Goal: Task Accomplishment & Management: Manage account settings

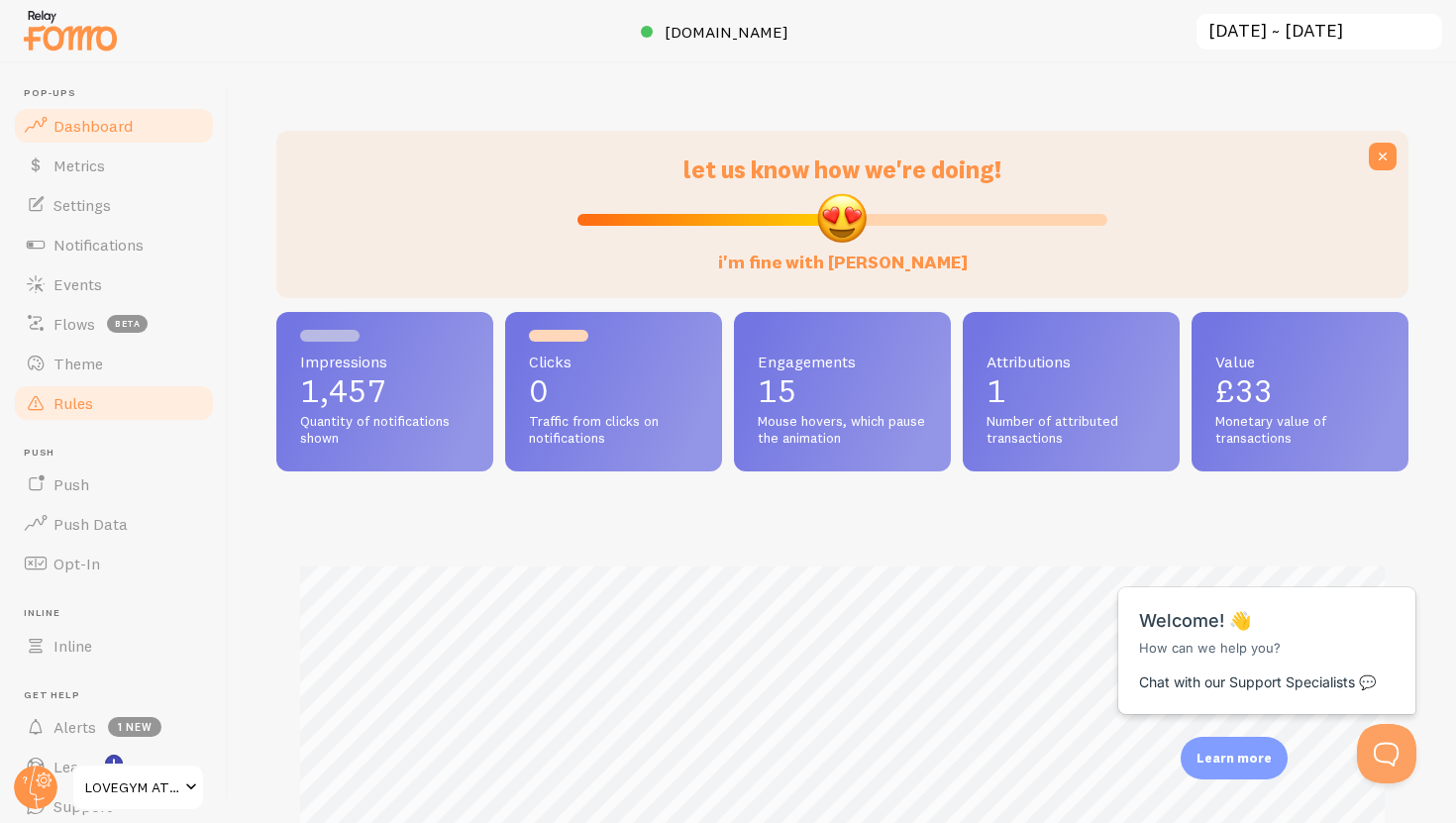
click at [127, 422] on link "Rules" at bounding box center [114, 403] width 204 height 40
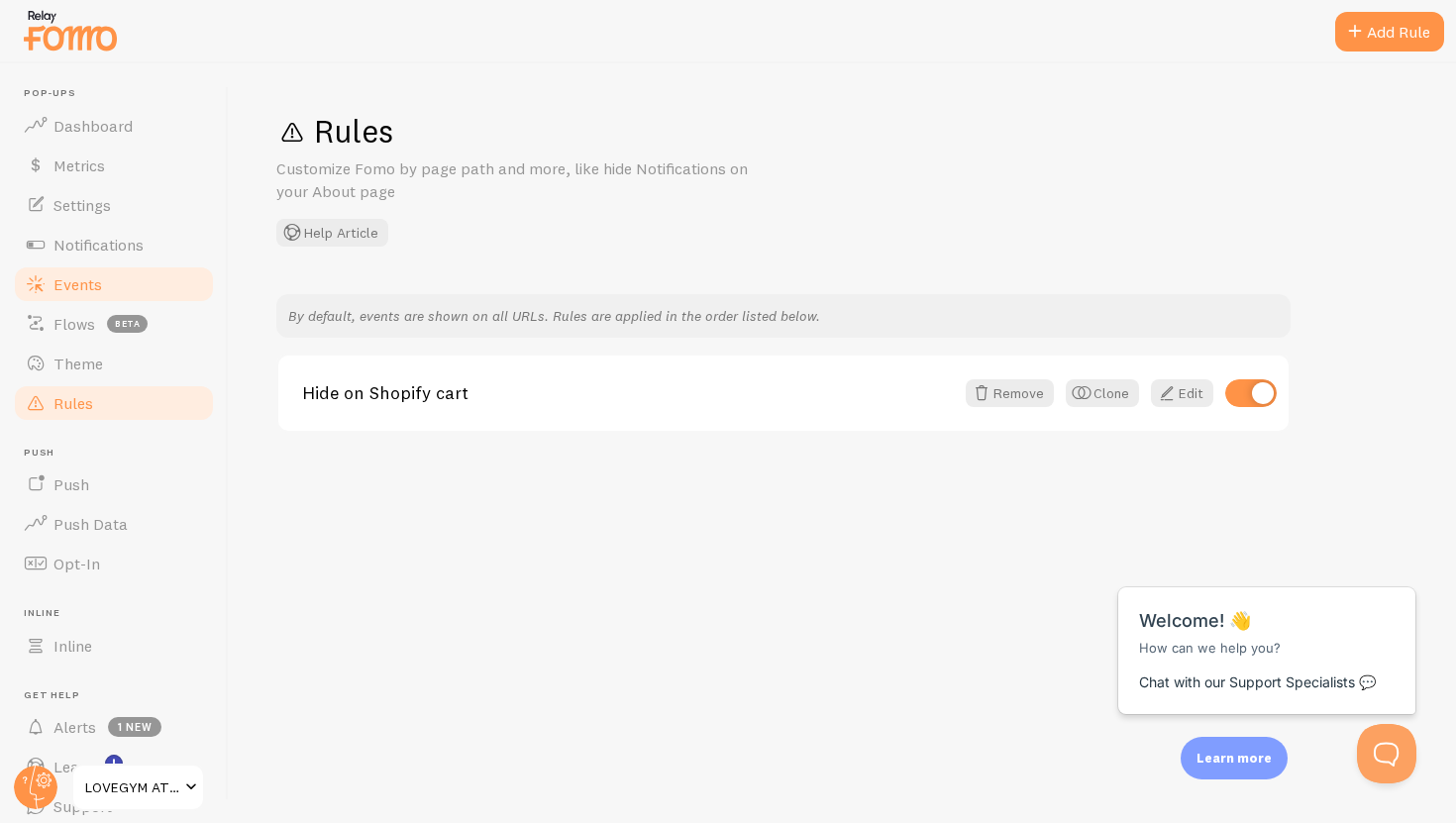
click at [84, 302] on link "Events" at bounding box center [114, 284] width 204 height 40
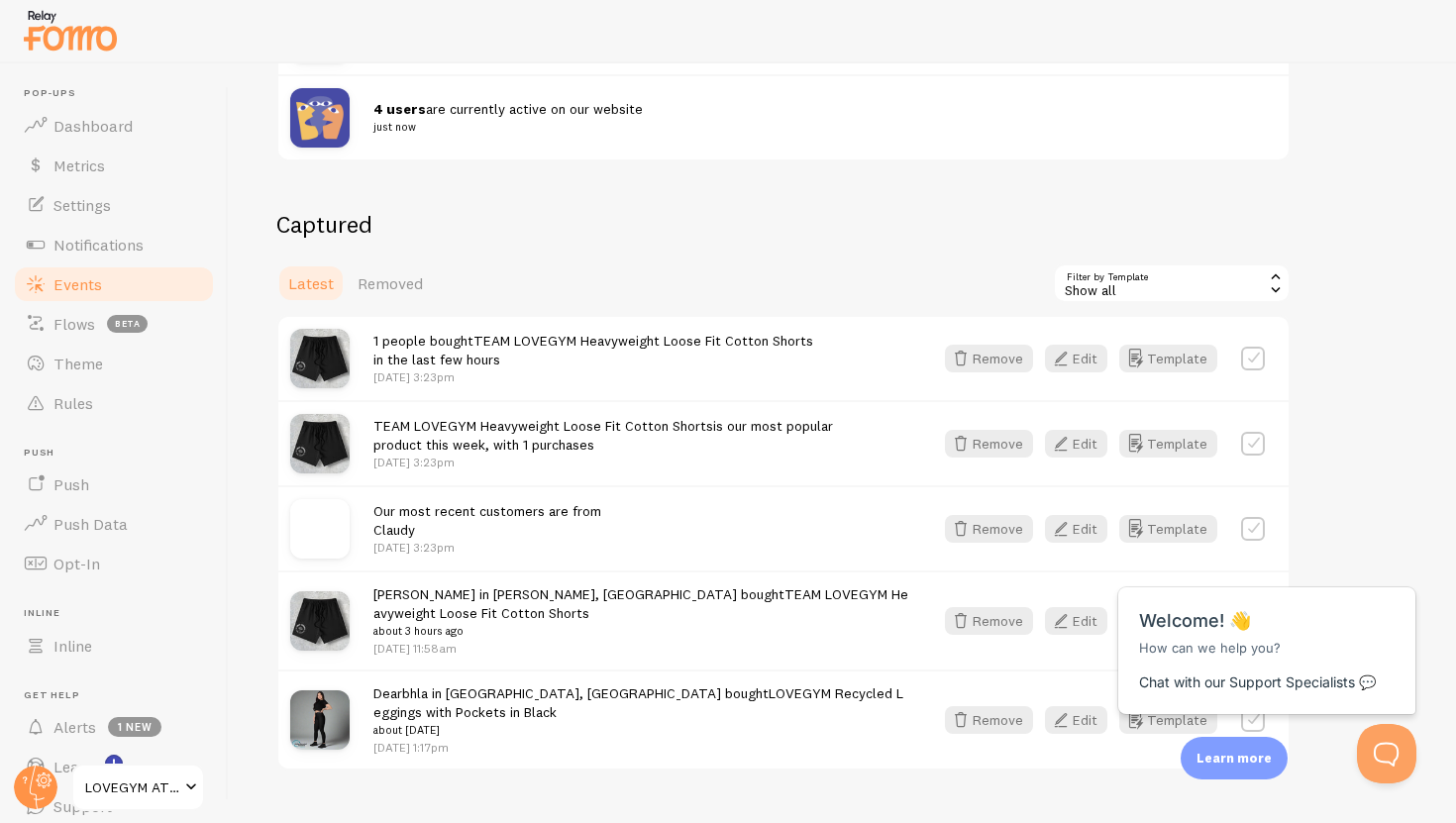
scroll to position [364, 0]
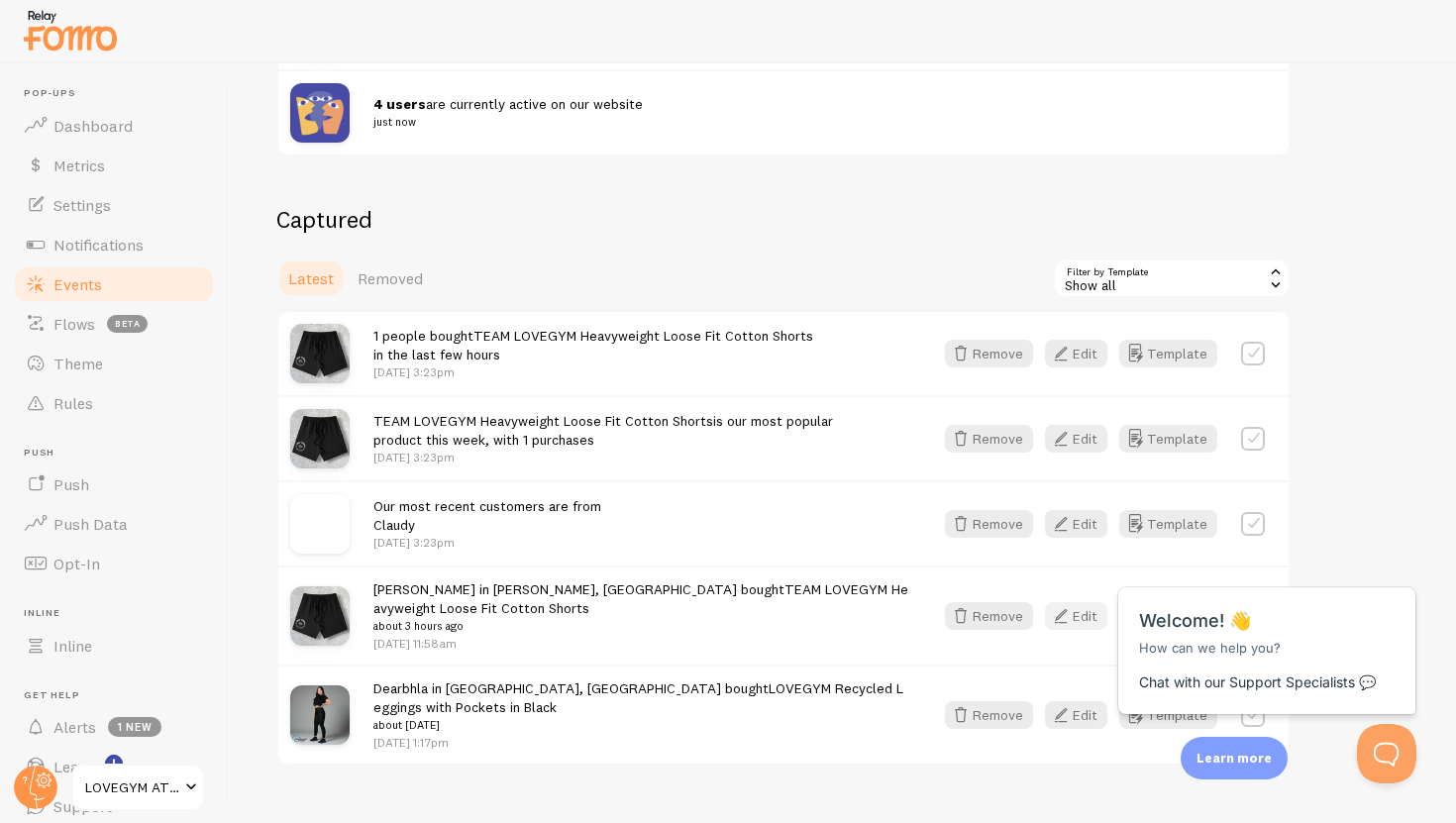
click at [1057, 617] on icon "button" at bounding box center [1061, 617] width 24 height 24
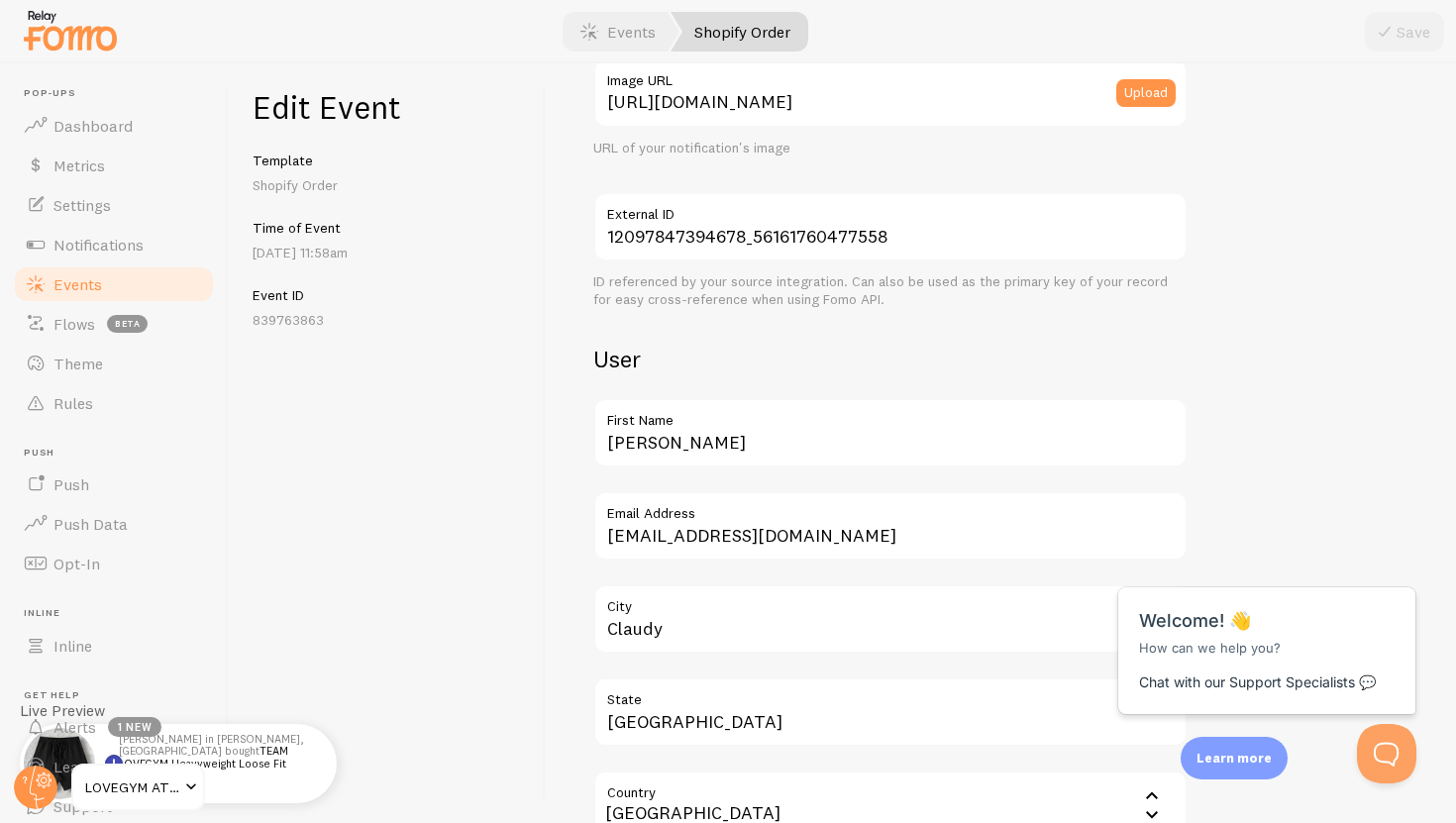
scroll to position [425, 0]
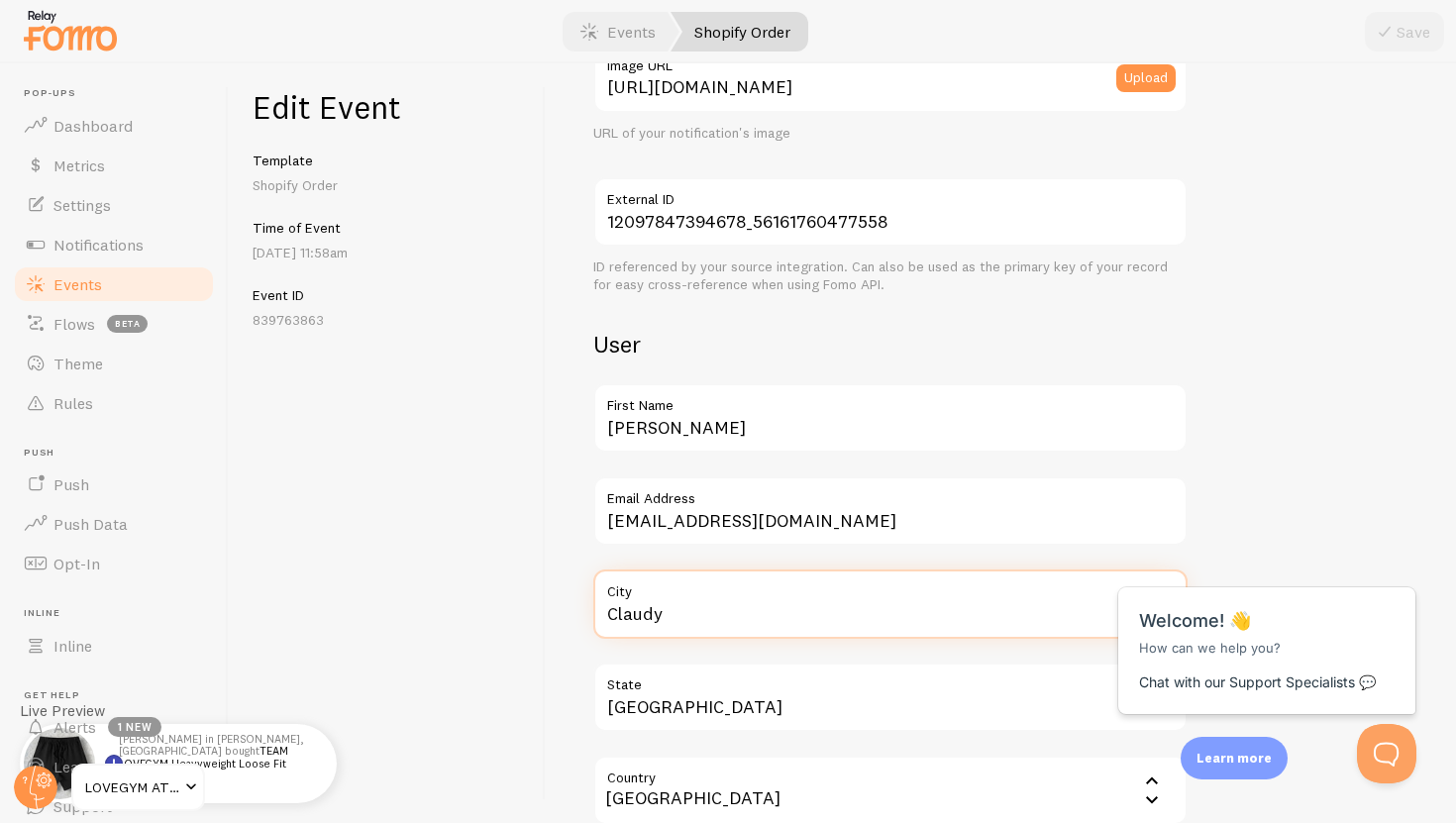
drag, startPoint x: 684, startPoint y: 627, endPoint x: 593, endPoint y: 615, distance: 91.8
click at [594, 615] on input "Claudy" at bounding box center [891, 605] width 594 height 70
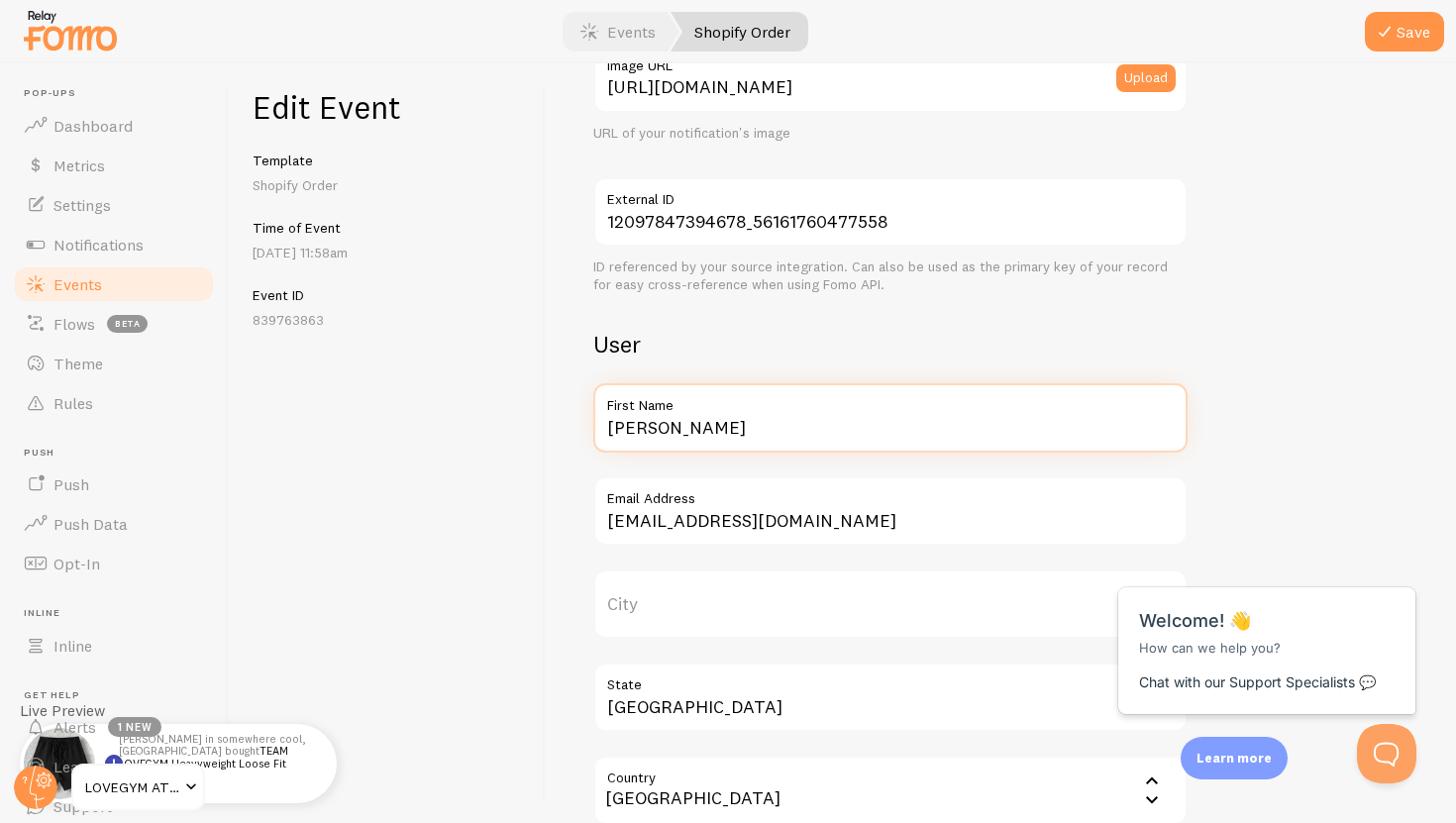
drag, startPoint x: 716, startPoint y: 439, endPoint x: 549, endPoint y: 436, distance: 167.0
click at [549, 436] on div "Meta TEAM LOVEGYM Heavyweight Loose Fit Cotton Shorts Title This text will be b…" at bounding box center [1000, 444] width 910 height 760
type input "Ciaran"
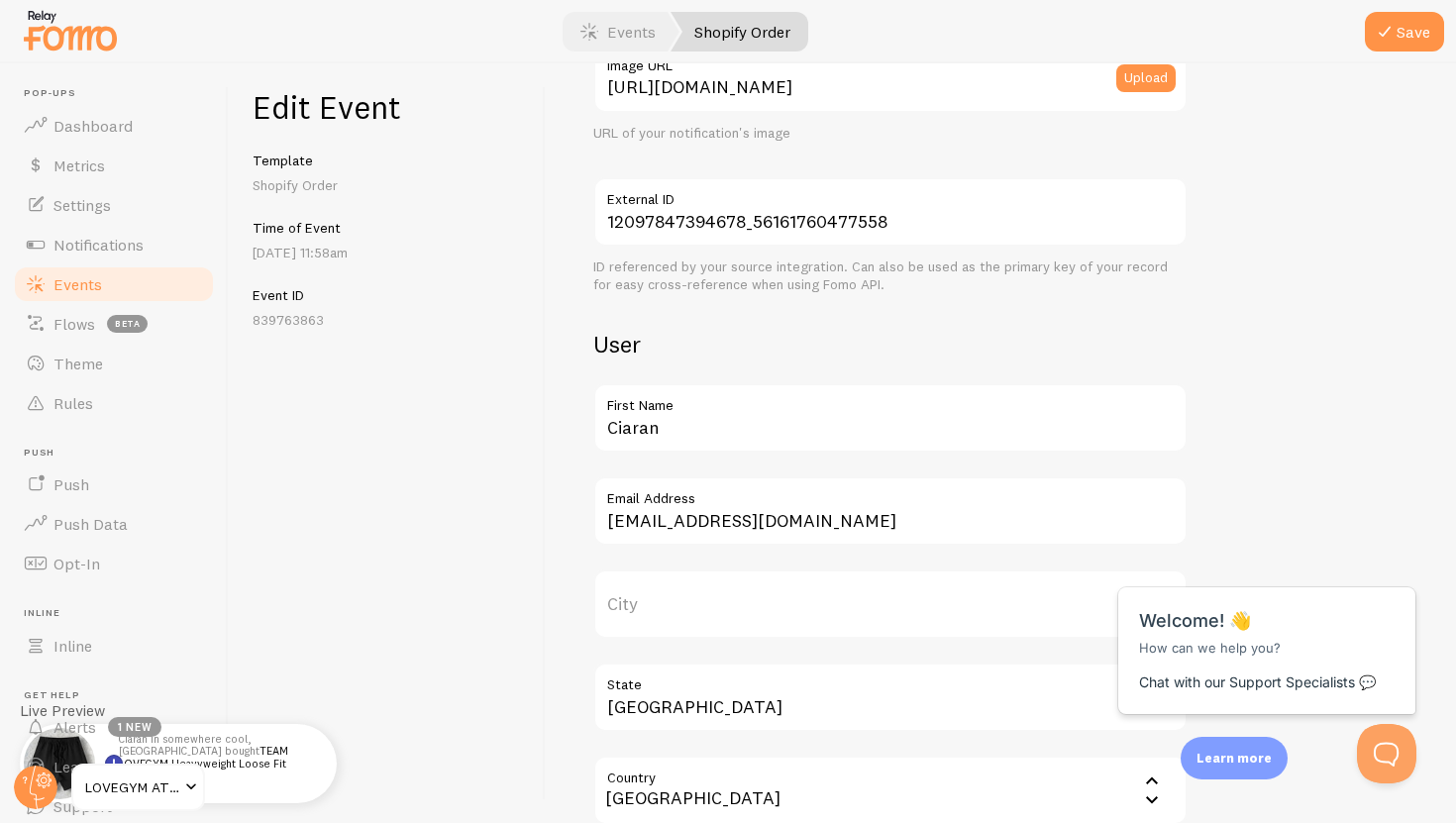
click at [641, 597] on label "City" at bounding box center [891, 605] width 594 height 70
click at [641, 597] on input "City" at bounding box center [891, 605] width 594 height 70
type input "Derry"
click at [1143, 369] on div "Meta TEAM LOVEGYM Heavyweight Loose Fit Cotton Shorts Title This text will be b…" at bounding box center [891, 301] width 594 height 1232
click at [1394, 13] on button "Save" at bounding box center [1403, 32] width 79 height 40
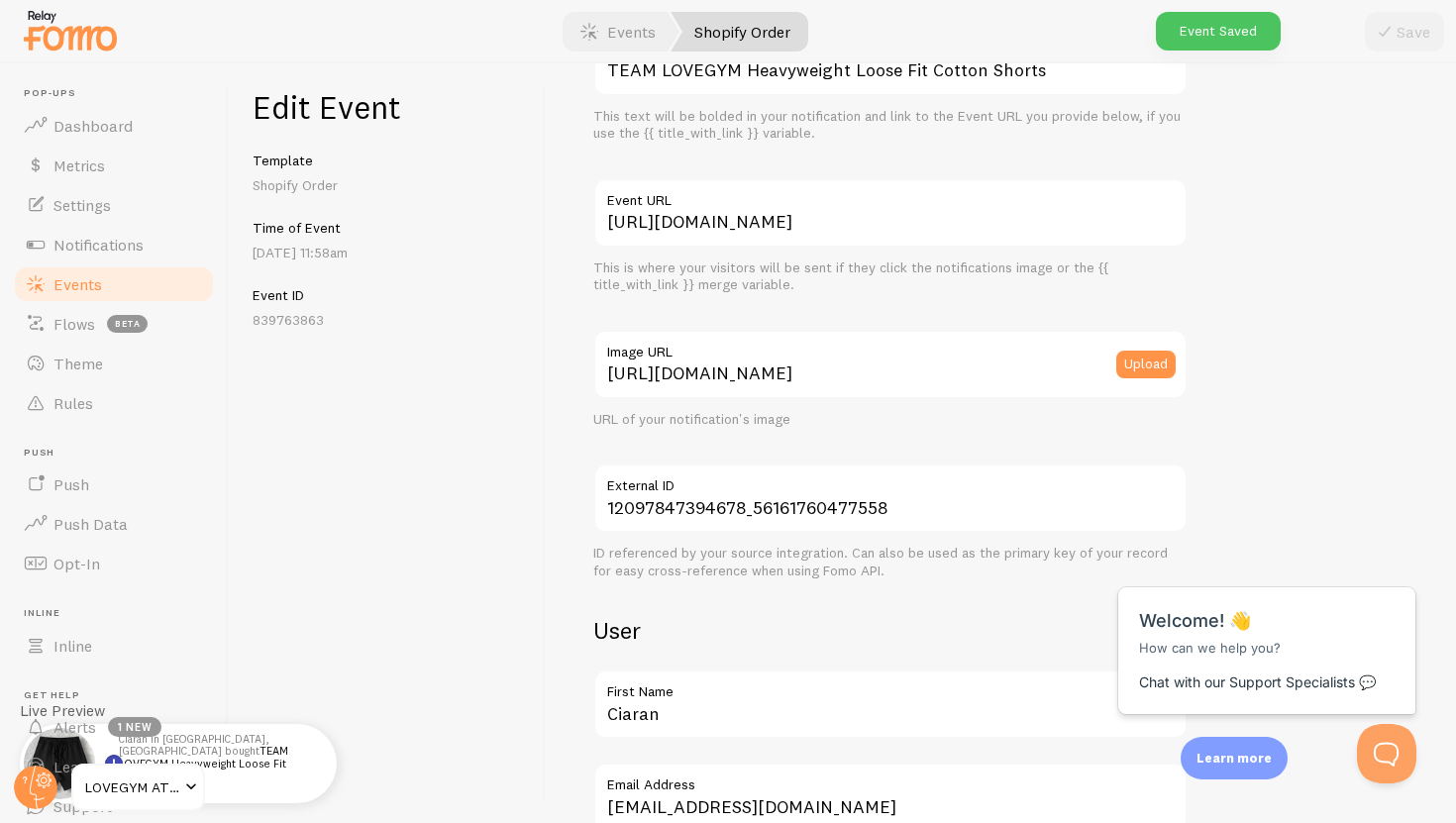
scroll to position [0, 0]
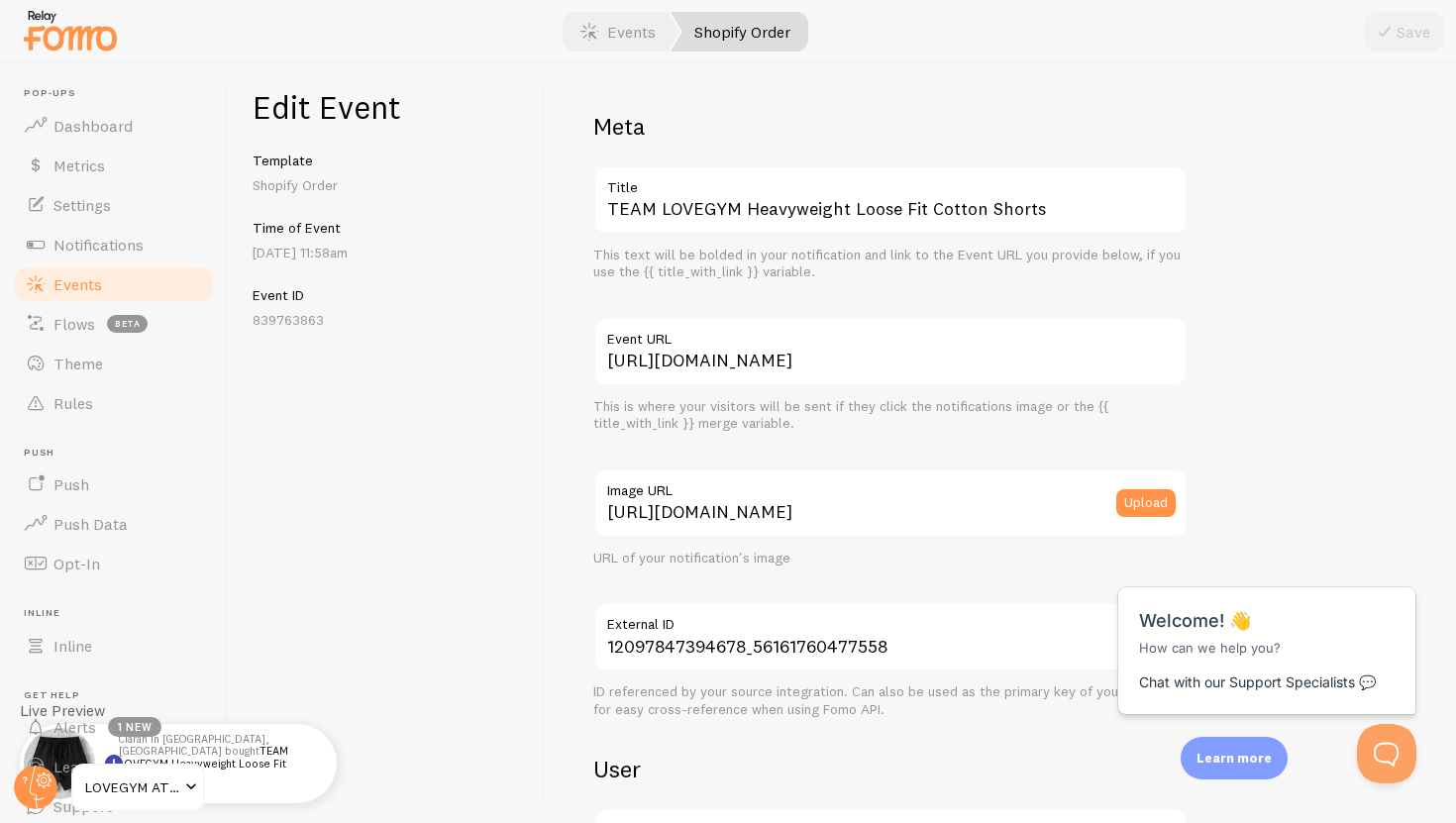
click at [108, 281] on link "Events" at bounding box center [114, 284] width 204 height 40
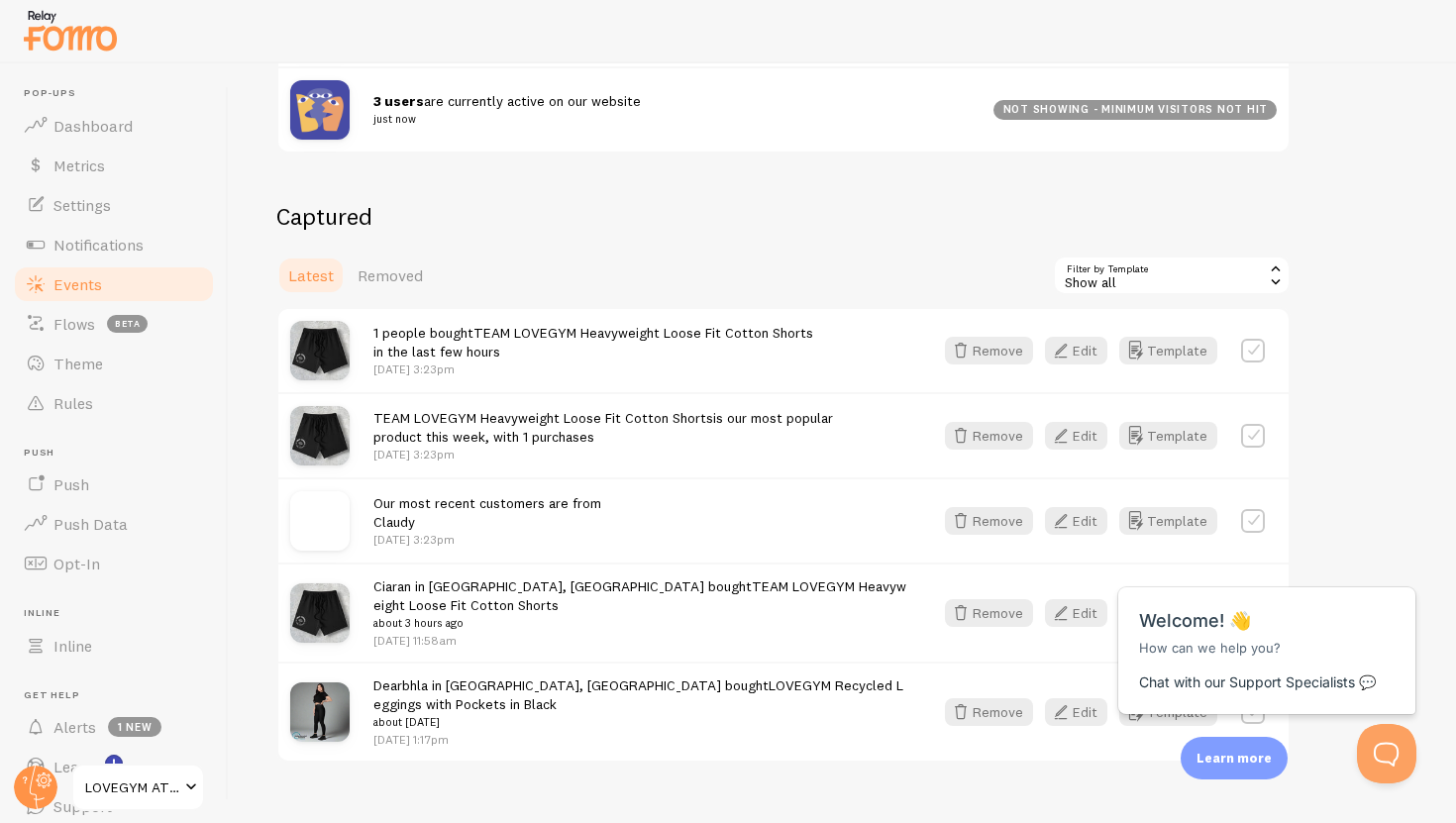
scroll to position [403, 0]
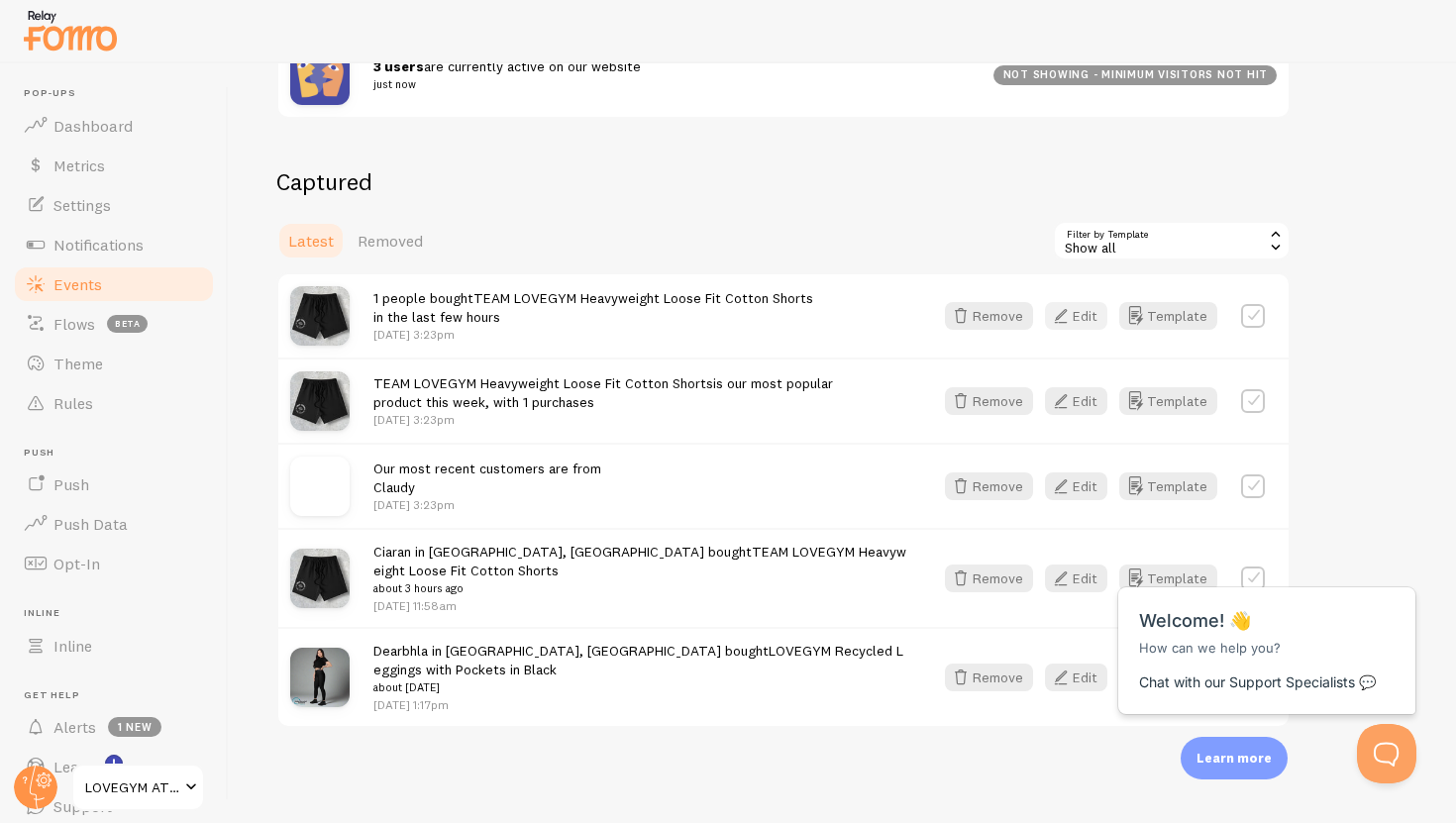
click at [1079, 319] on button "Edit" at bounding box center [1076, 316] width 63 height 28
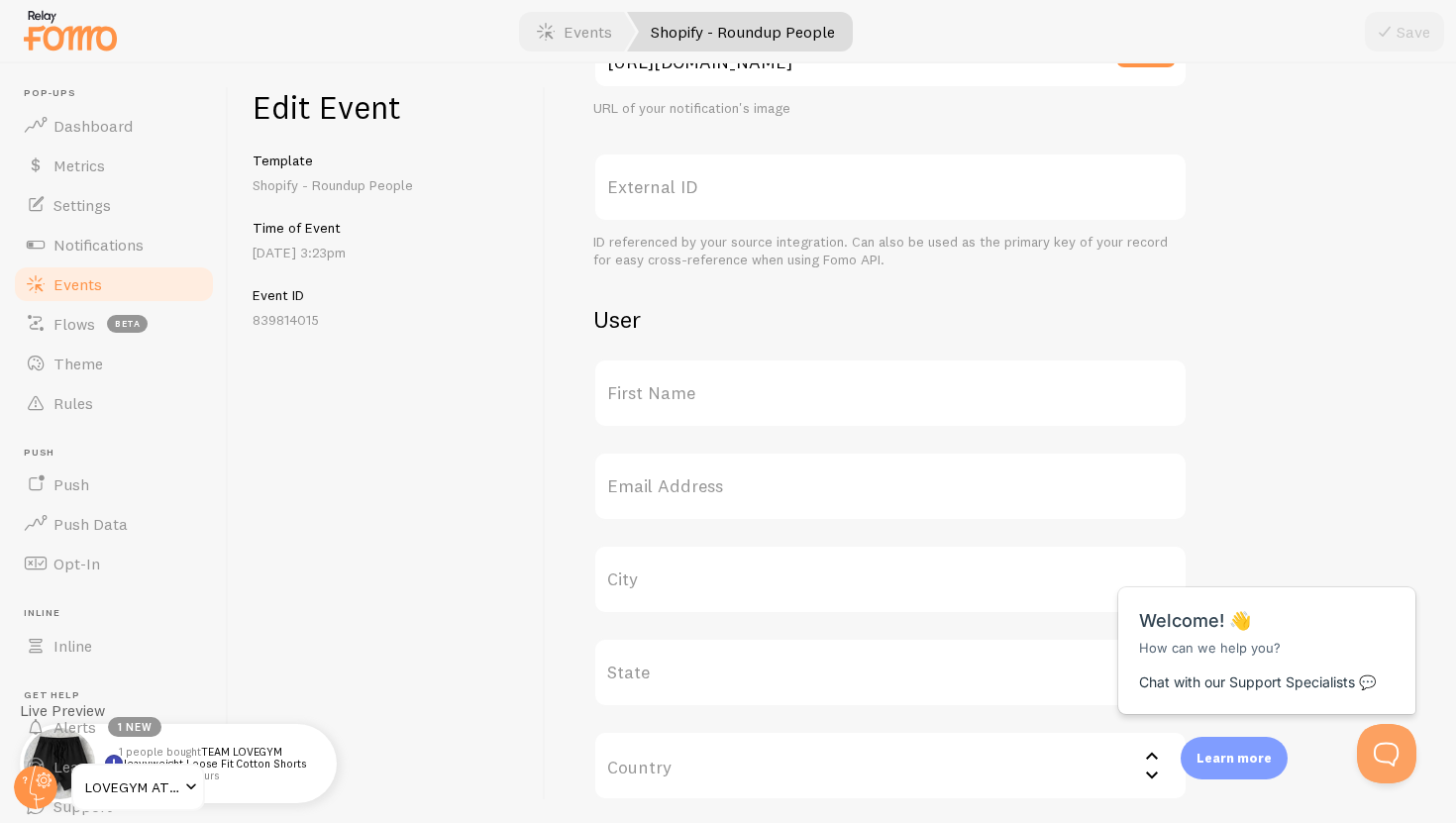
scroll to position [786, 0]
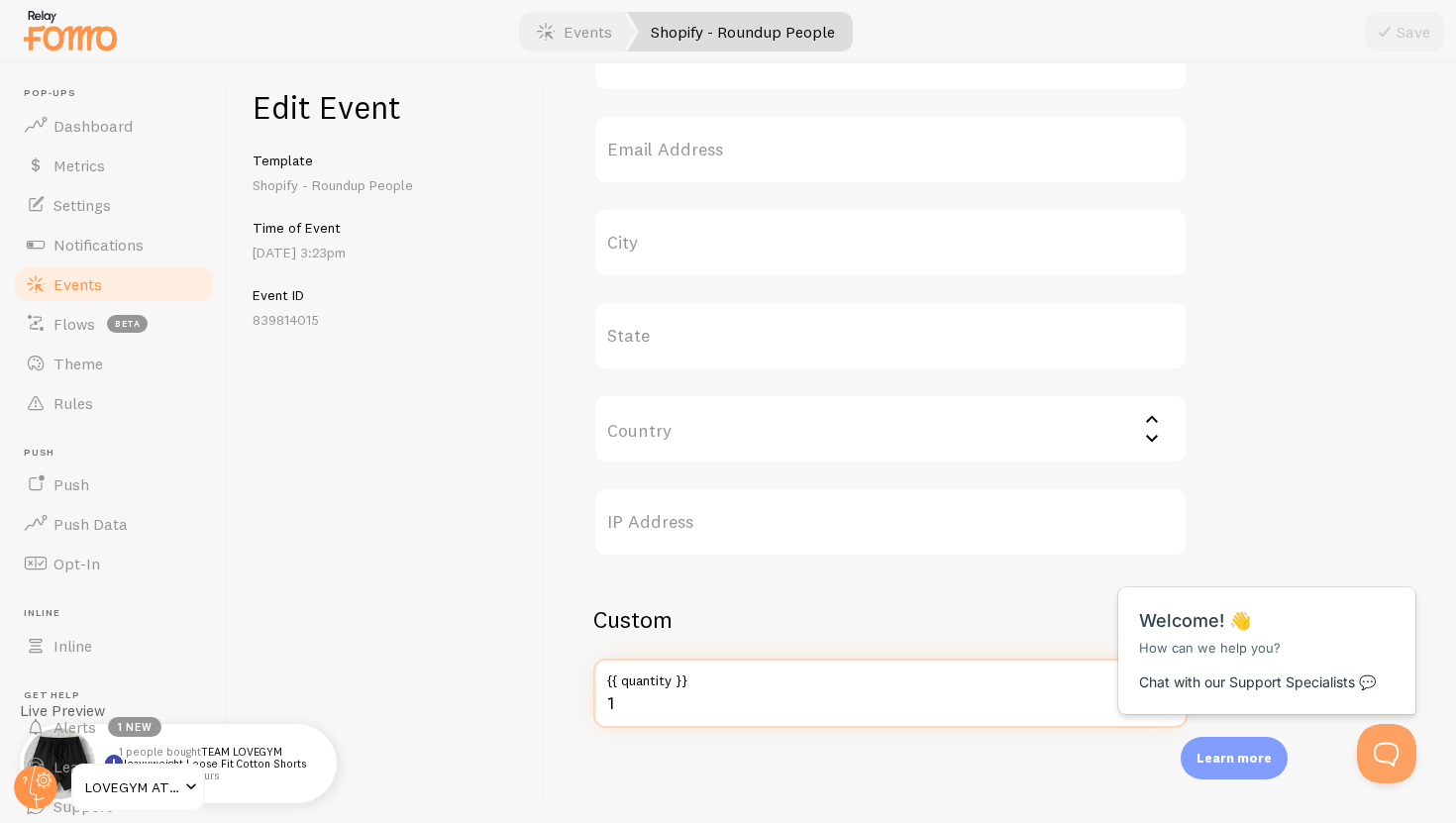
click at [641, 717] on input "1" at bounding box center [891, 693] width 594 height 70
type input "4"
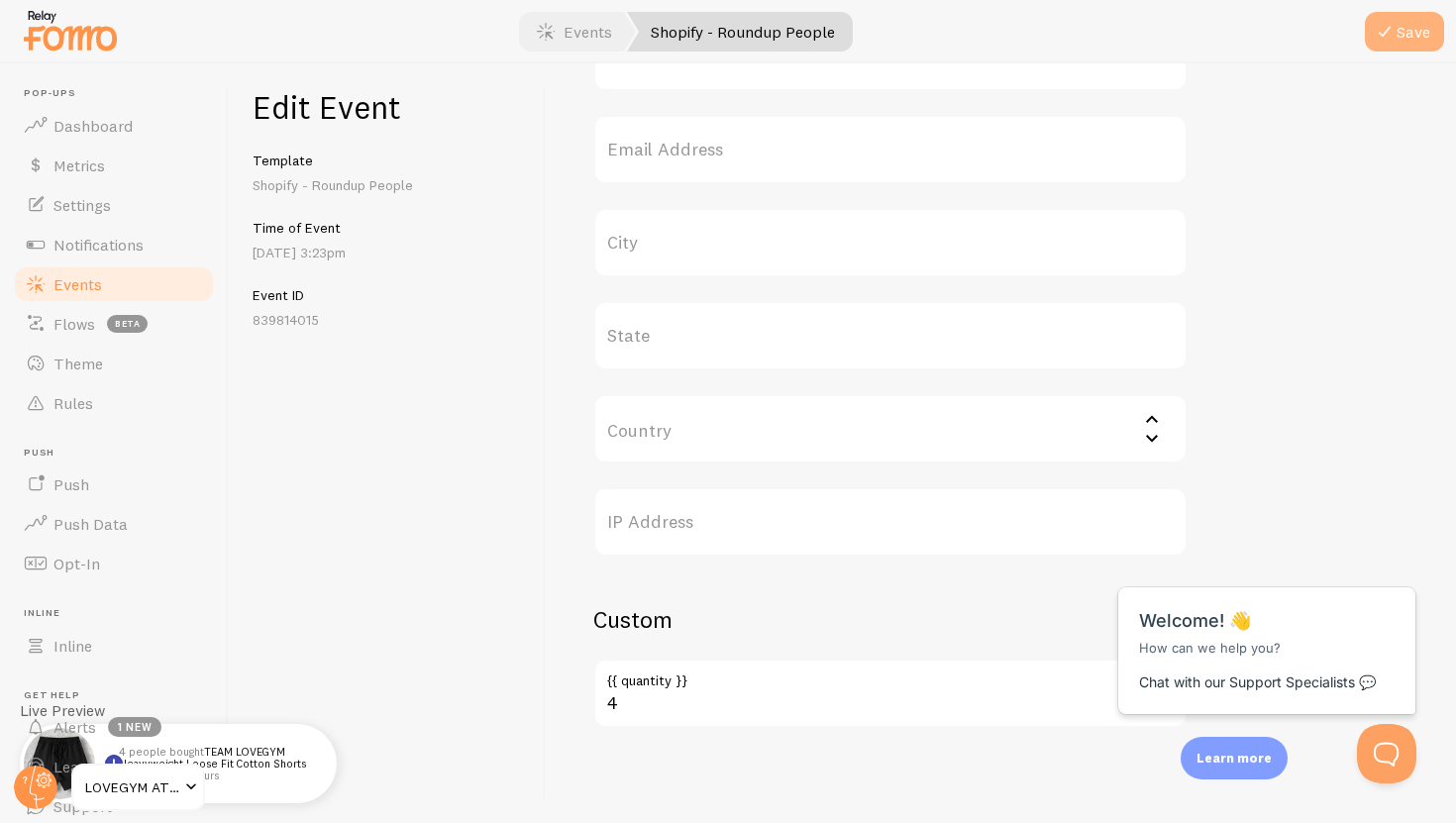
click at [1391, 31] on icon "submit" at bounding box center [1384, 32] width 24 height 24
click at [132, 292] on link "Events" at bounding box center [114, 284] width 204 height 40
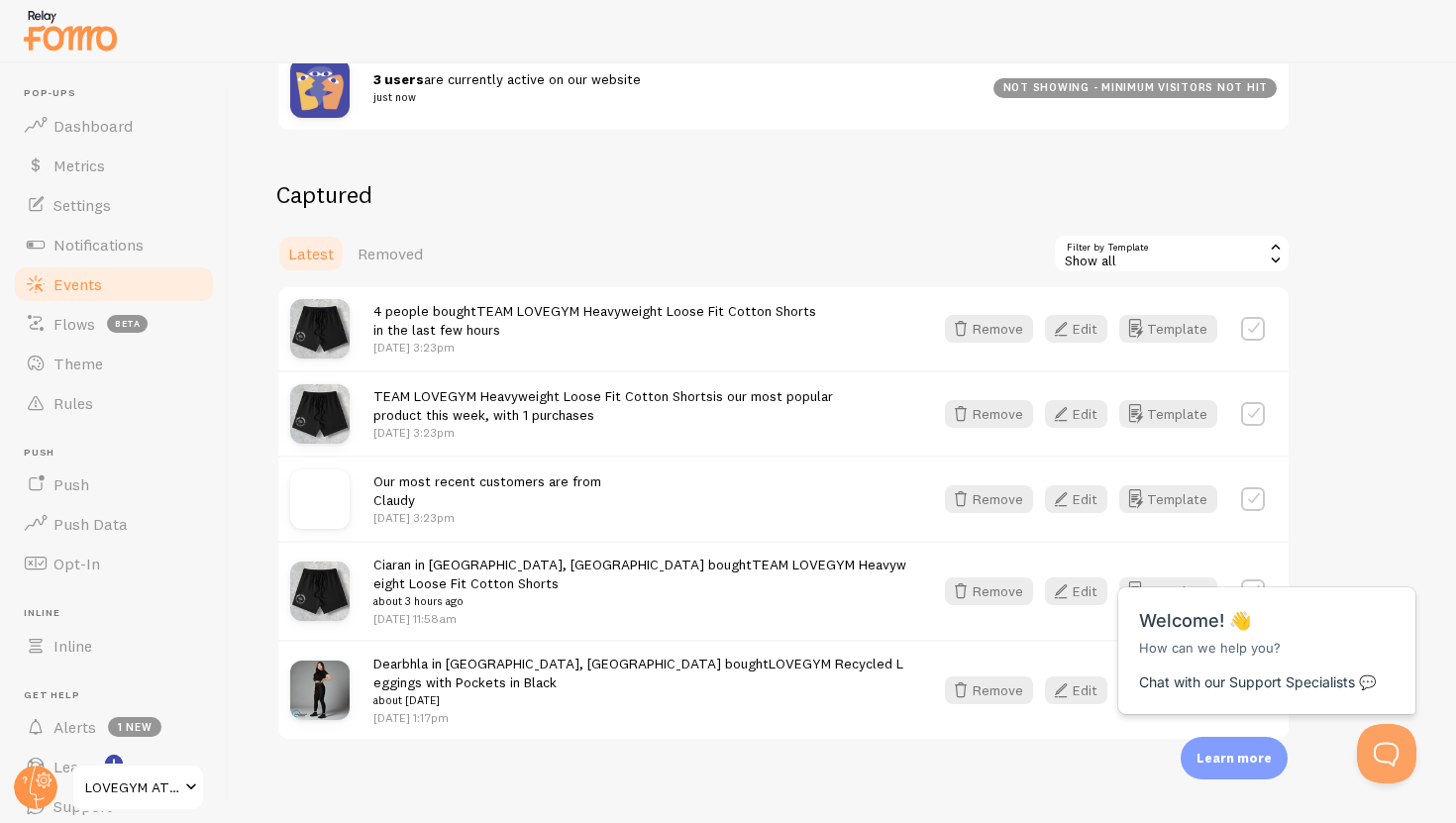
scroll to position [403, 0]
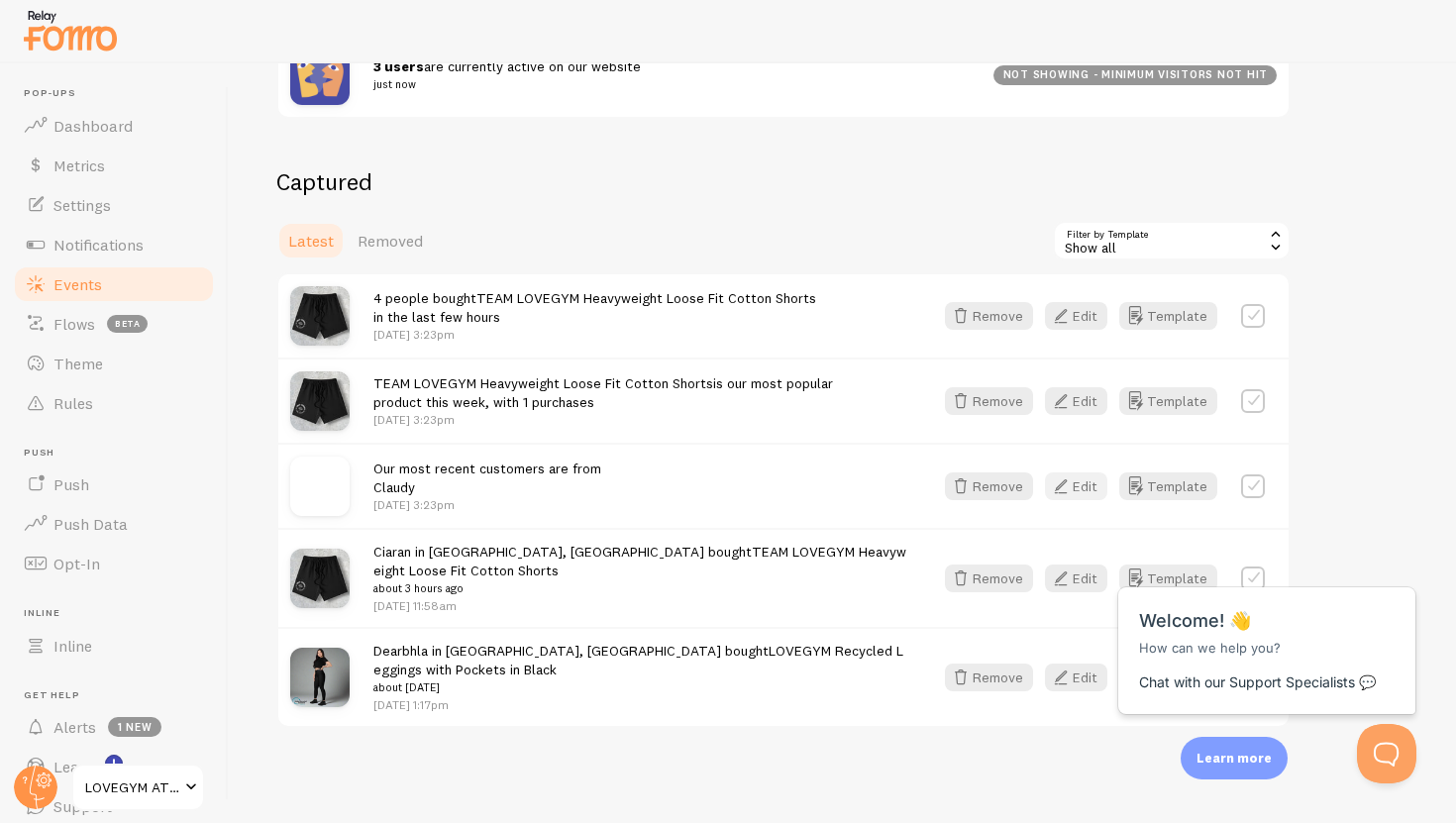
click at [1069, 478] on icon "button" at bounding box center [1061, 487] width 24 height 24
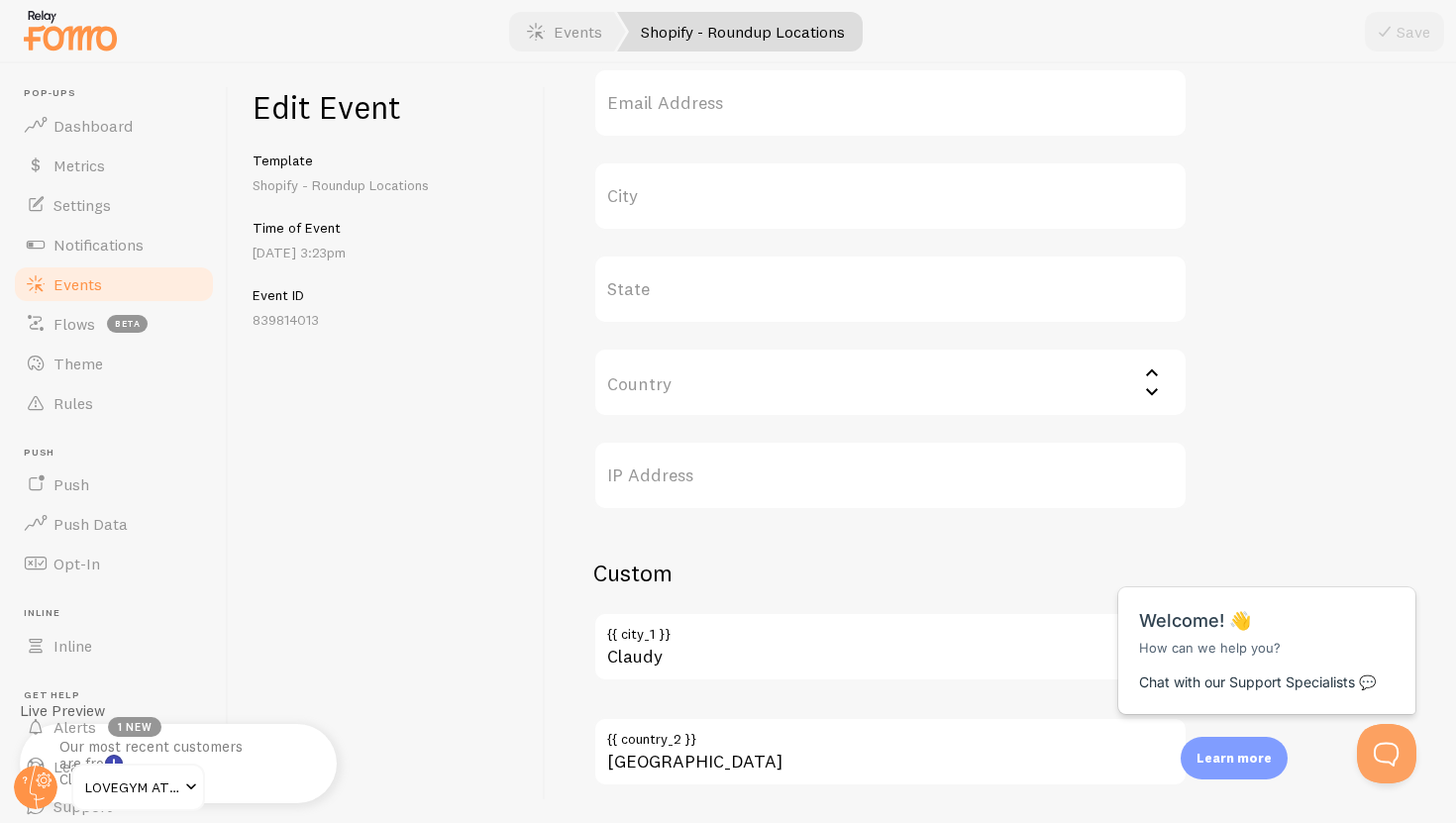
scroll to position [989, 0]
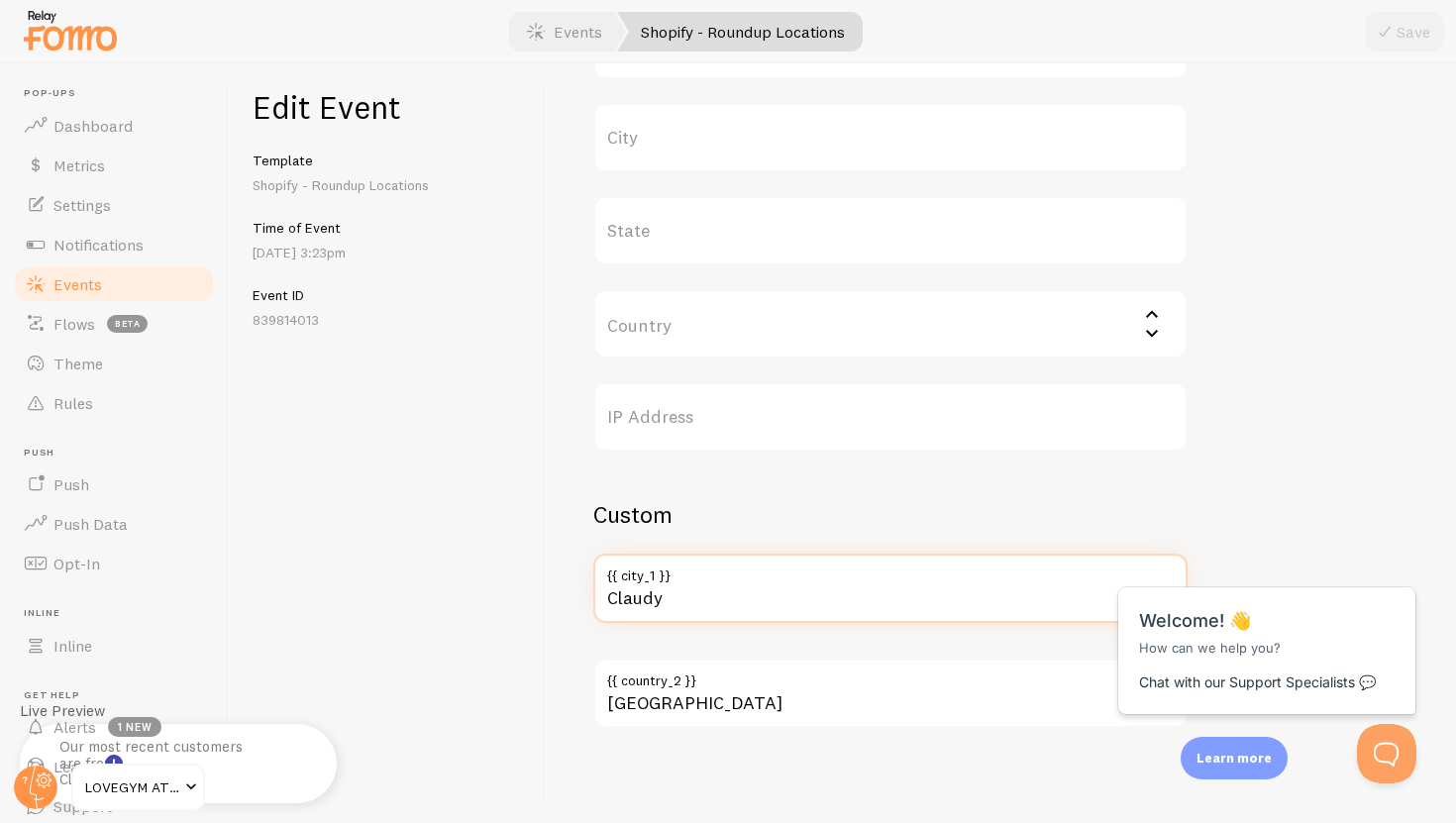
drag, startPoint x: 692, startPoint y: 602, endPoint x: 508, endPoint y: 592, distance: 184.3
click at [508, 592] on div "Edit Event Template Shopify - Roundup Locations Time of Event [DATE] 3:23pm Eve…" at bounding box center [842, 444] width 1227 height 760
type input "`"
type input "Derry"
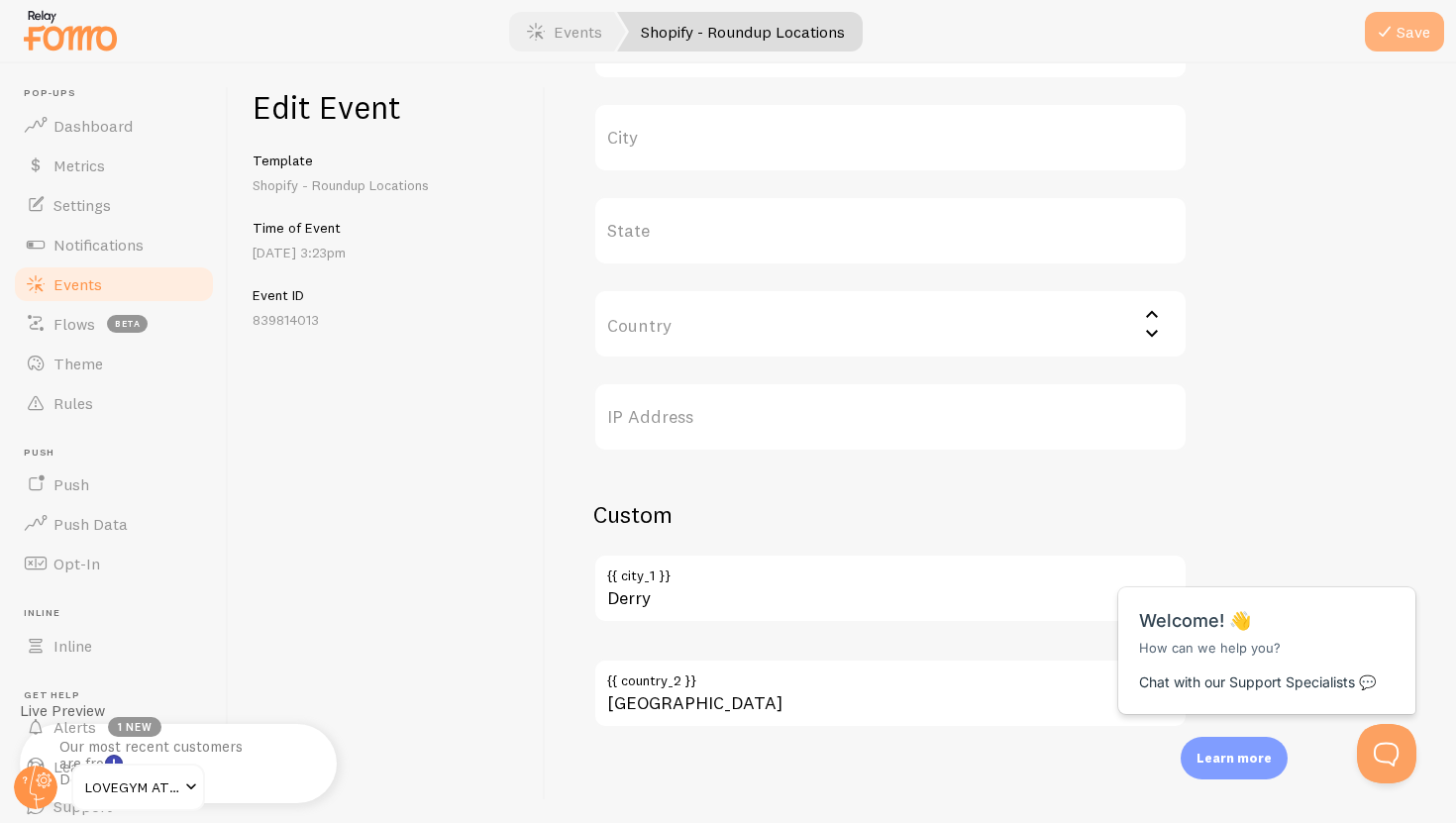
click at [1392, 17] on button "Save" at bounding box center [1403, 32] width 79 height 40
click at [106, 295] on link "Events" at bounding box center [114, 284] width 204 height 40
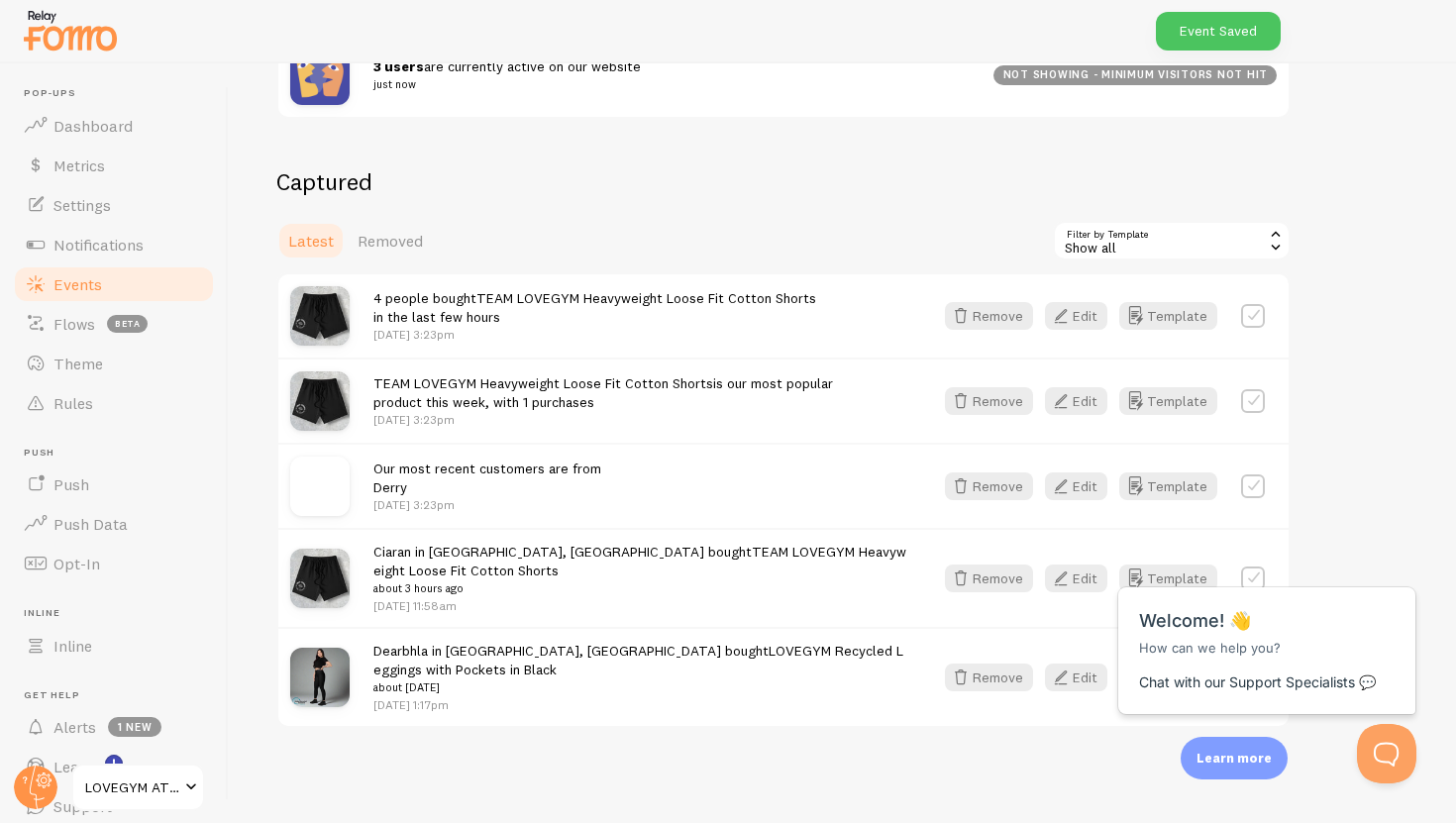
scroll to position [403, 0]
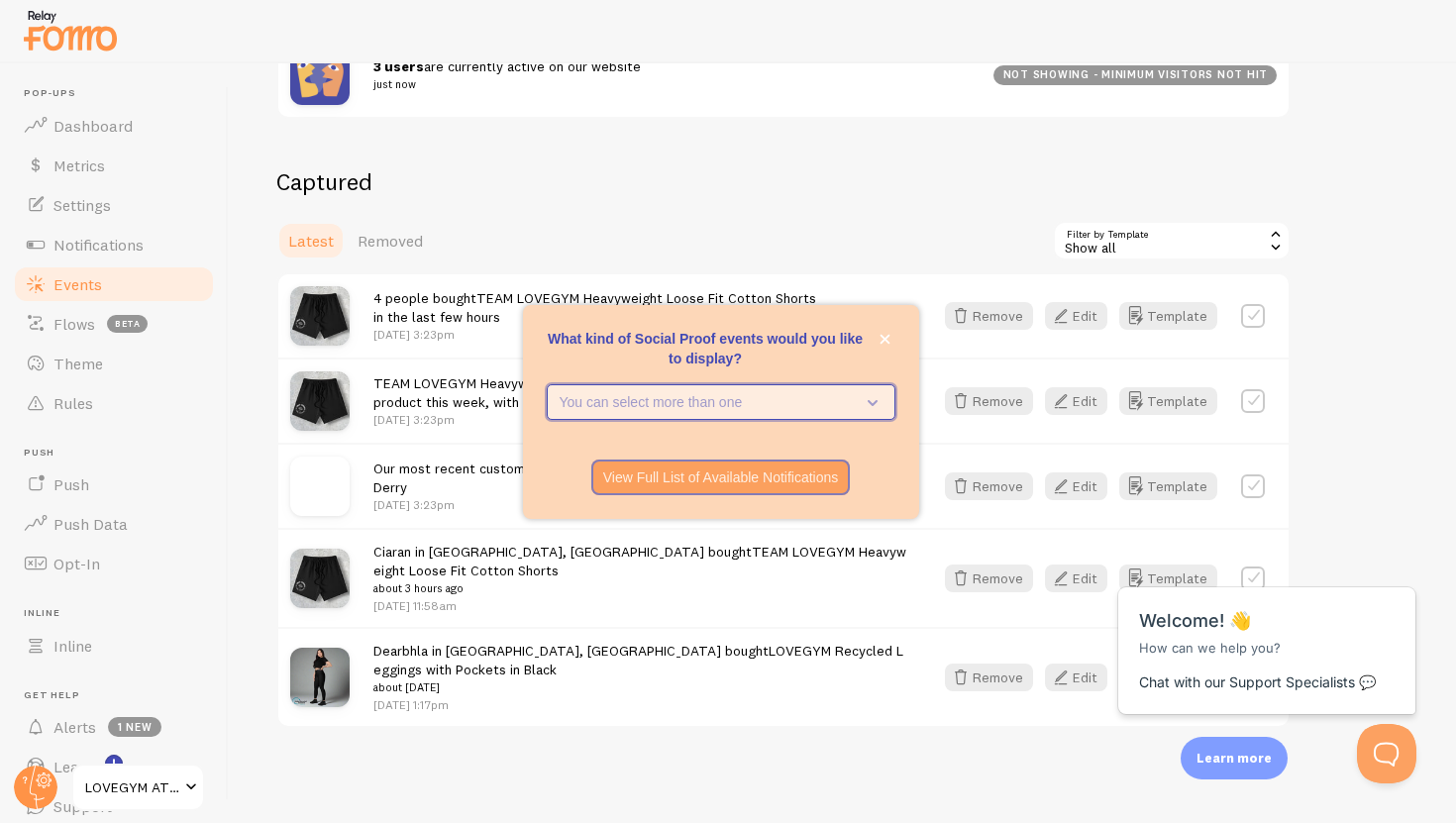
click at [860, 407] on icon "What kind of Social Proof events would you like to display?" at bounding box center [869, 402] width 28 height 22
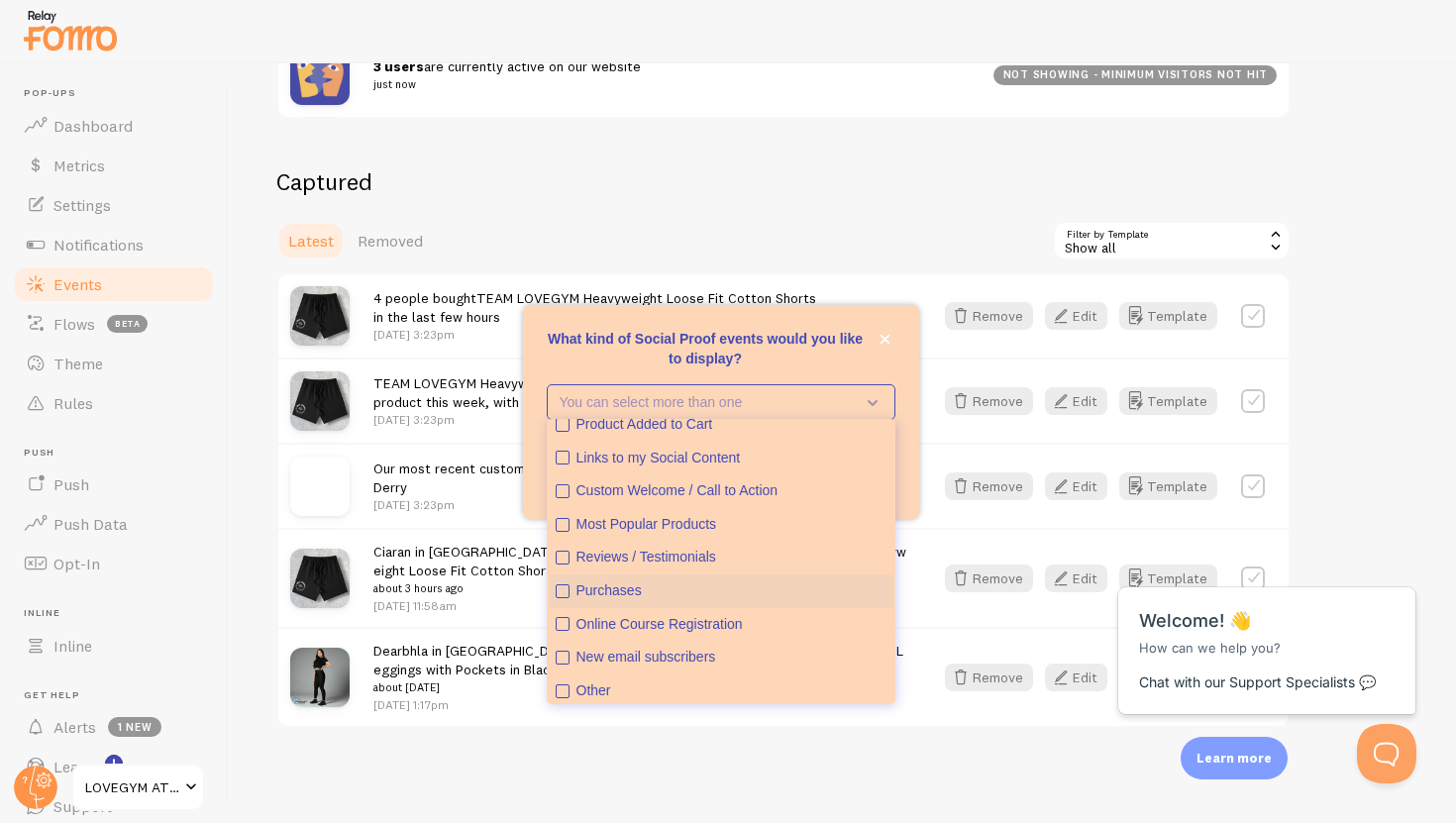
scroll to position [52, 0]
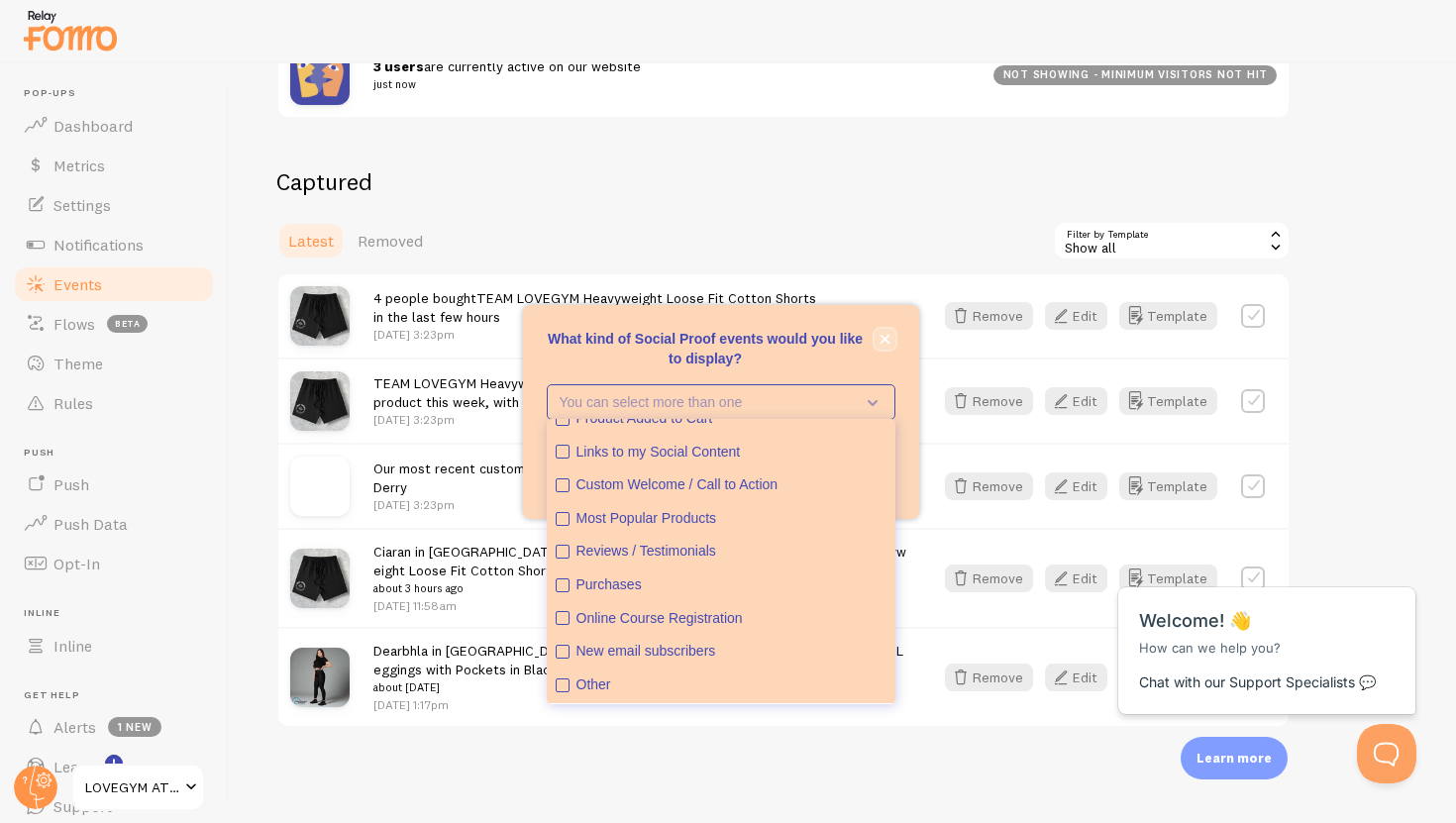
click at [891, 348] on button "close," at bounding box center [885, 339] width 21 height 21
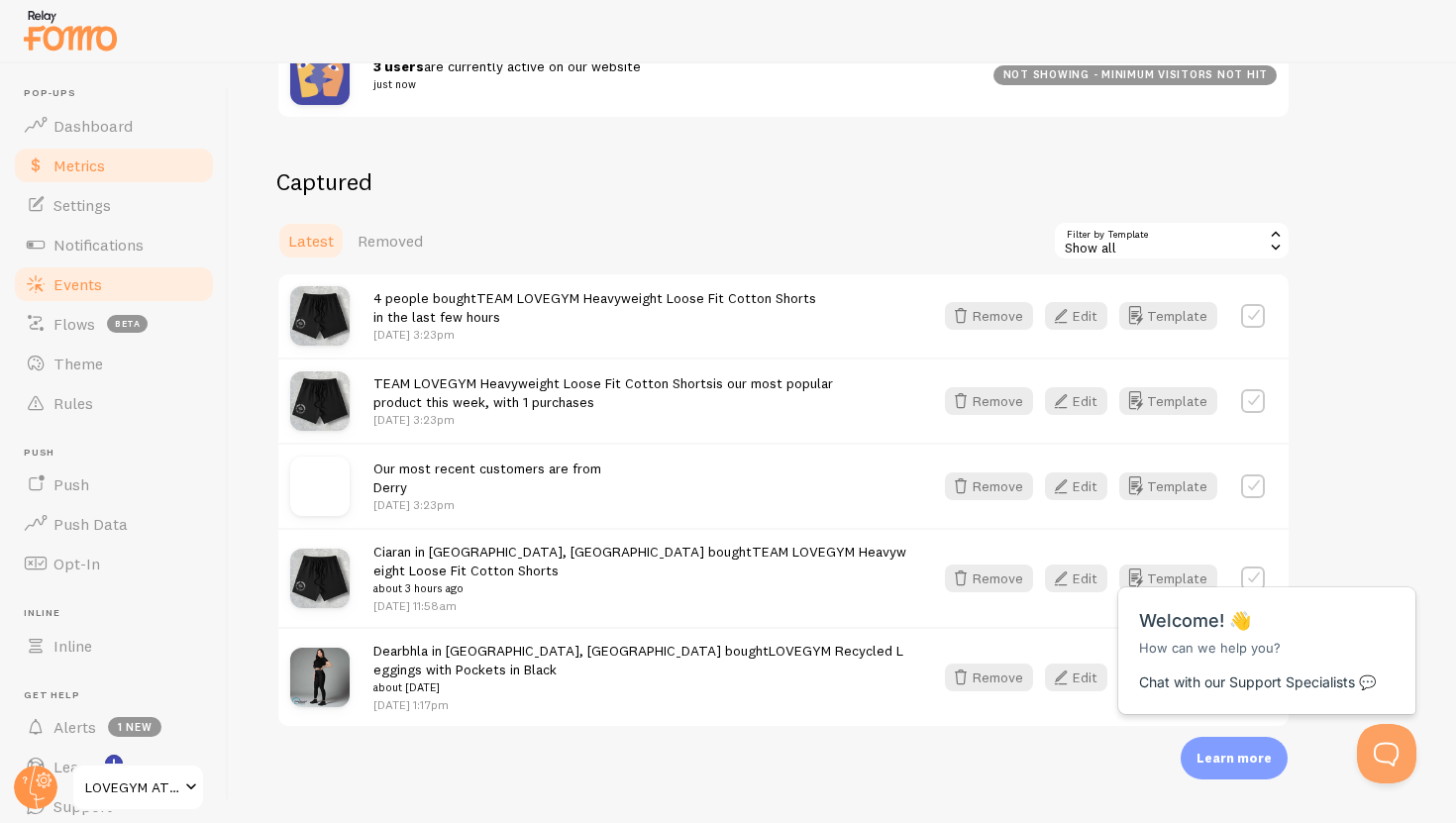
click at [125, 158] on link "Metrics" at bounding box center [114, 166] width 204 height 40
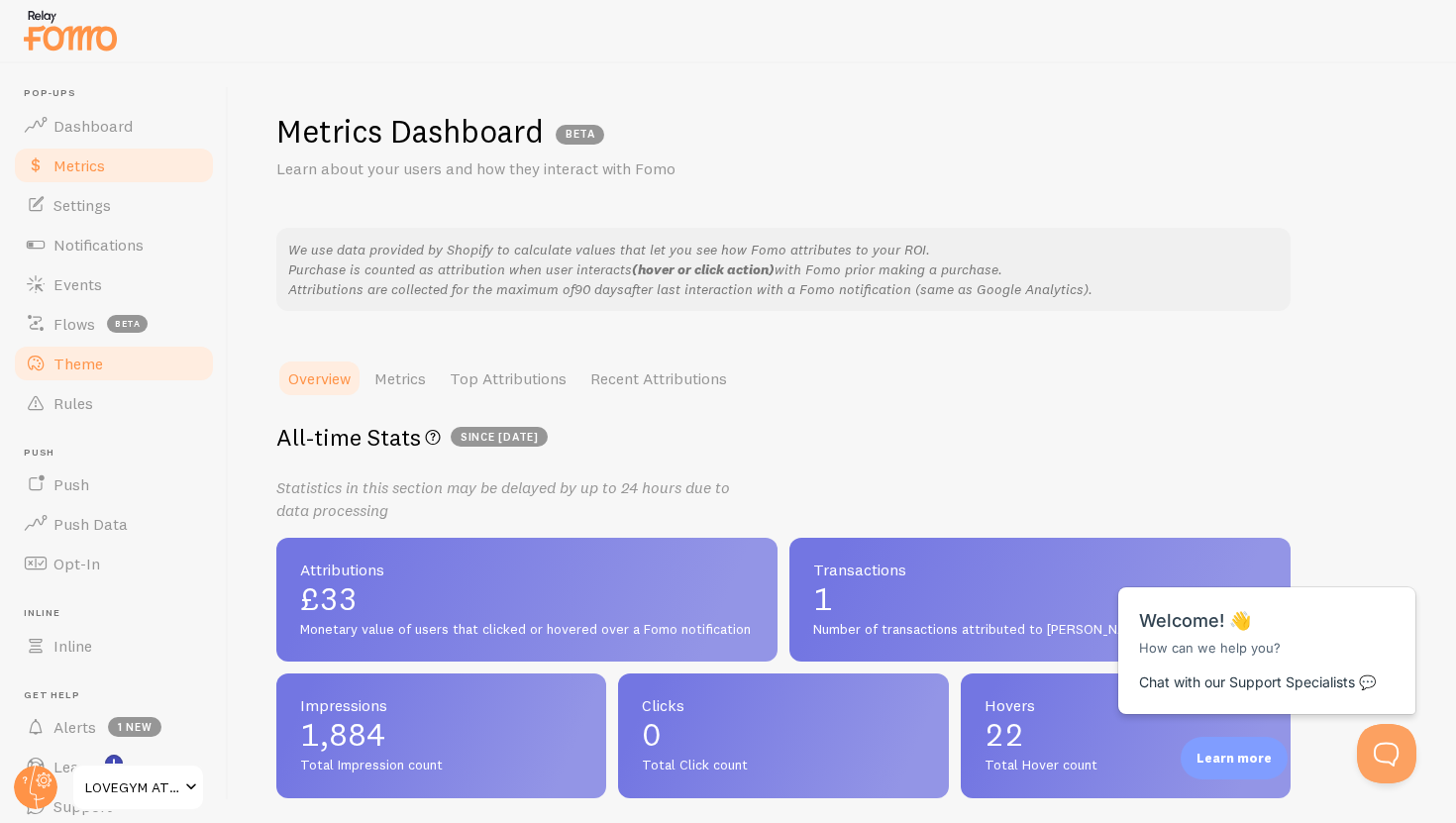
click at [100, 356] on span "Theme" at bounding box center [79, 364] width 50 height 20
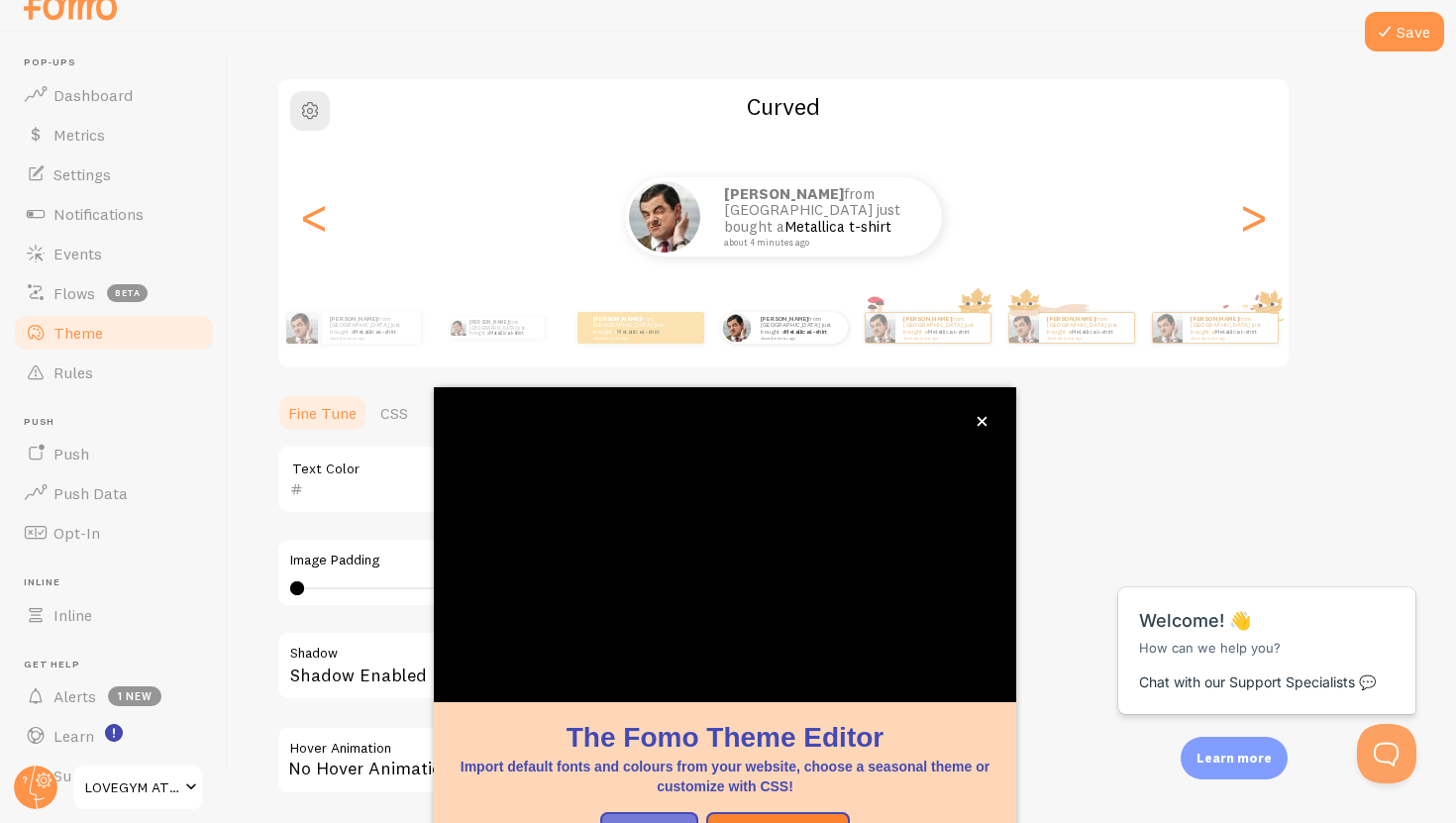
scroll to position [18, 0]
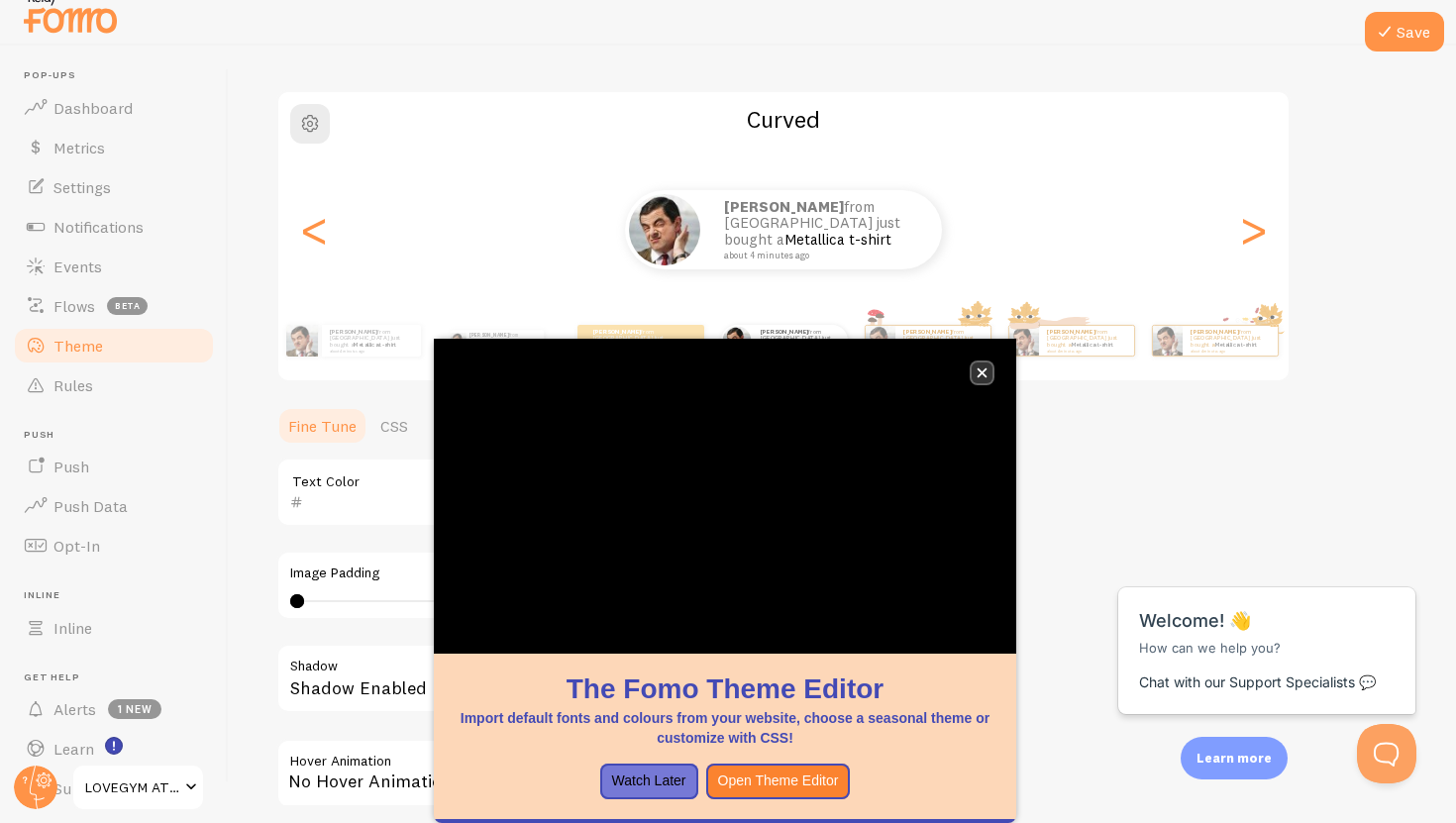
click at [989, 371] on button "close," at bounding box center [981, 372] width 21 height 21
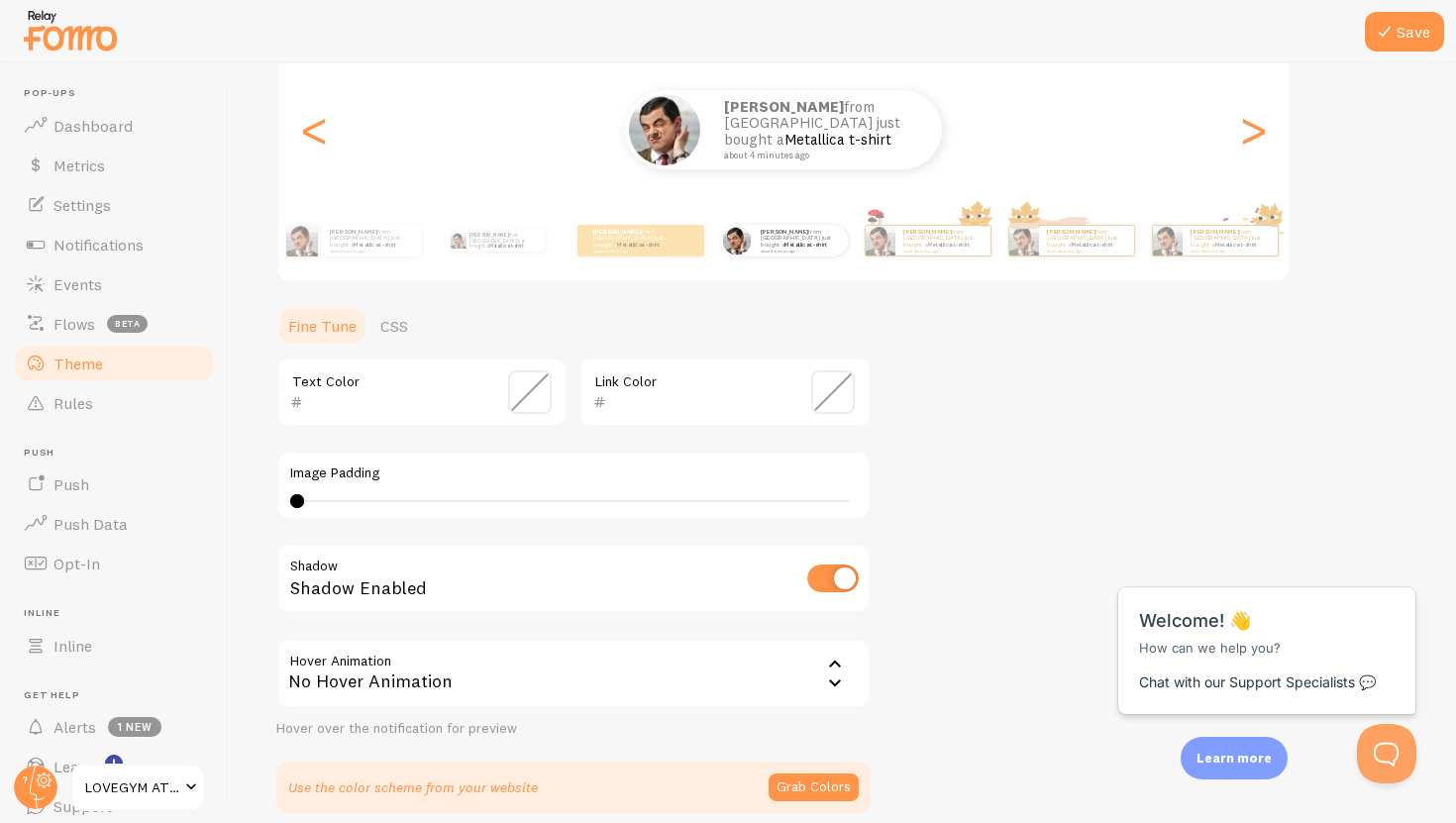
scroll to position [323, 0]
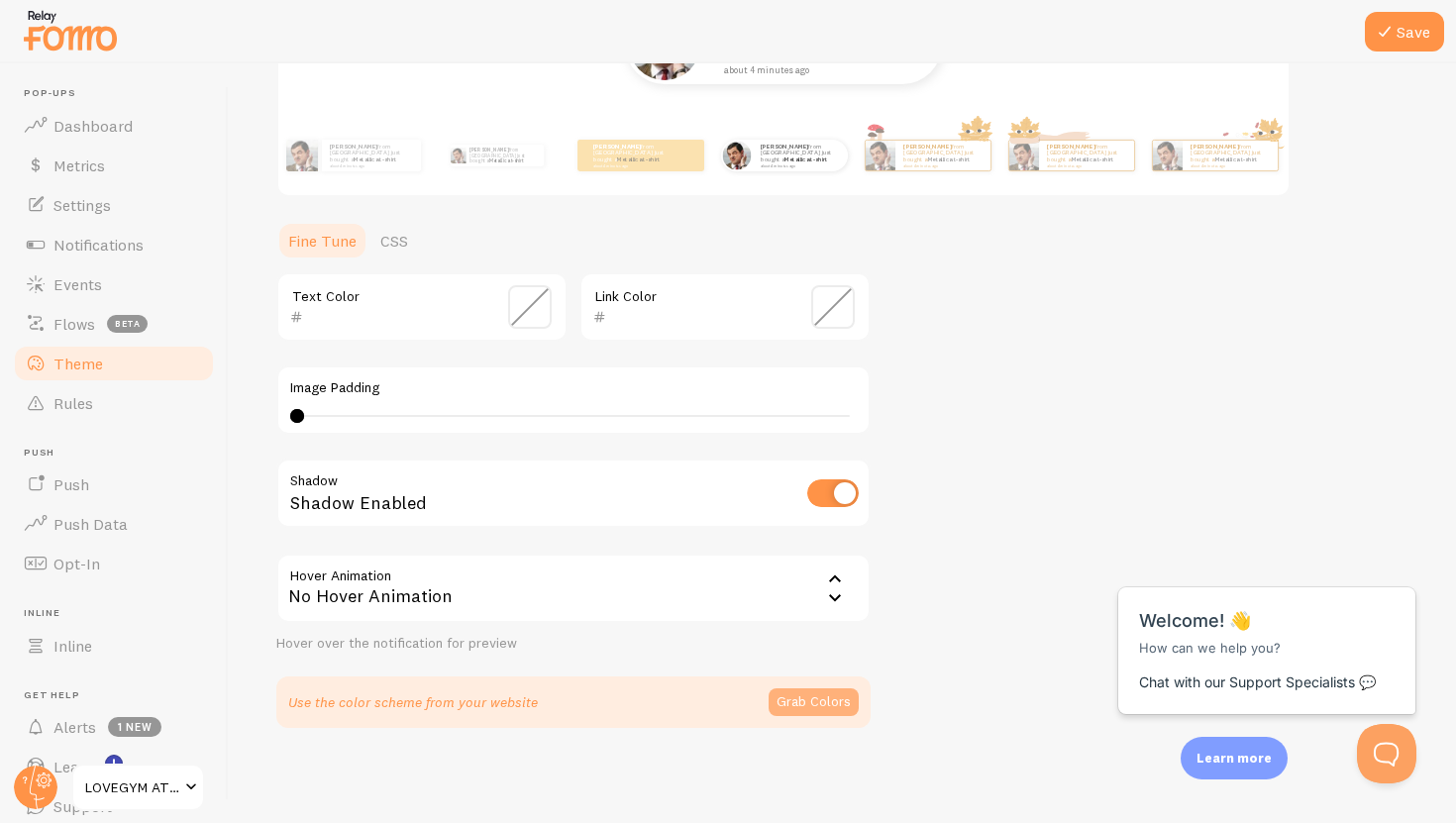
click at [800, 709] on button "Grab Colors" at bounding box center [814, 702] width 90 height 28
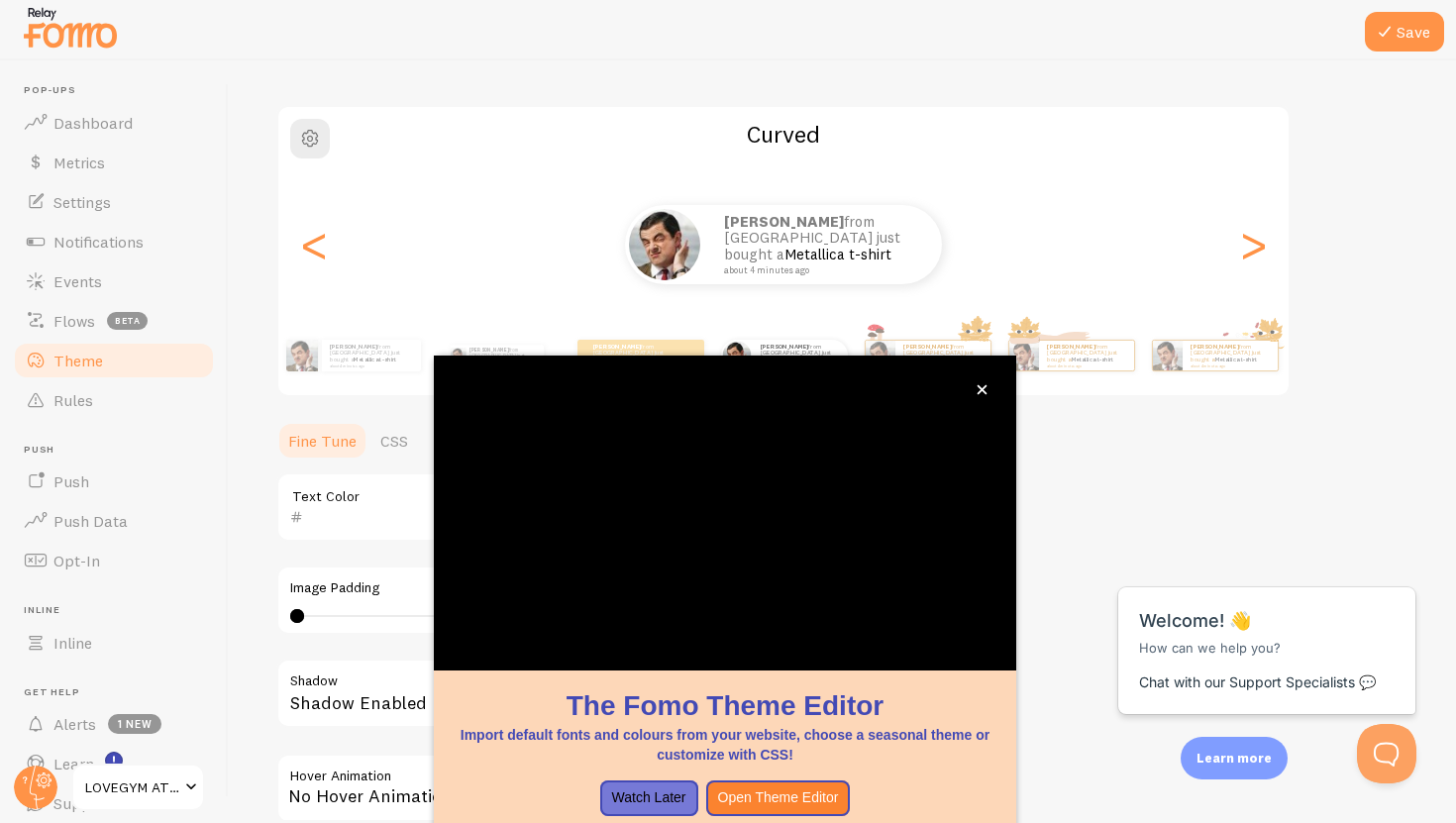
scroll to position [120, 0]
click at [980, 398] on button "close," at bounding box center [981, 389] width 21 height 21
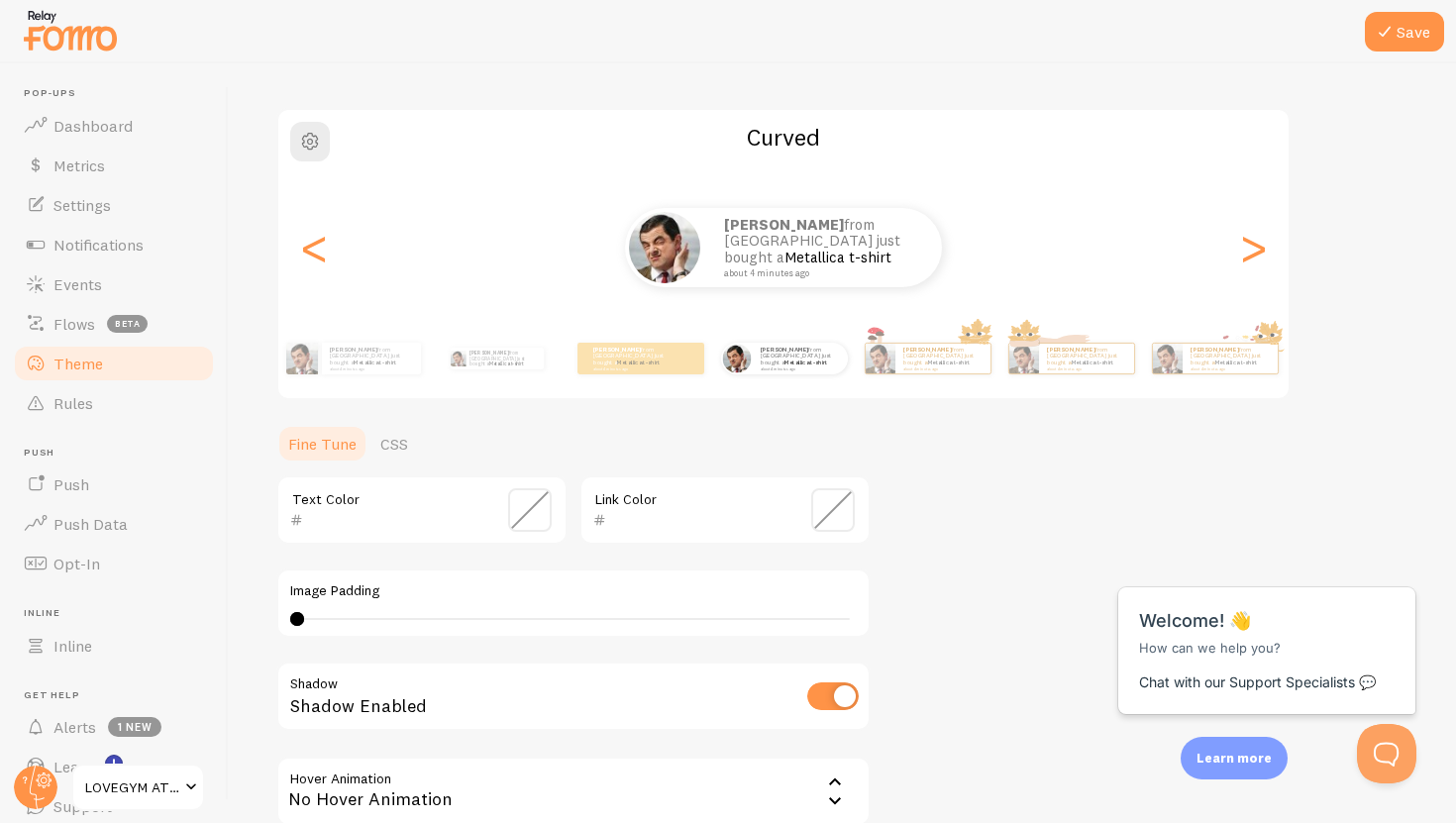
scroll to position [0, 0]
click at [835, 505] on span at bounding box center [833, 511] width 44 height 44
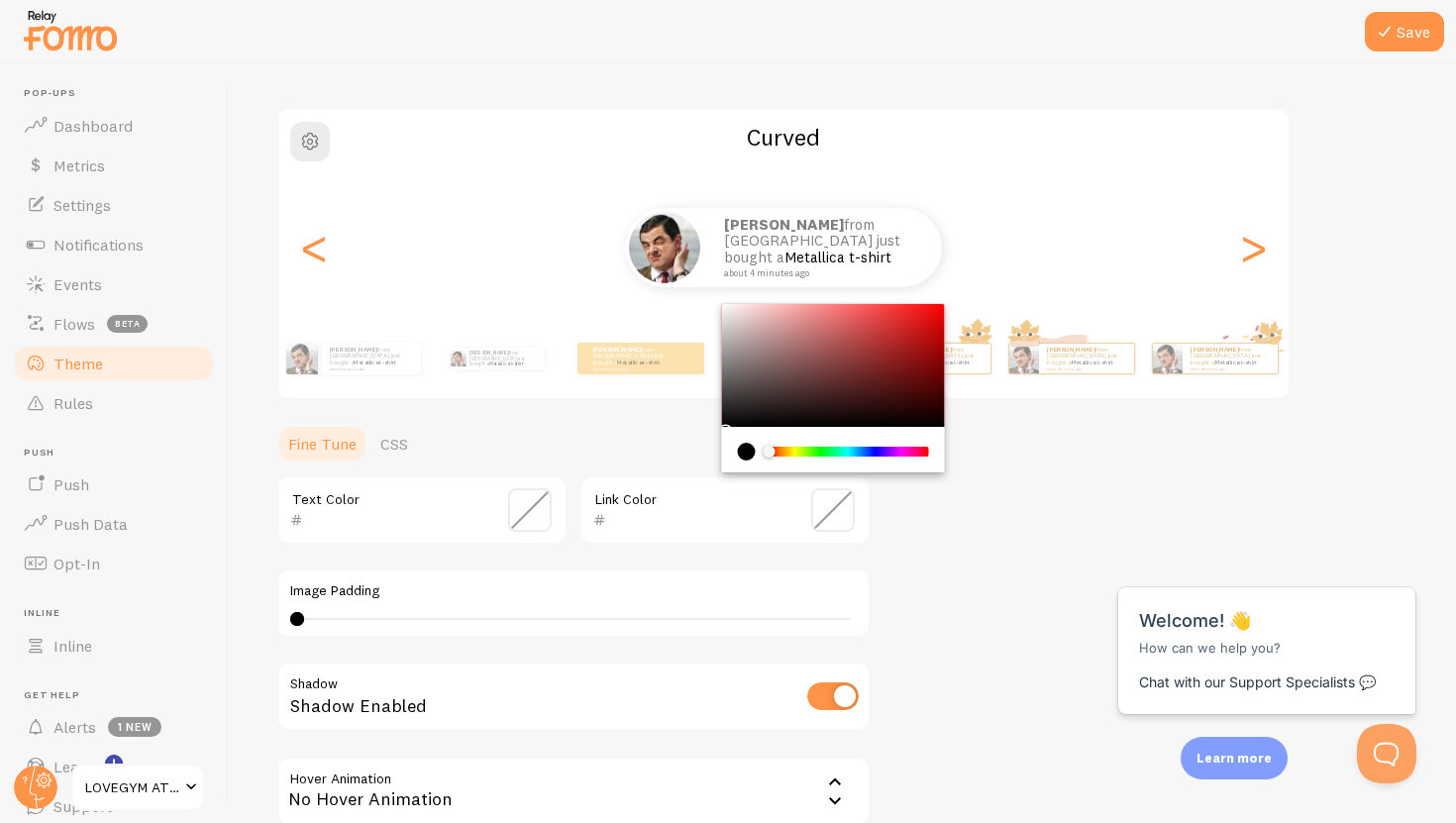
click at [835, 505] on span at bounding box center [833, 511] width 44 height 44
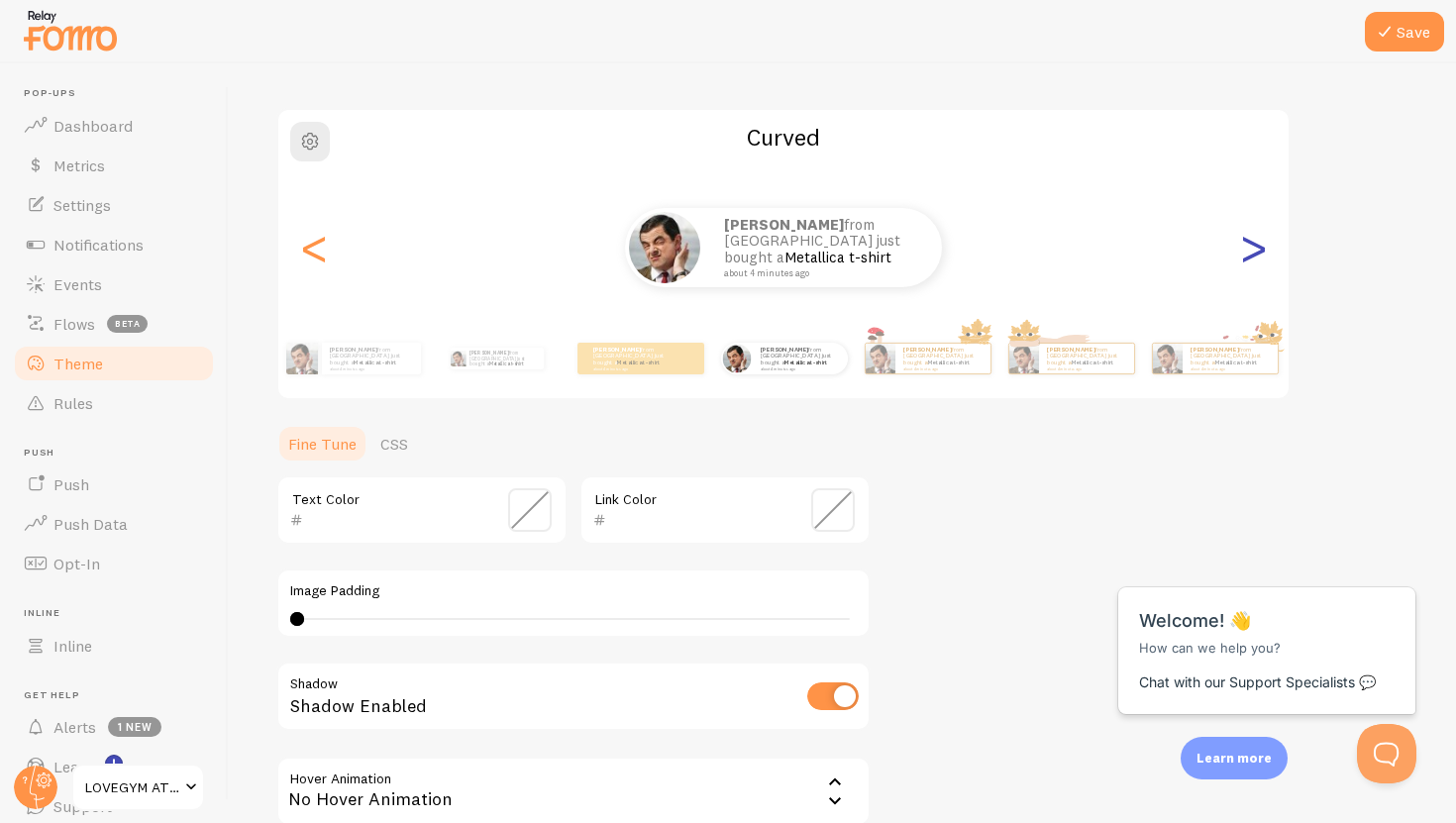
click at [1248, 261] on div ">" at bounding box center [1253, 247] width 24 height 143
type input "0"
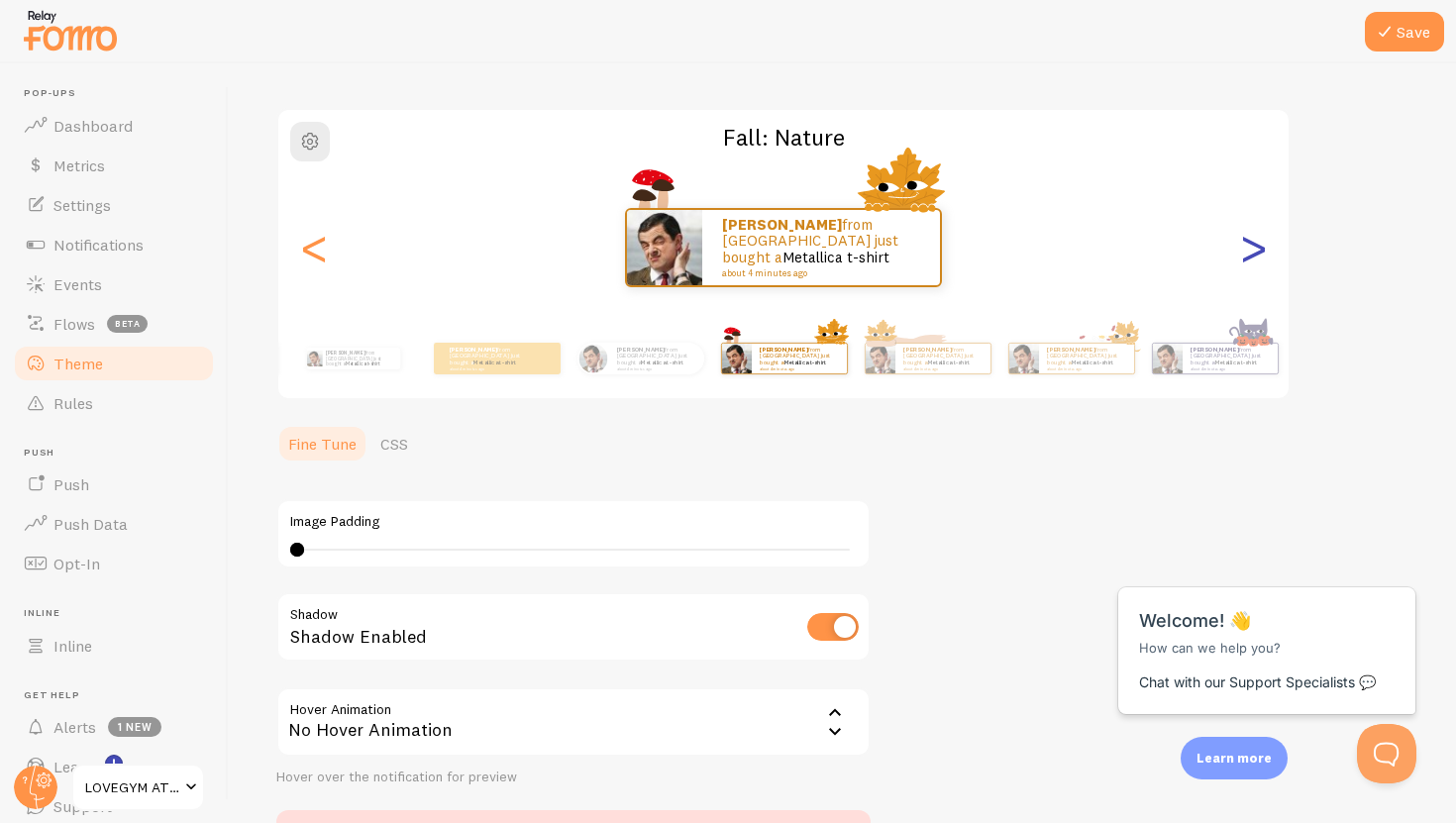
click at [1248, 261] on div ">" at bounding box center [1253, 247] width 24 height 143
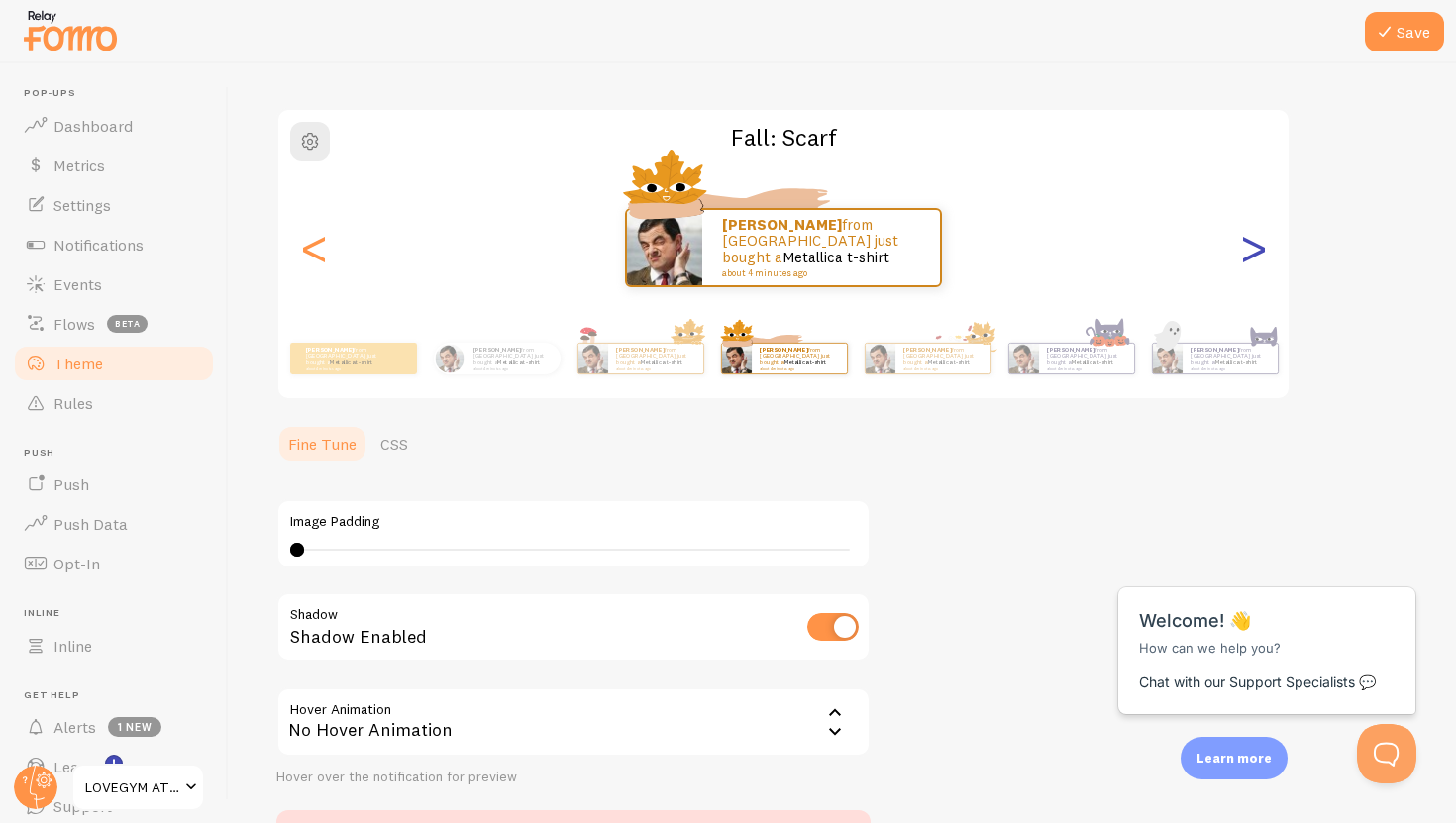
click at [1248, 262] on div ">" at bounding box center [1253, 247] width 24 height 143
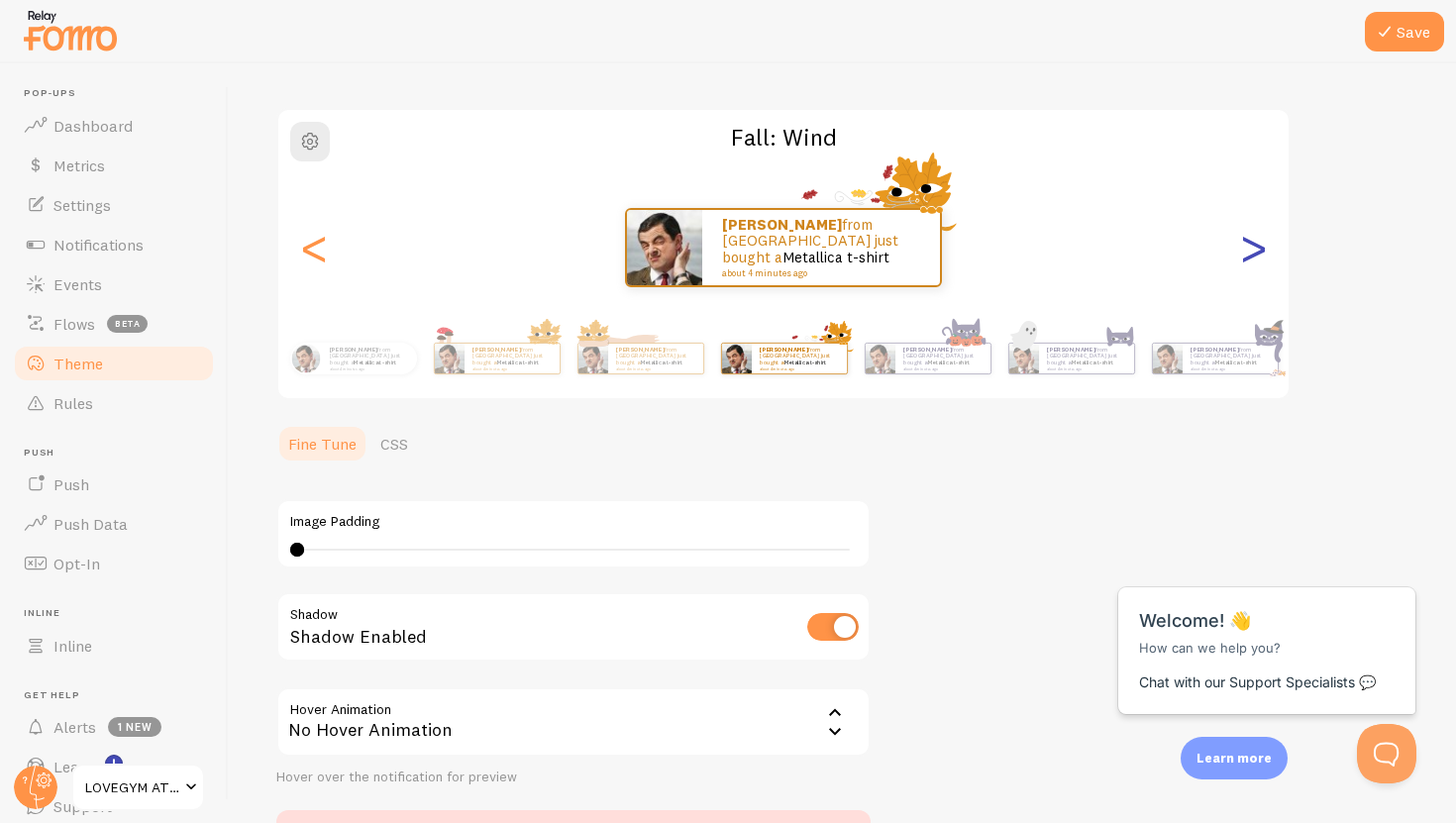
click at [1248, 262] on div ">" at bounding box center [1253, 247] width 24 height 143
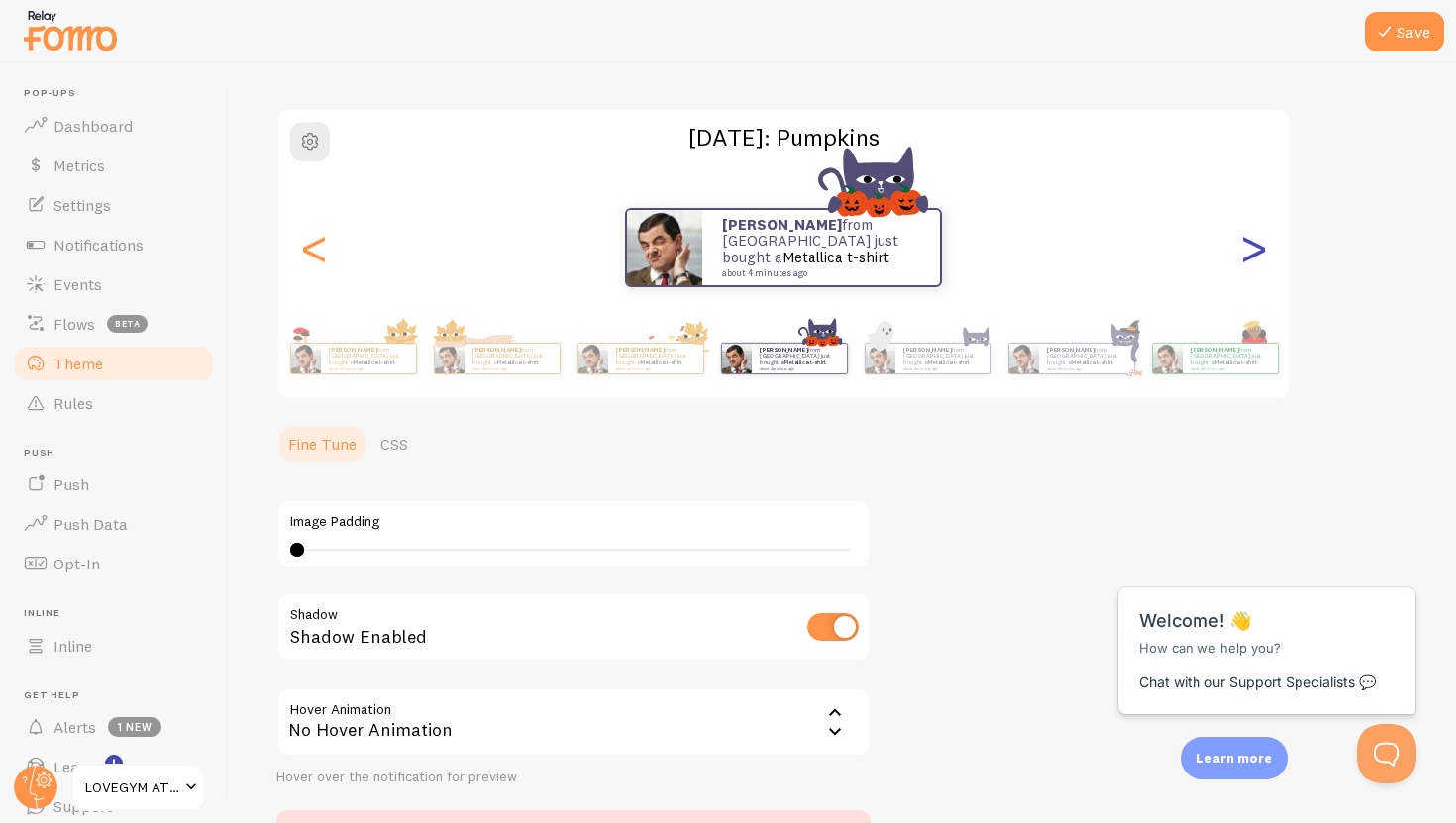
click at [1248, 262] on div ">" at bounding box center [1253, 247] width 24 height 143
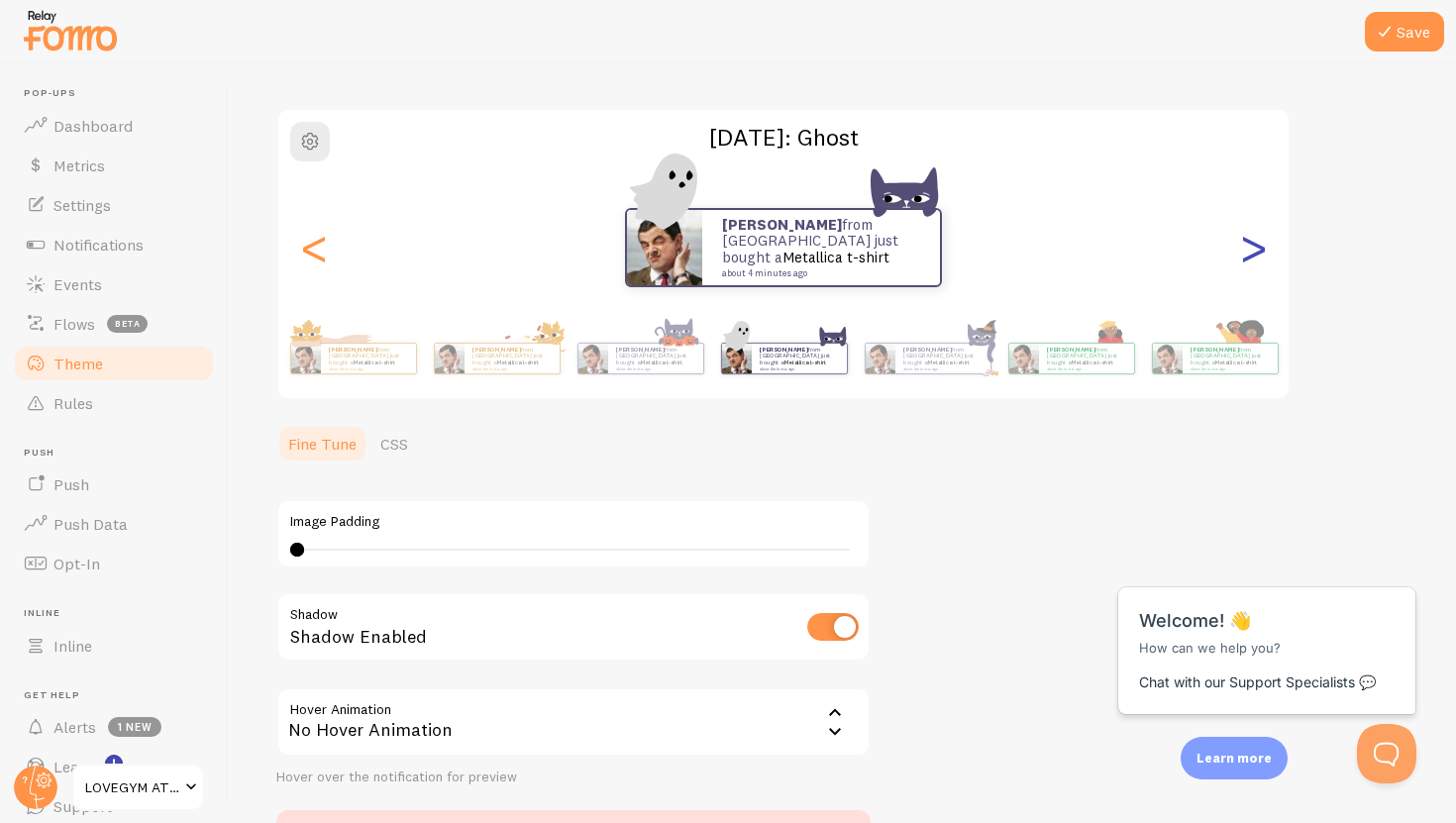
click at [1248, 262] on div ">" at bounding box center [1253, 247] width 24 height 143
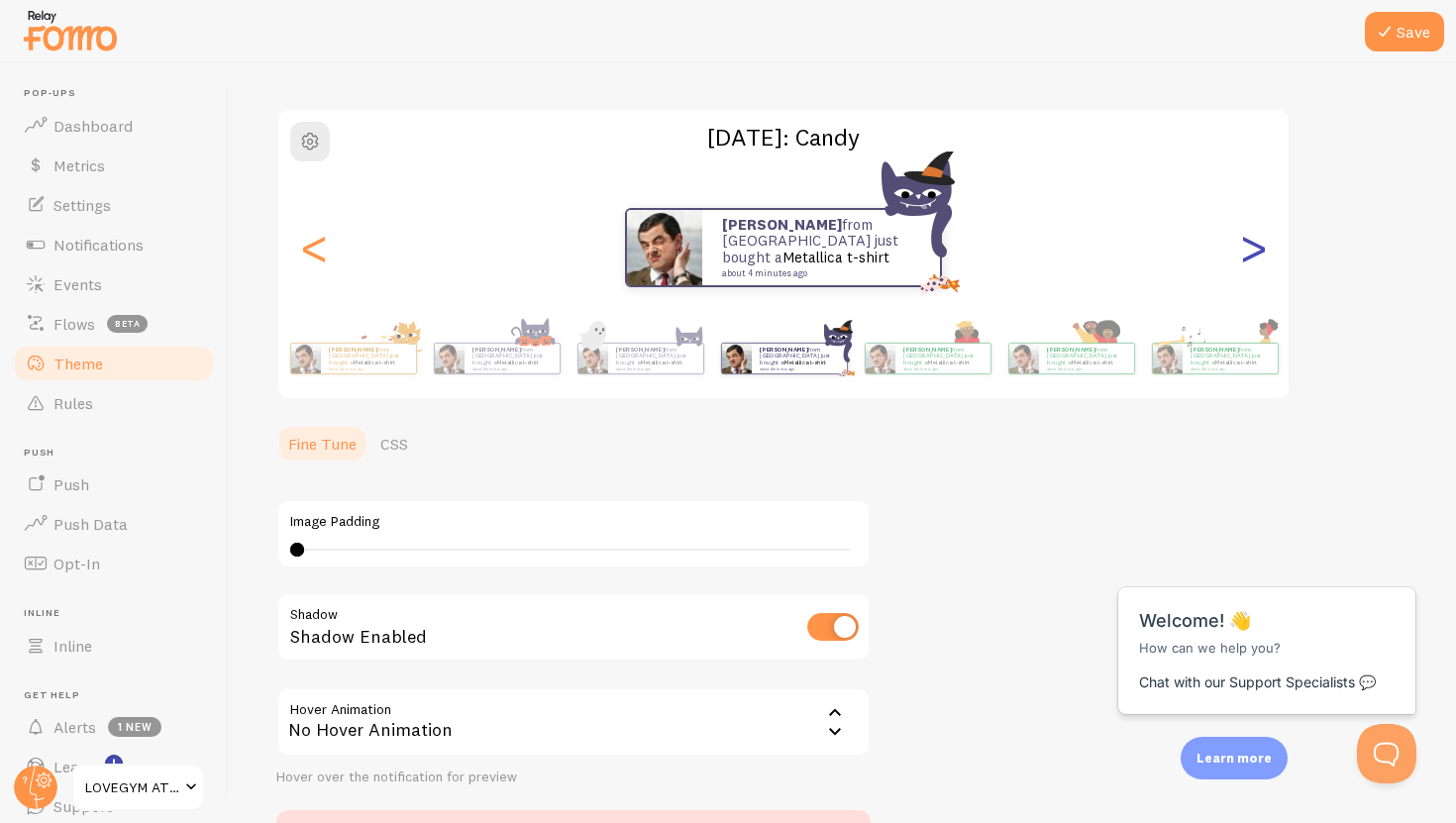
click at [1248, 262] on div ">" at bounding box center [1253, 247] width 24 height 143
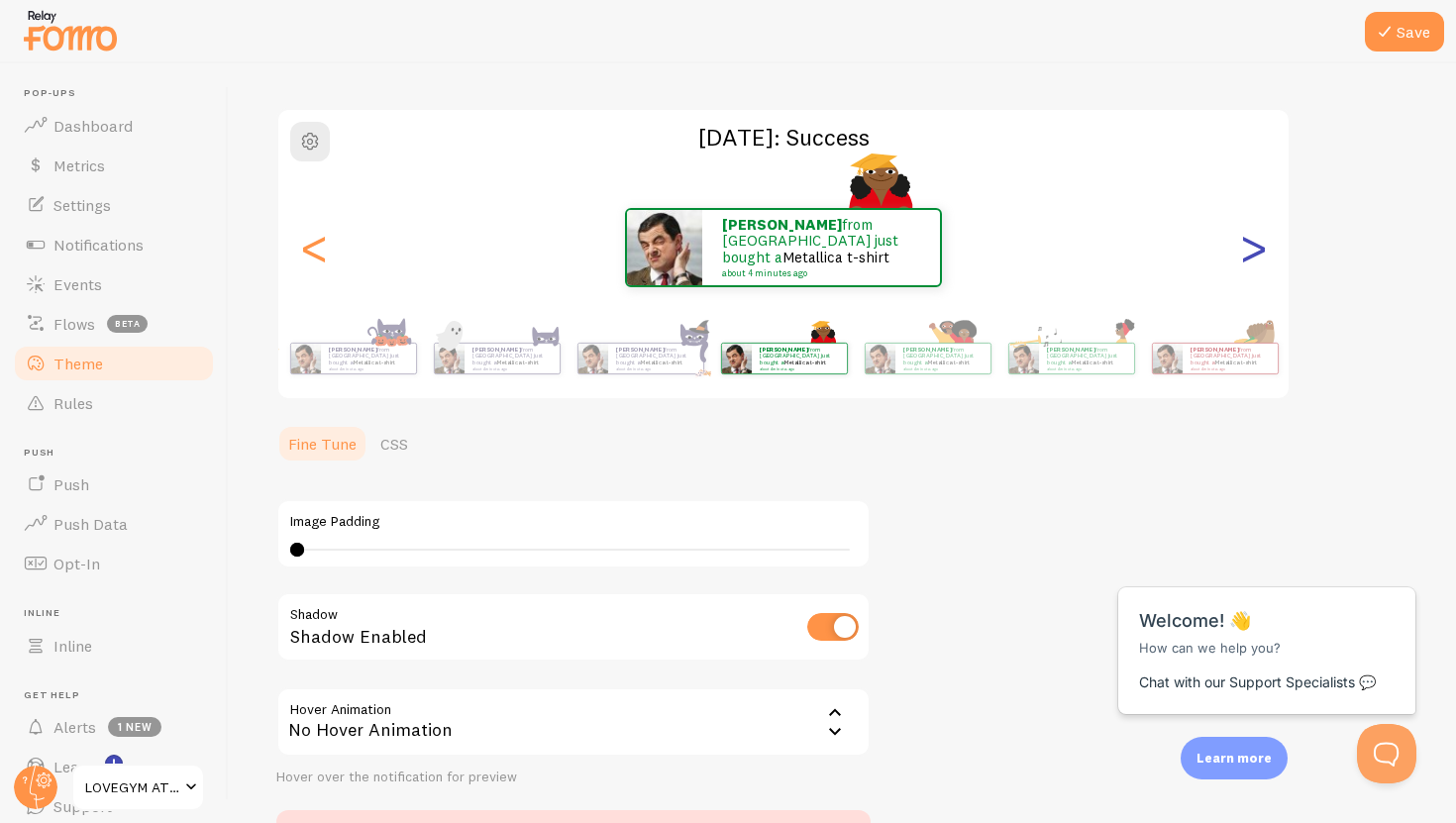
click at [1248, 262] on div ">" at bounding box center [1253, 247] width 24 height 143
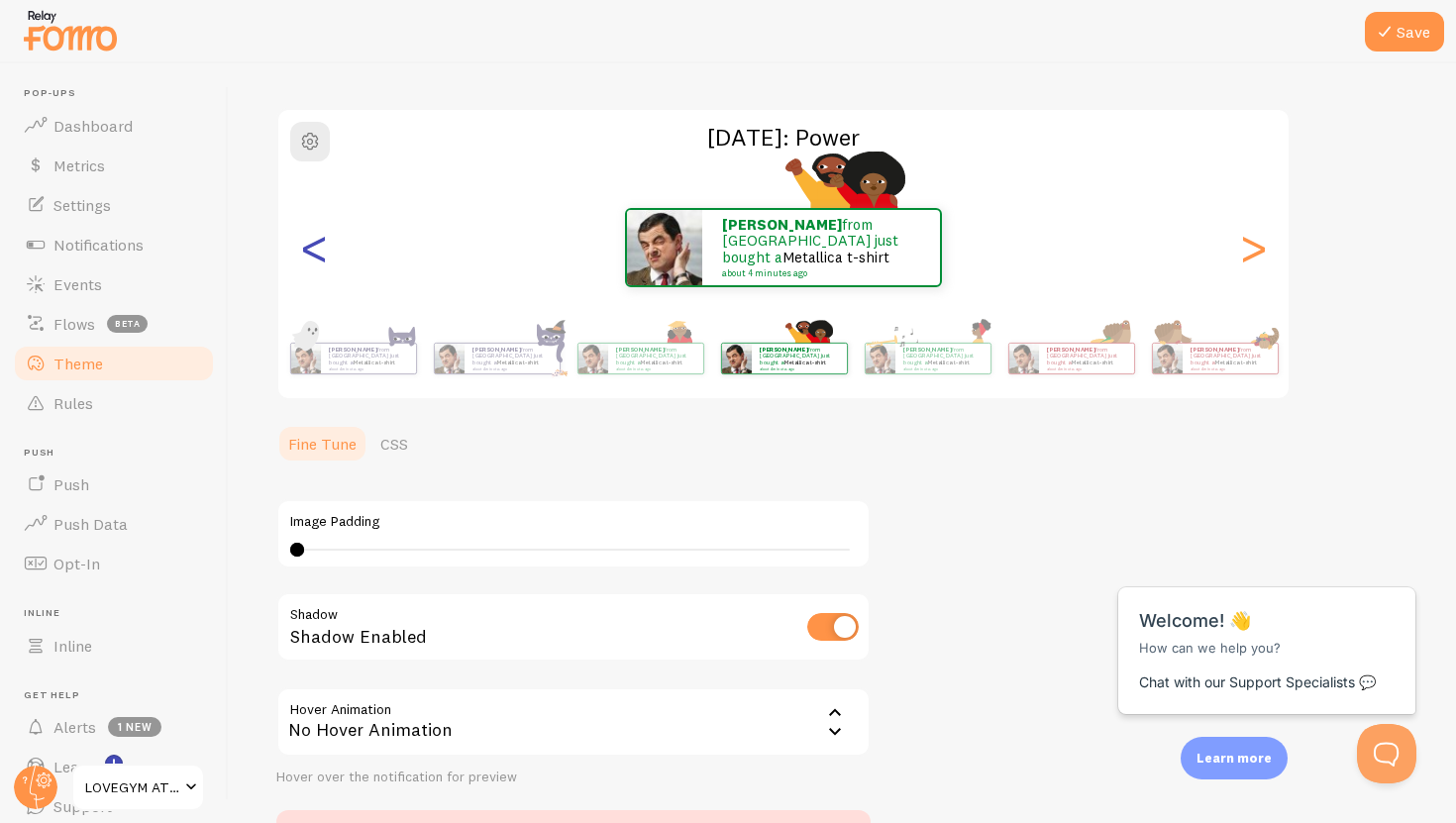
click at [314, 238] on div "<" at bounding box center [314, 247] width 24 height 143
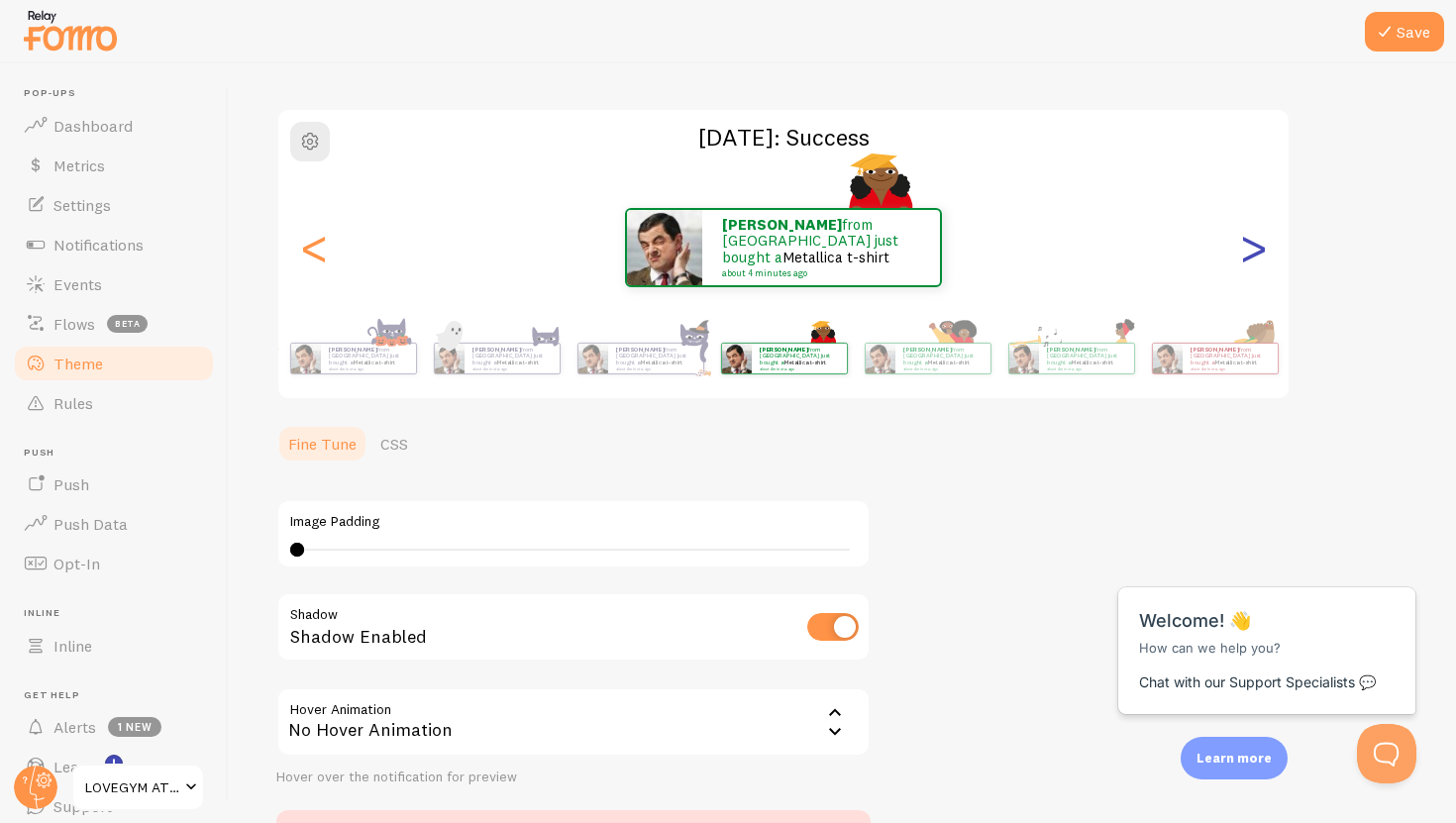
click at [1254, 247] on div ">" at bounding box center [1253, 247] width 24 height 143
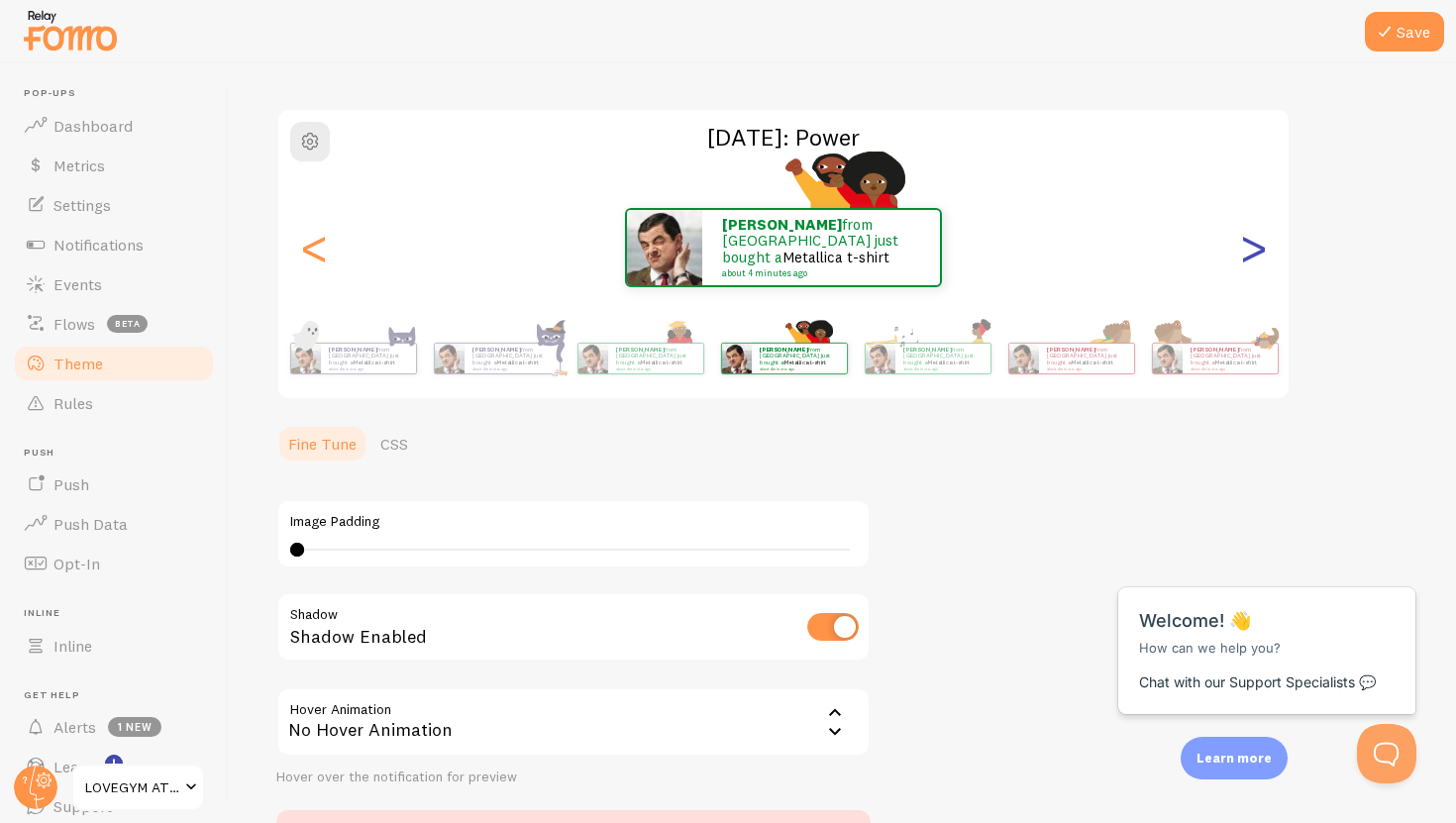
click at [1254, 247] on div ">" at bounding box center [1253, 247] width 24 height 143
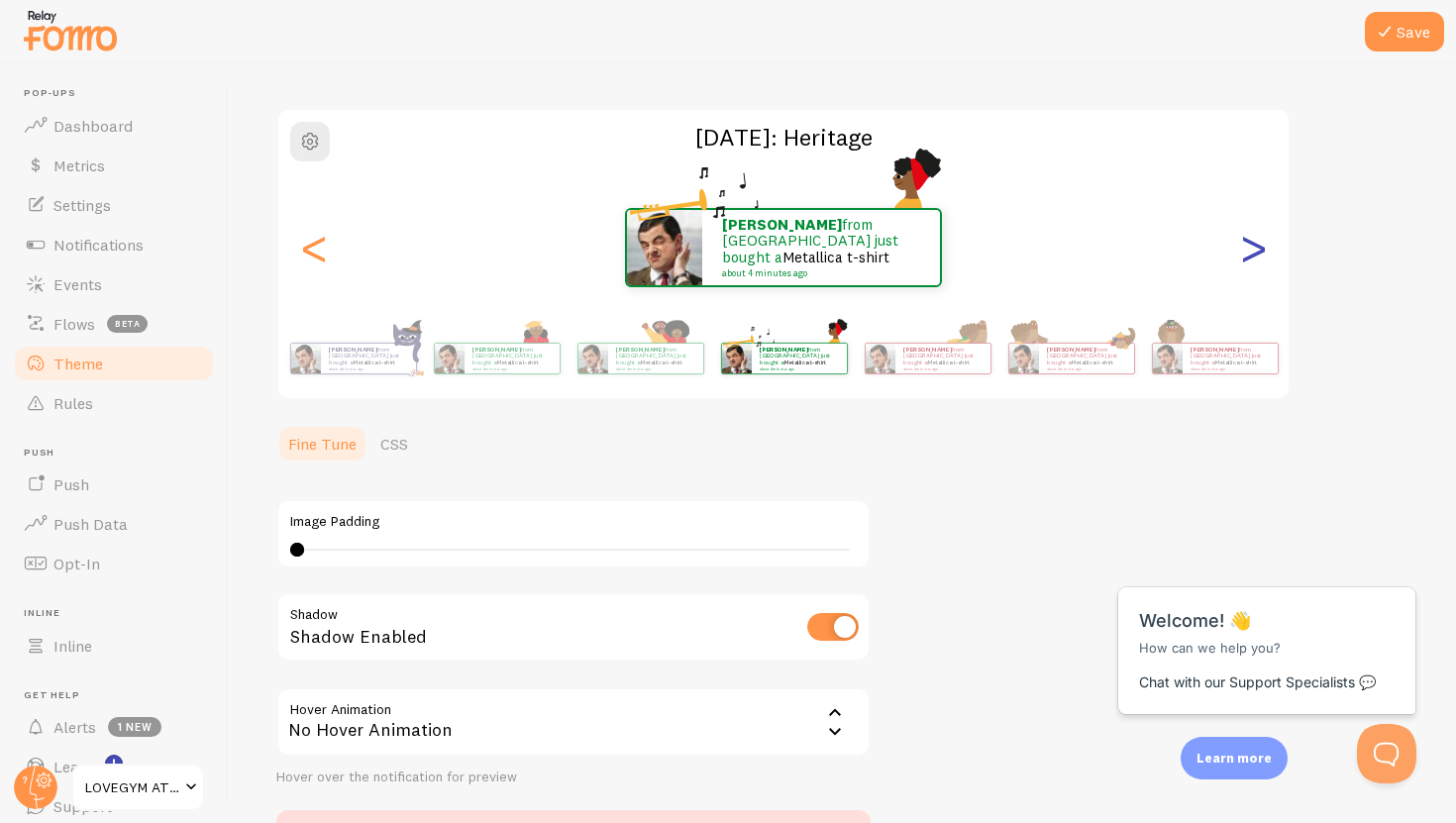
click at [1254, 249] on div ">" at bounding box center [1253, 247] width 24 height 143
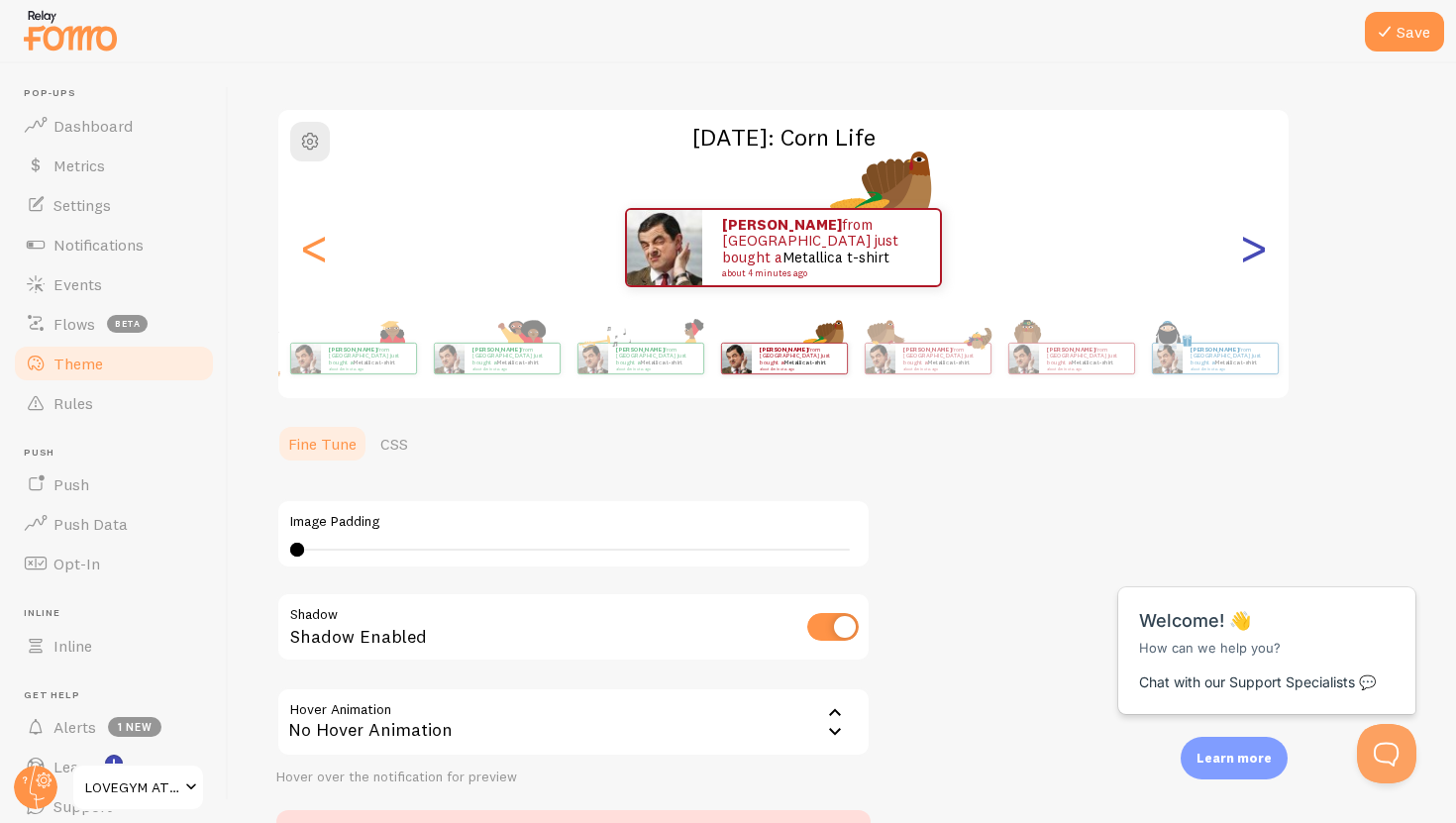
click at [1260, 249] on div ">" at bounding box center [1253, 247] width 24 height 143
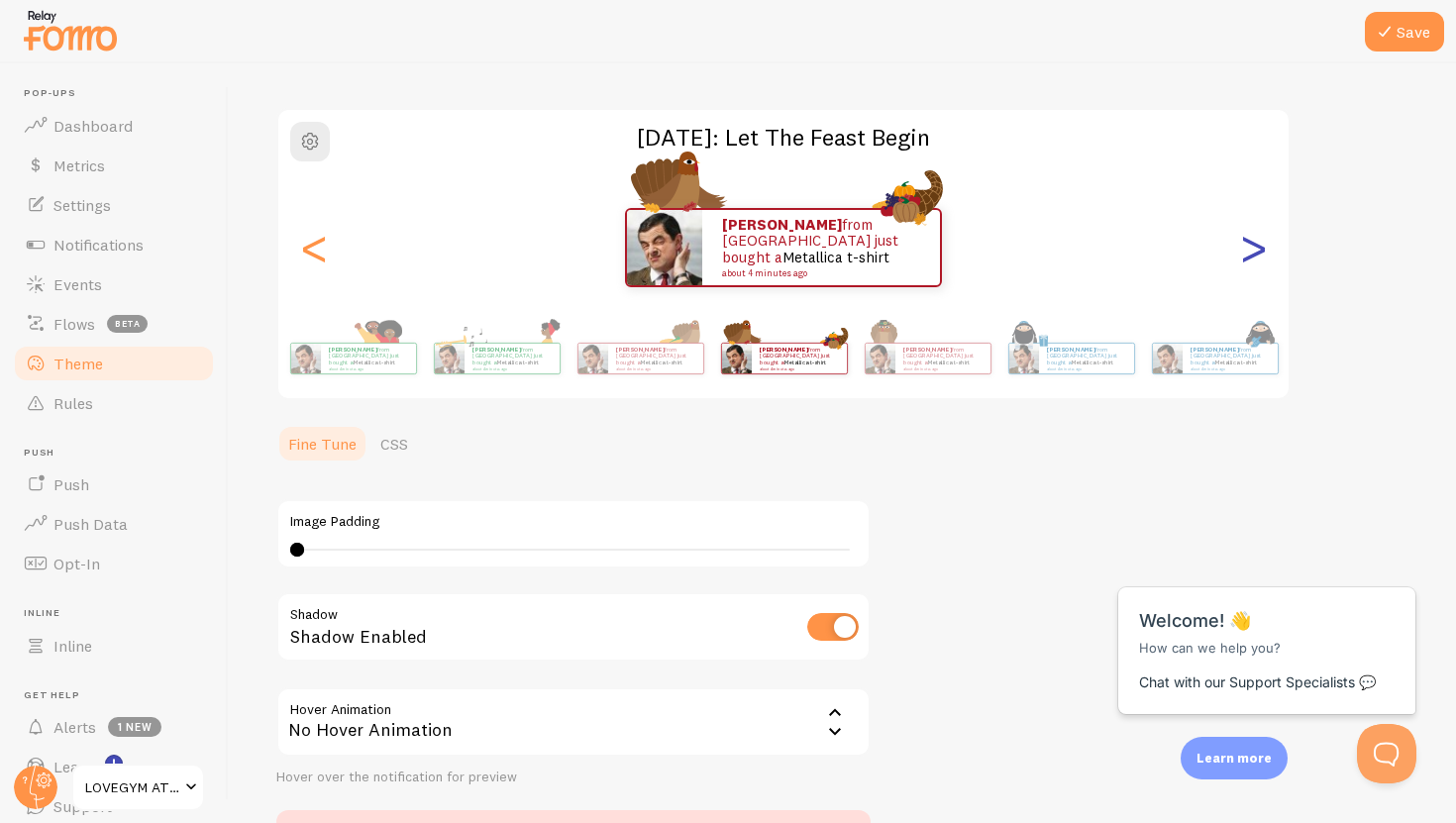
click at [1260, 250] on div ">" at bounding box center [1253, 247] width 24 height 143
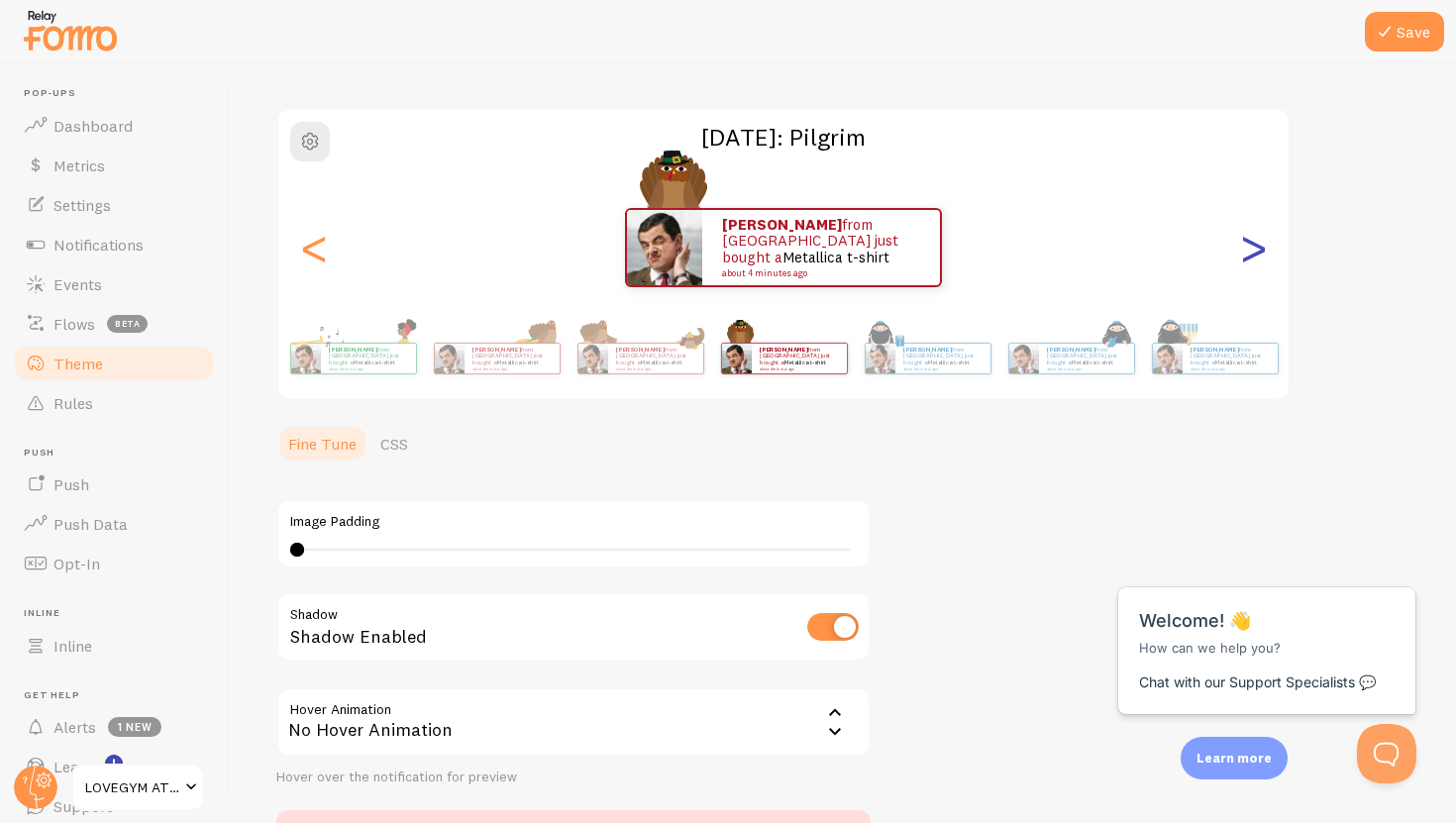
click at [1260, 250] on div ">" at bounding box center [1253, 247] width 24 height 143
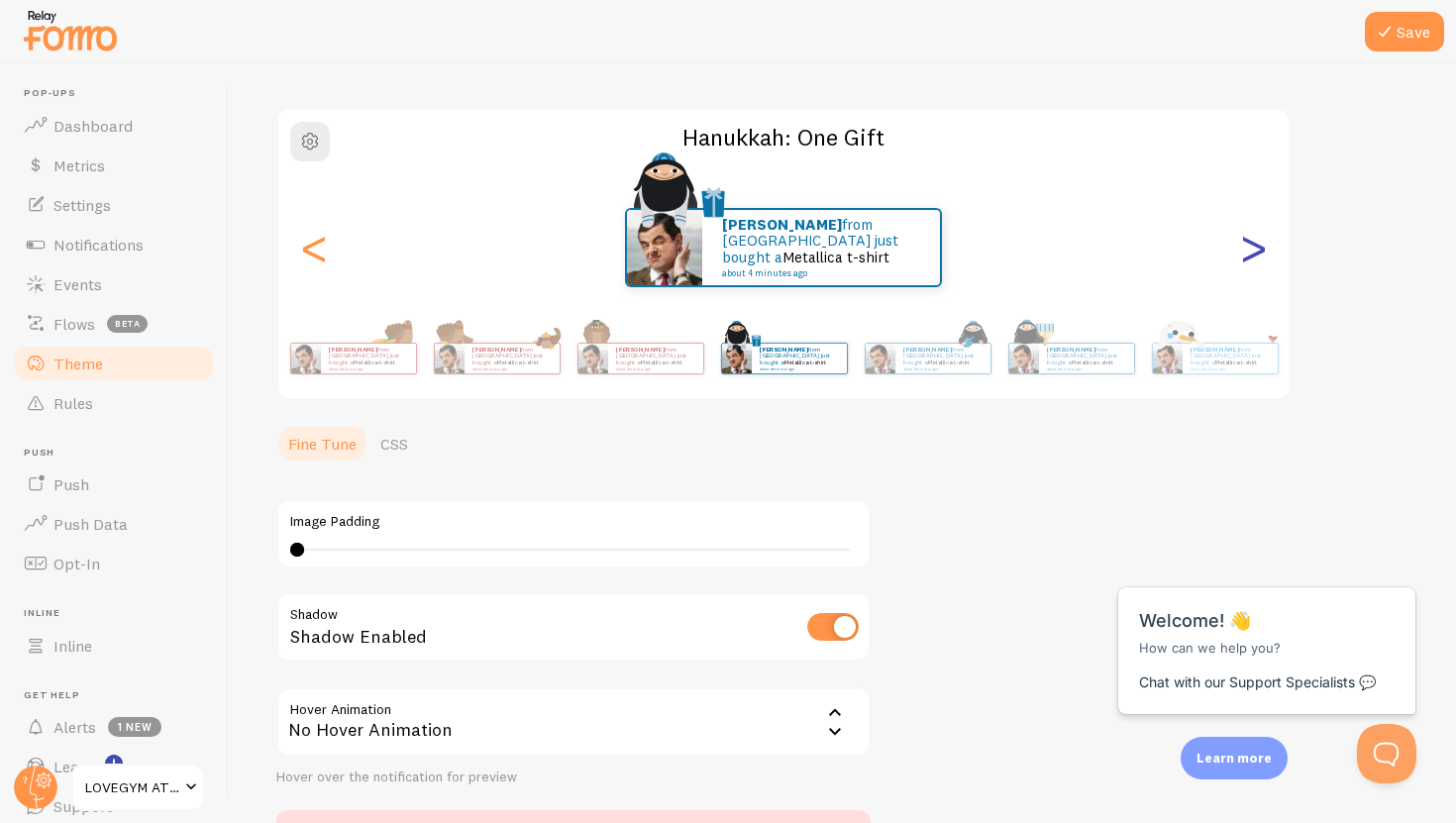
click at [1260, 250] on div ">" at bounding box center [1253, 247] width 24 height 143
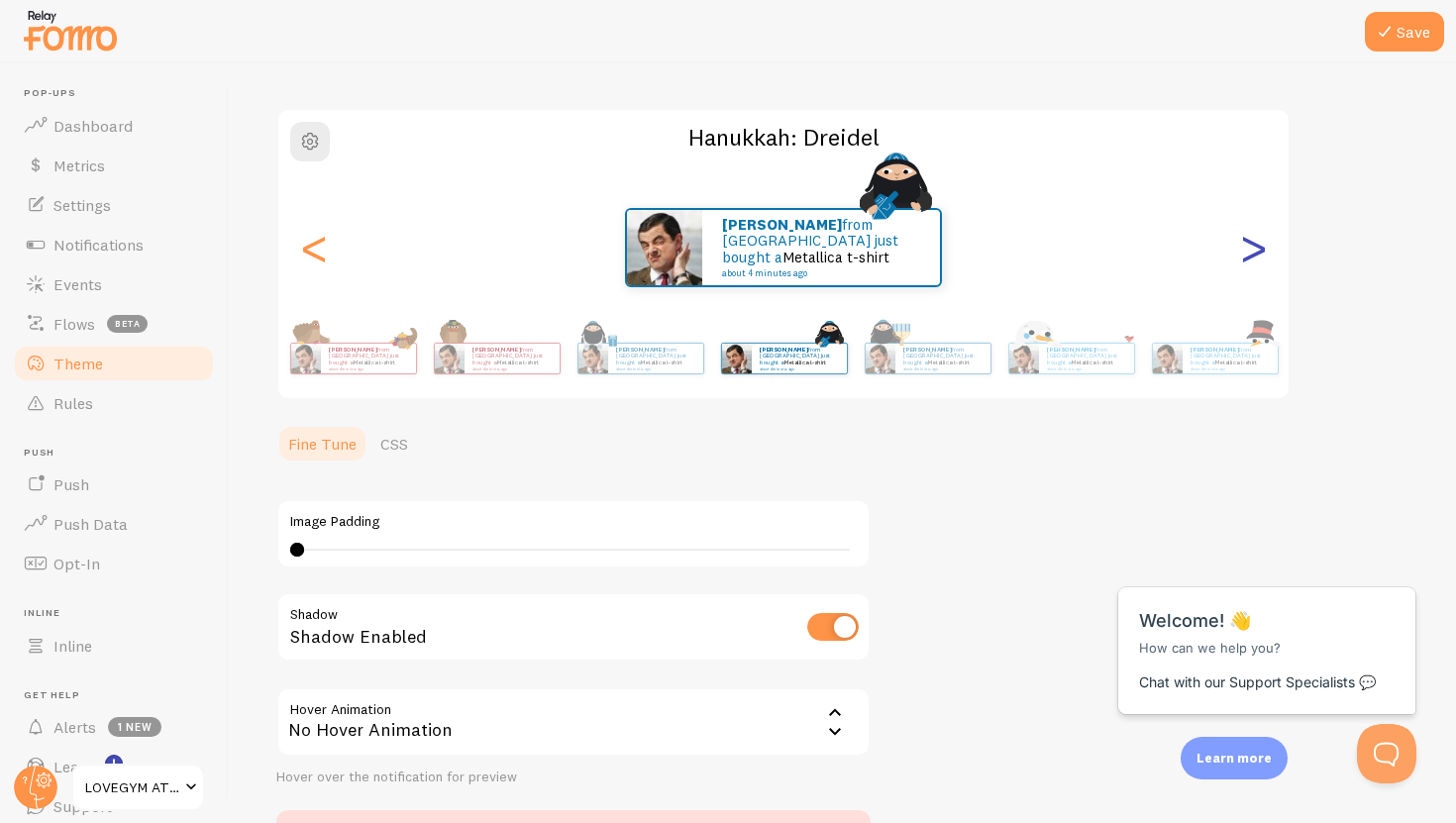
click at [1260, 250] on div ">" at bounding box center [1253, 247] width 24 height 143
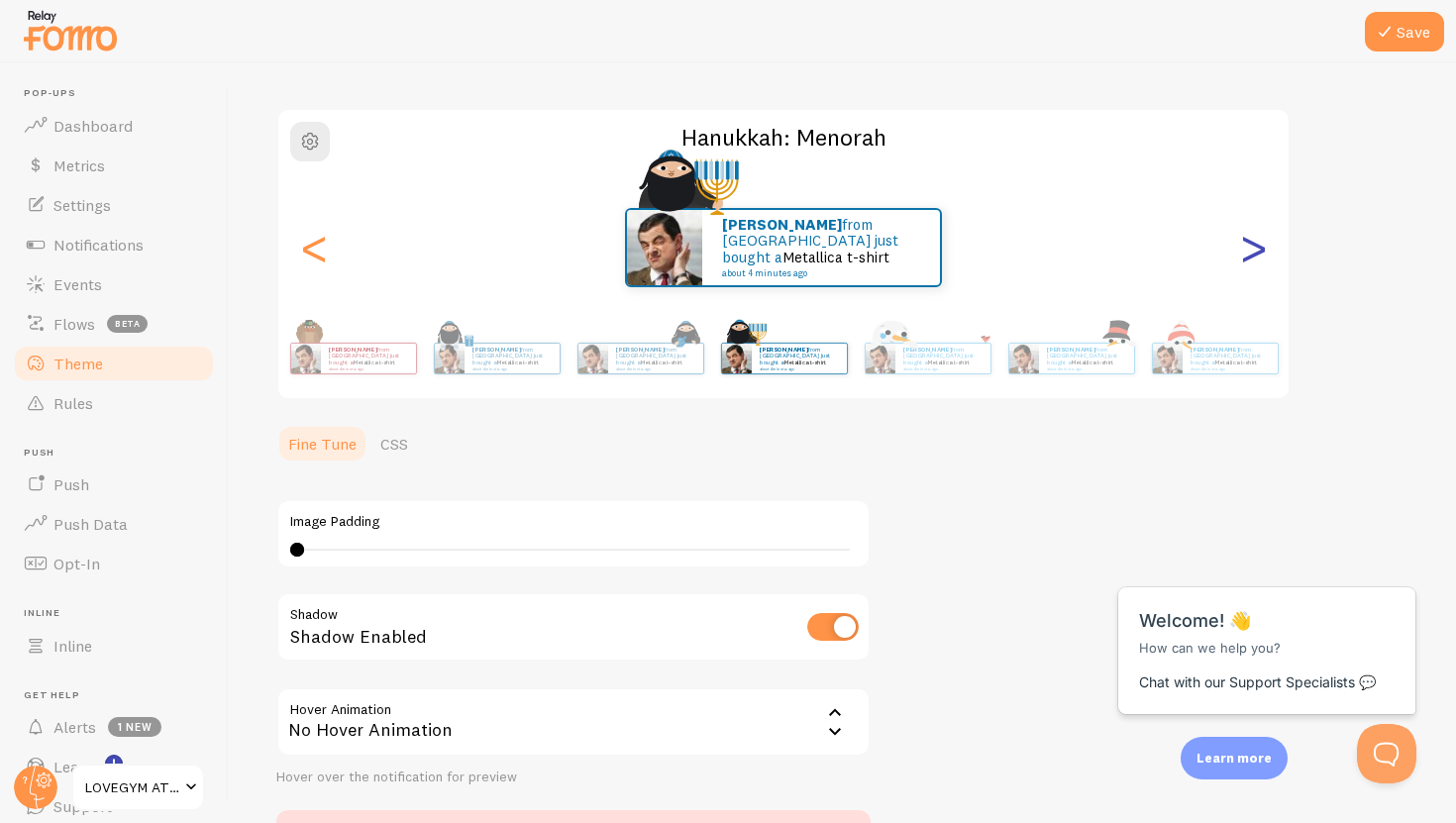
click at [1260, 250] on div ">" at bounding box center [1253, 247] width 24 height 143
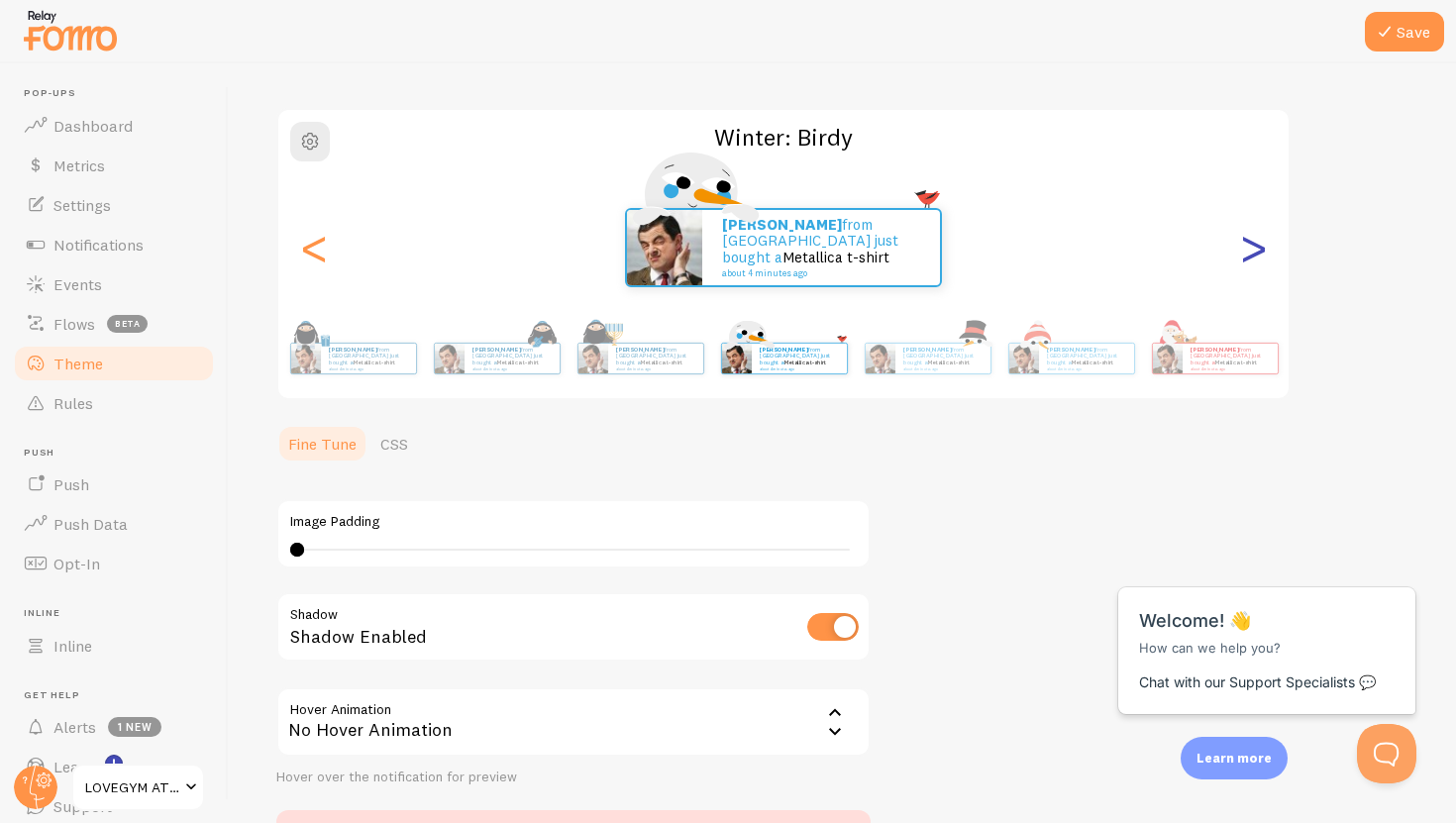
click at [1260, 250] on div ">" at bounding box center [1253, 247] width 24 height 143
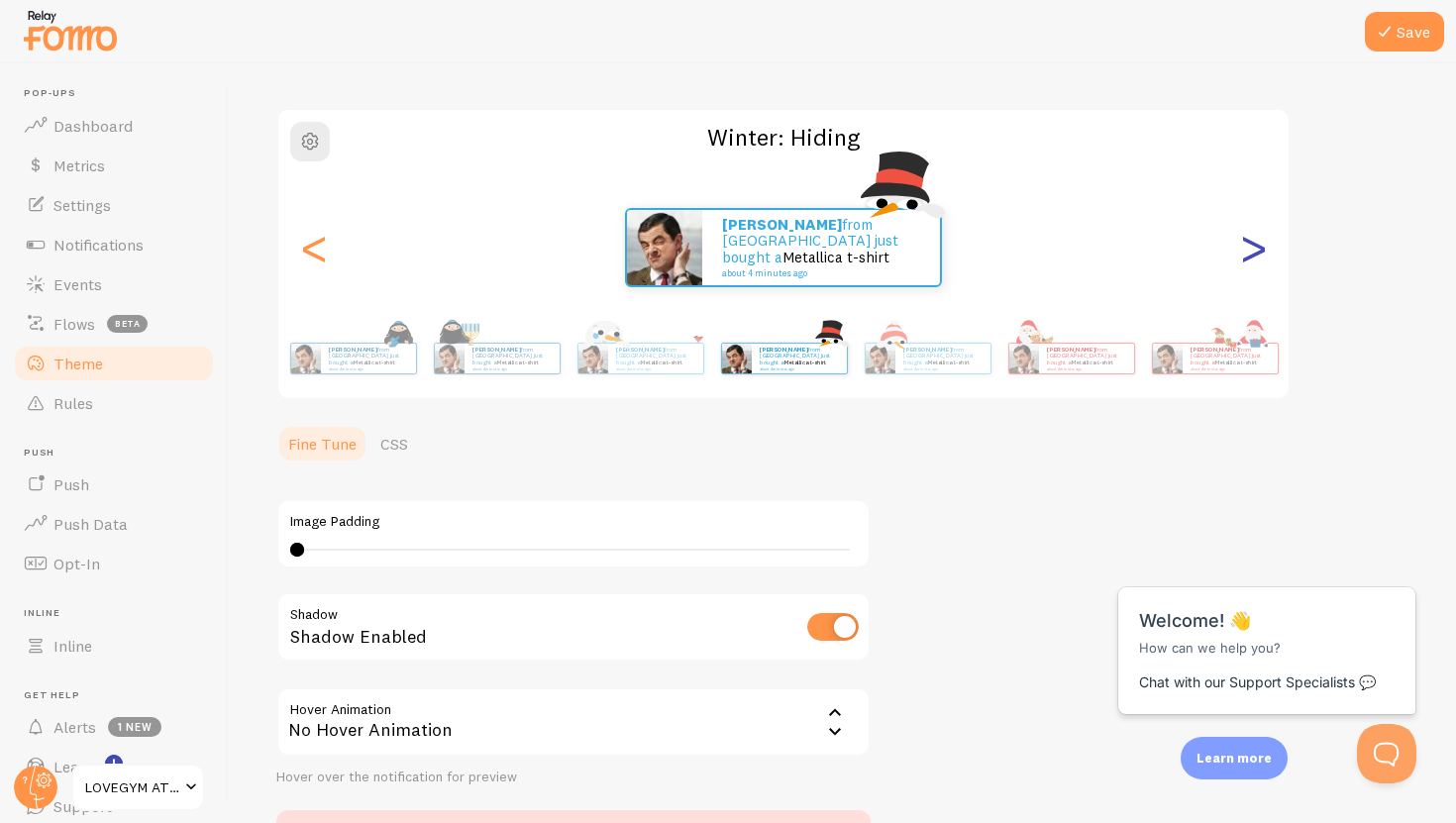
click at [1260, 250] on div ">" at bounding box center [1253, 247] width 24 height 143
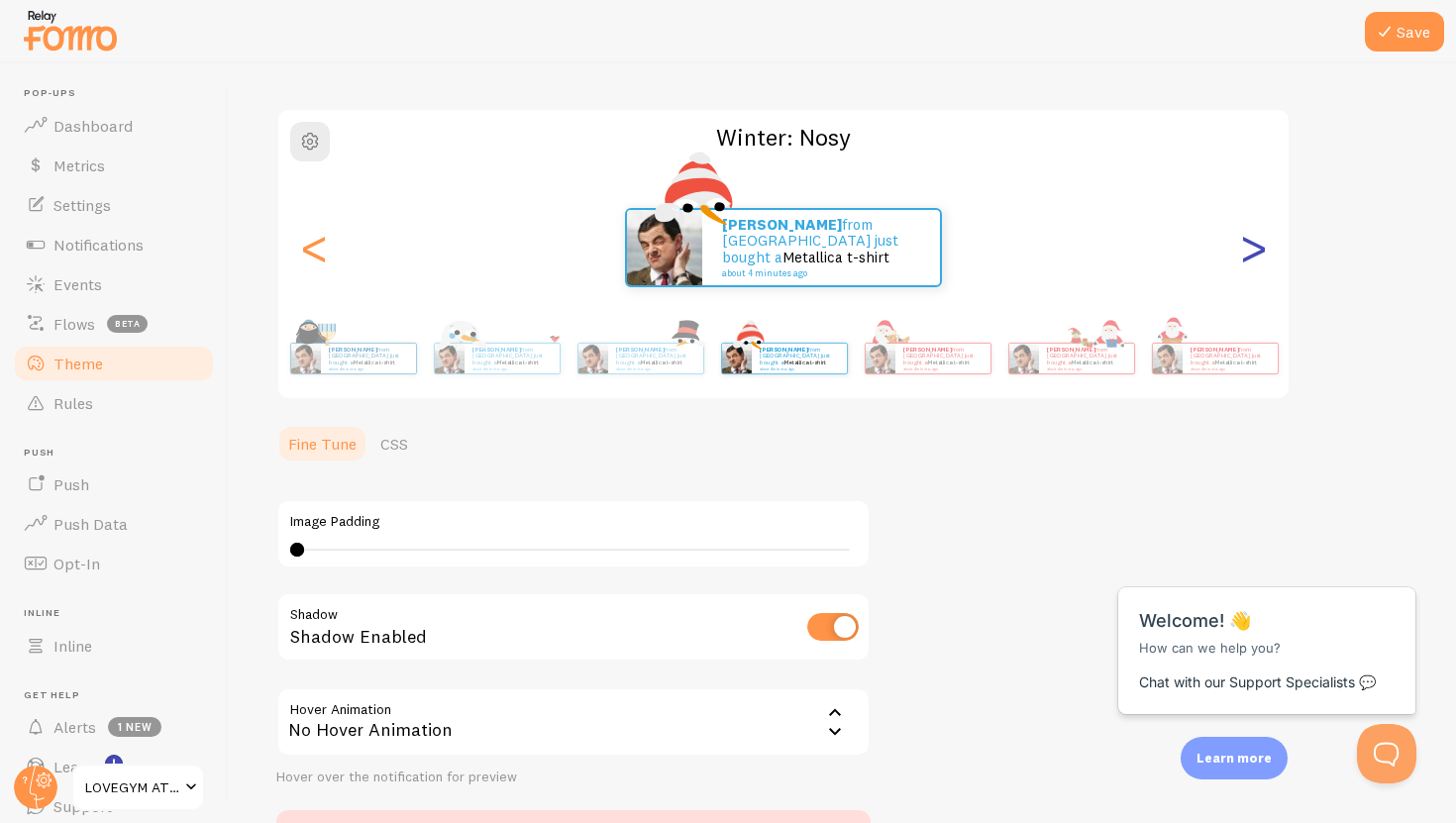
click at [1260, 250] on div ">" at bounding box center [1253, 247] width 24 height 143
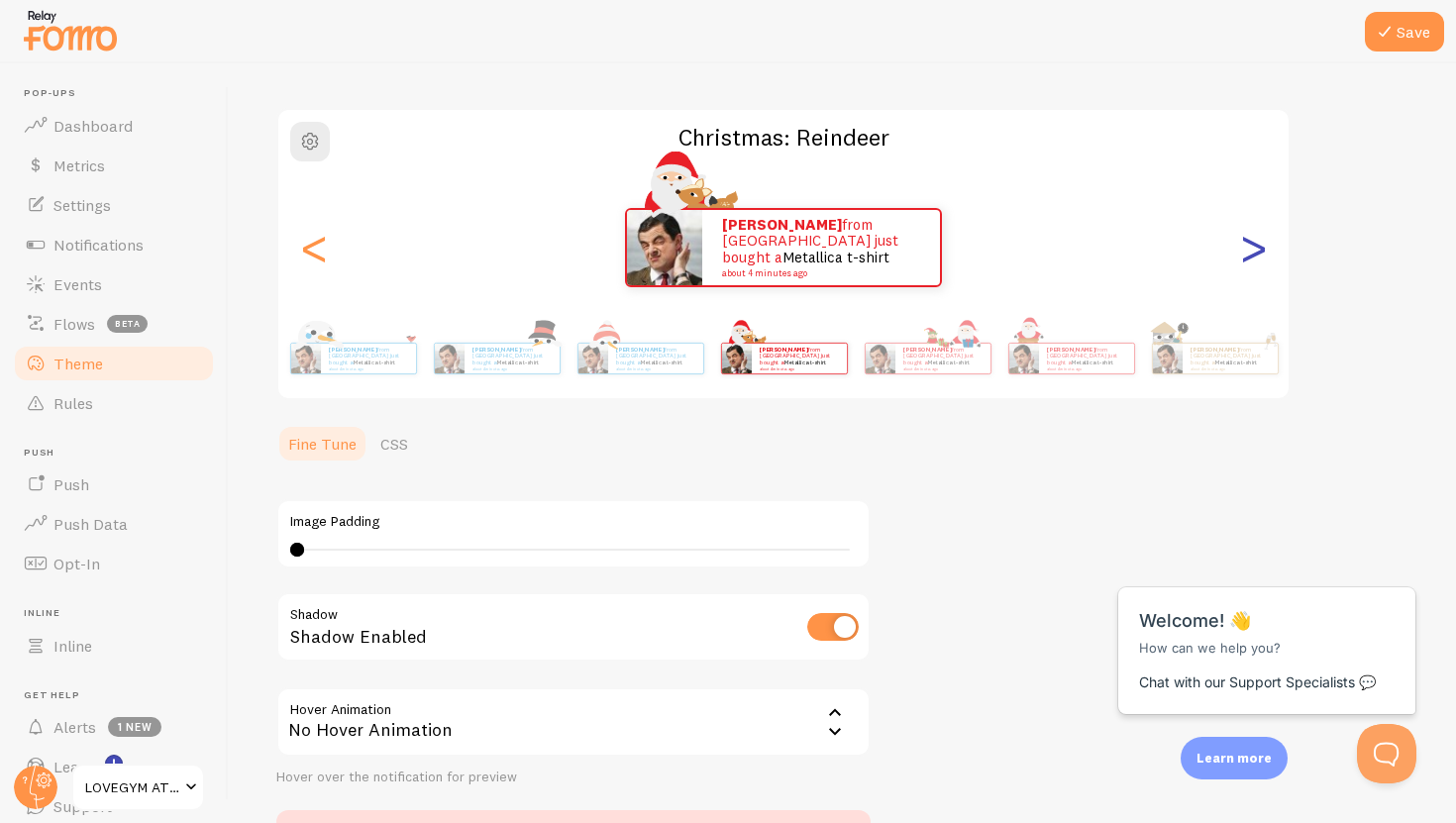
click at [1260, 250] on div ">" at bounding box center [1253, 247] width 24 height 143
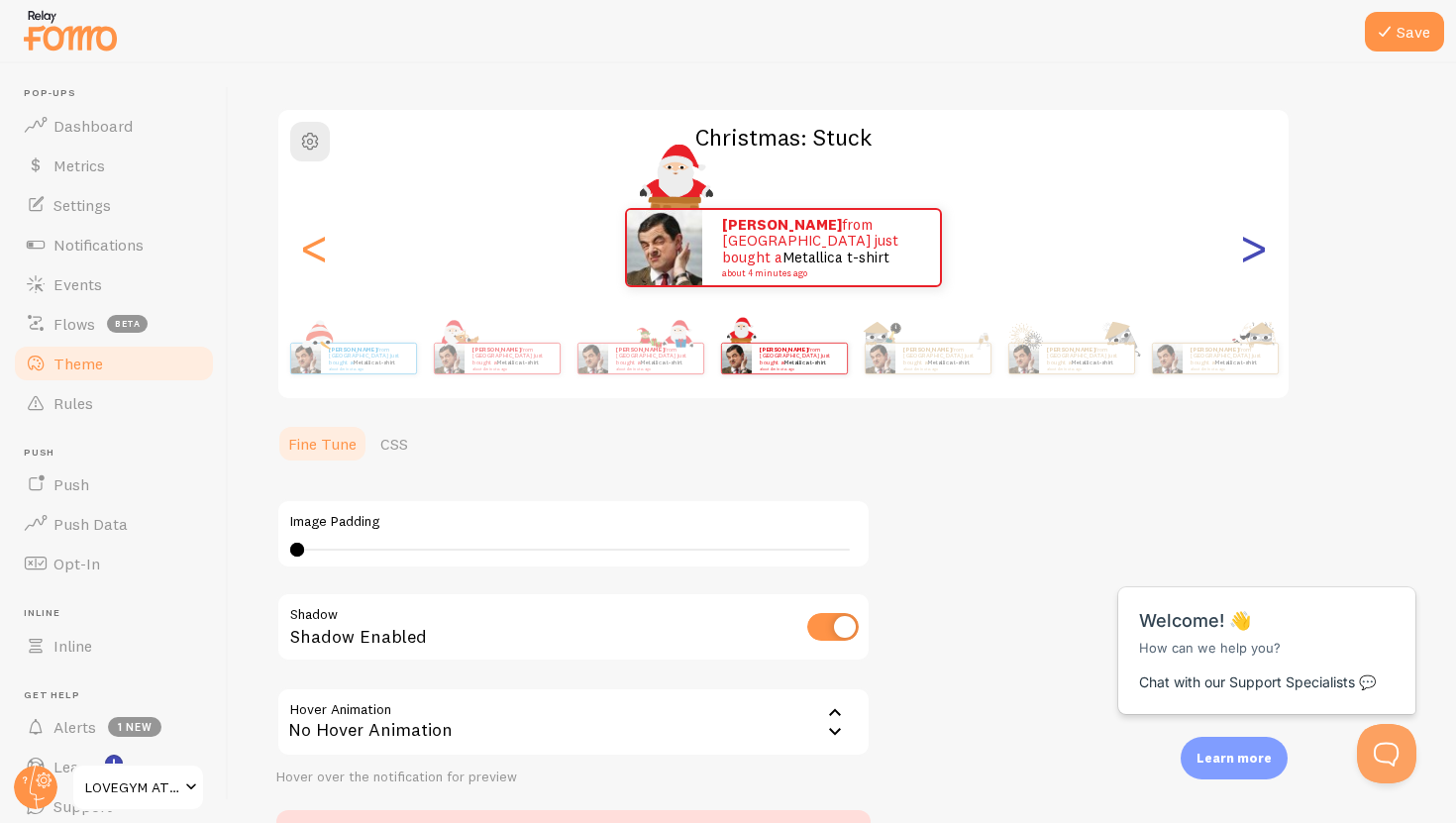
click at [1260, 250] on div ">" at bounding box center [1253, 247] width 24 height 143
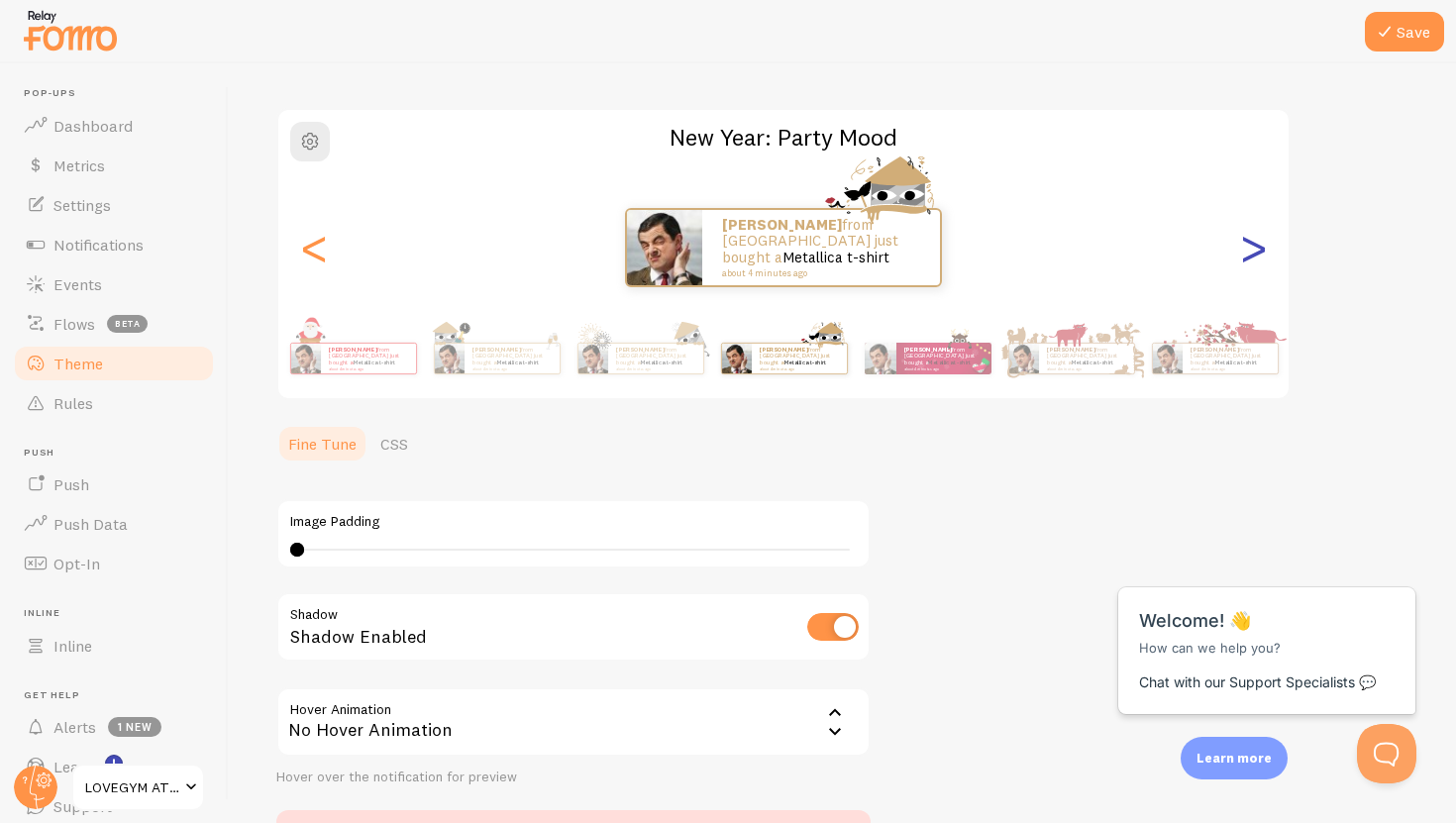
click at [1260, 250] on div ">" at bounding box center [1253, 247] width 24 height 143
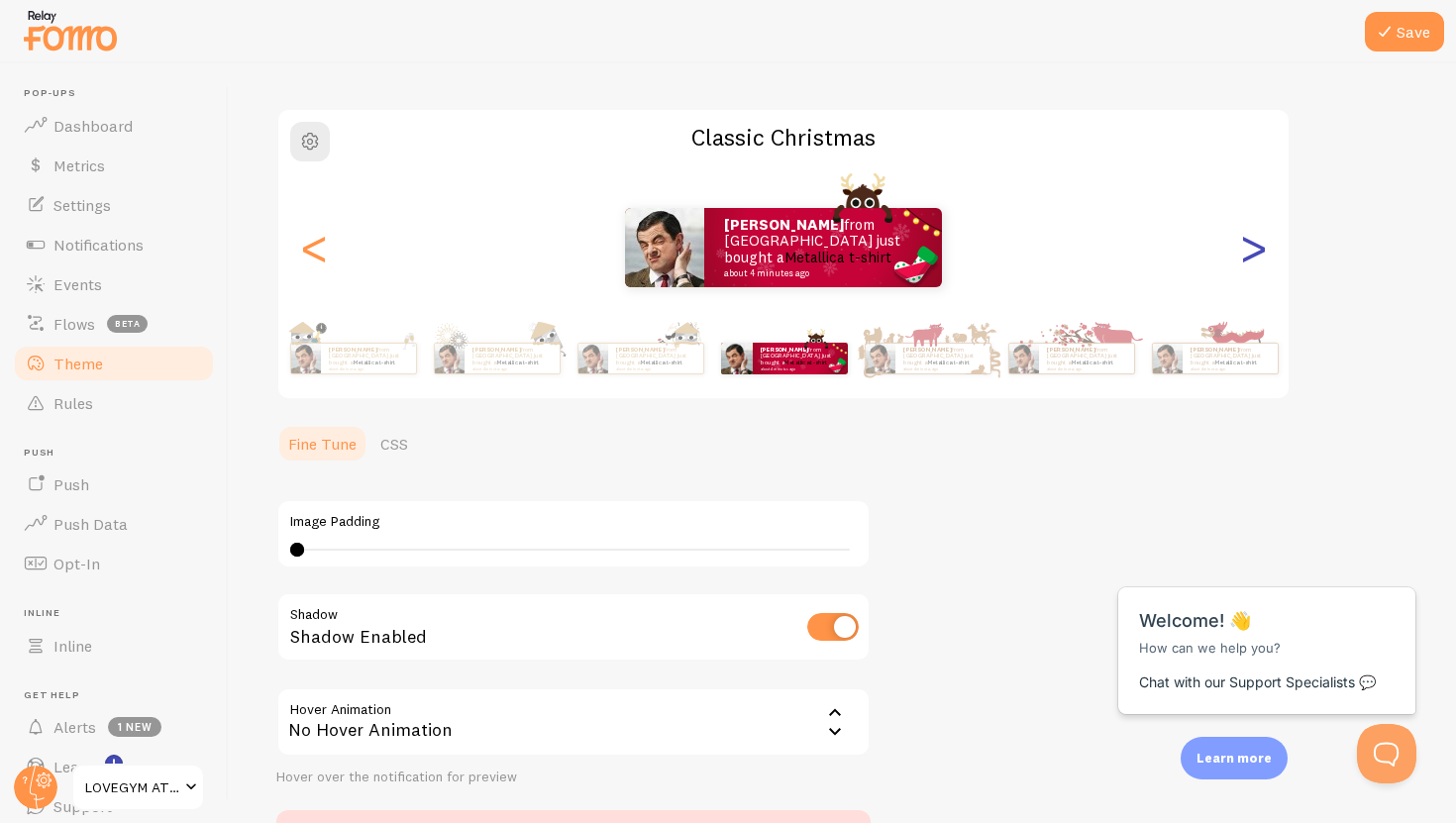
click at [1260, 250] on div ">" at bounding box center [1253, 247] width 24 height 143
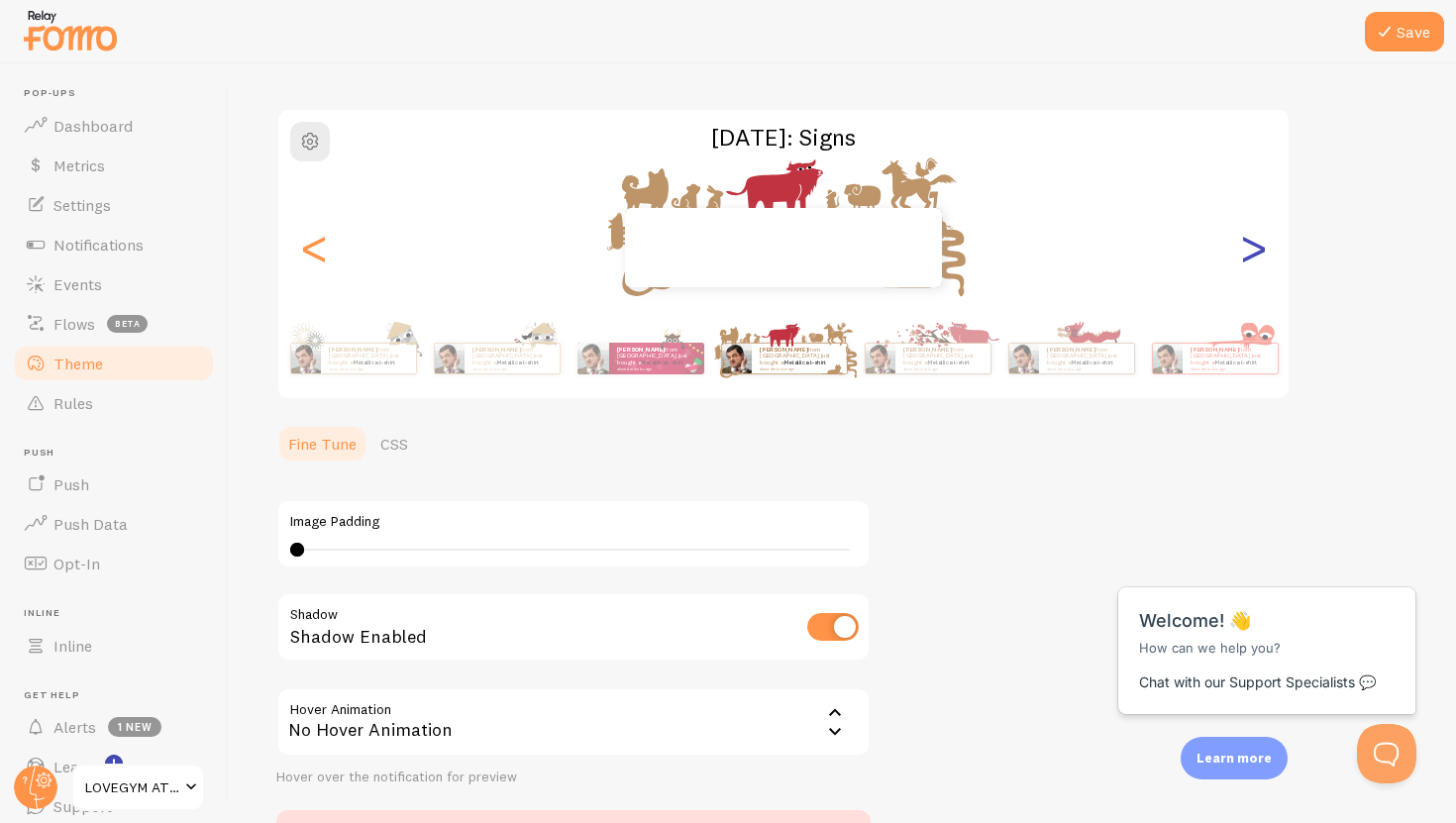
click at [1260, 250] on div ">" at bounding box center [1253, 247] width 24 height 143
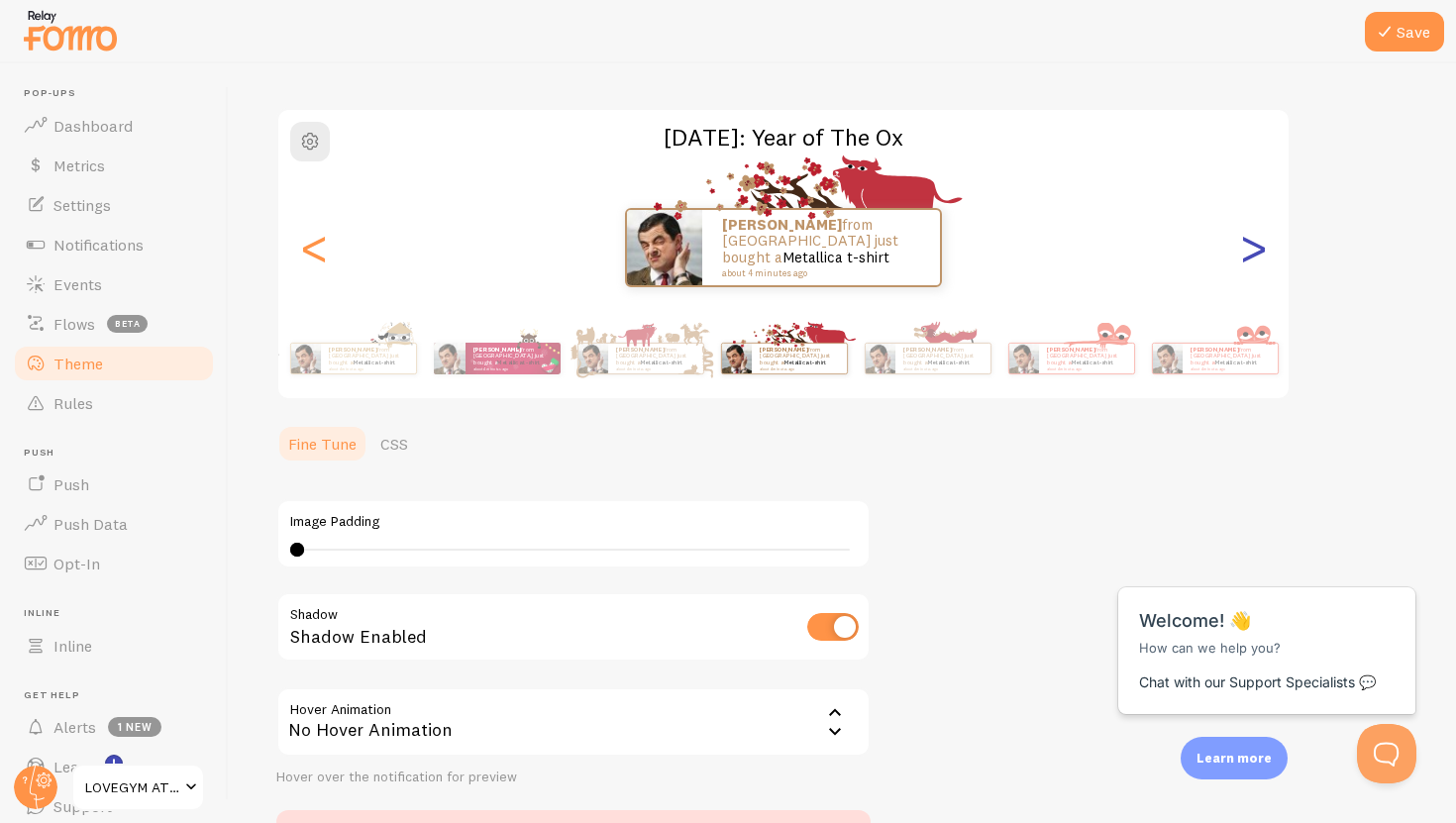
click at [1260, 250] on div ">" at bounding box center [1253, 247] width 24 height 143
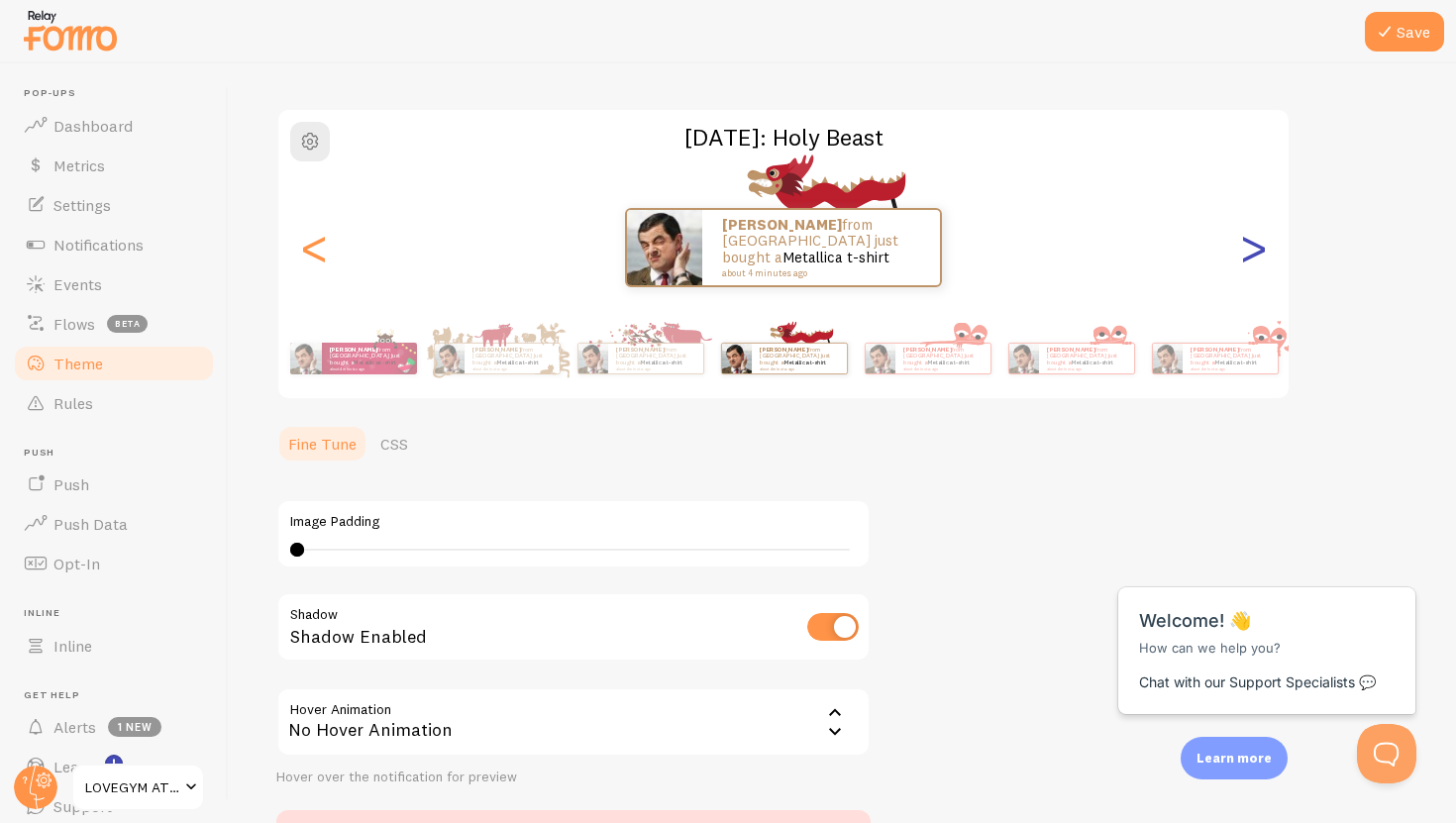
click at [1260, 250] on div ">" at bounding box center [1253, 247] width 24 height 143
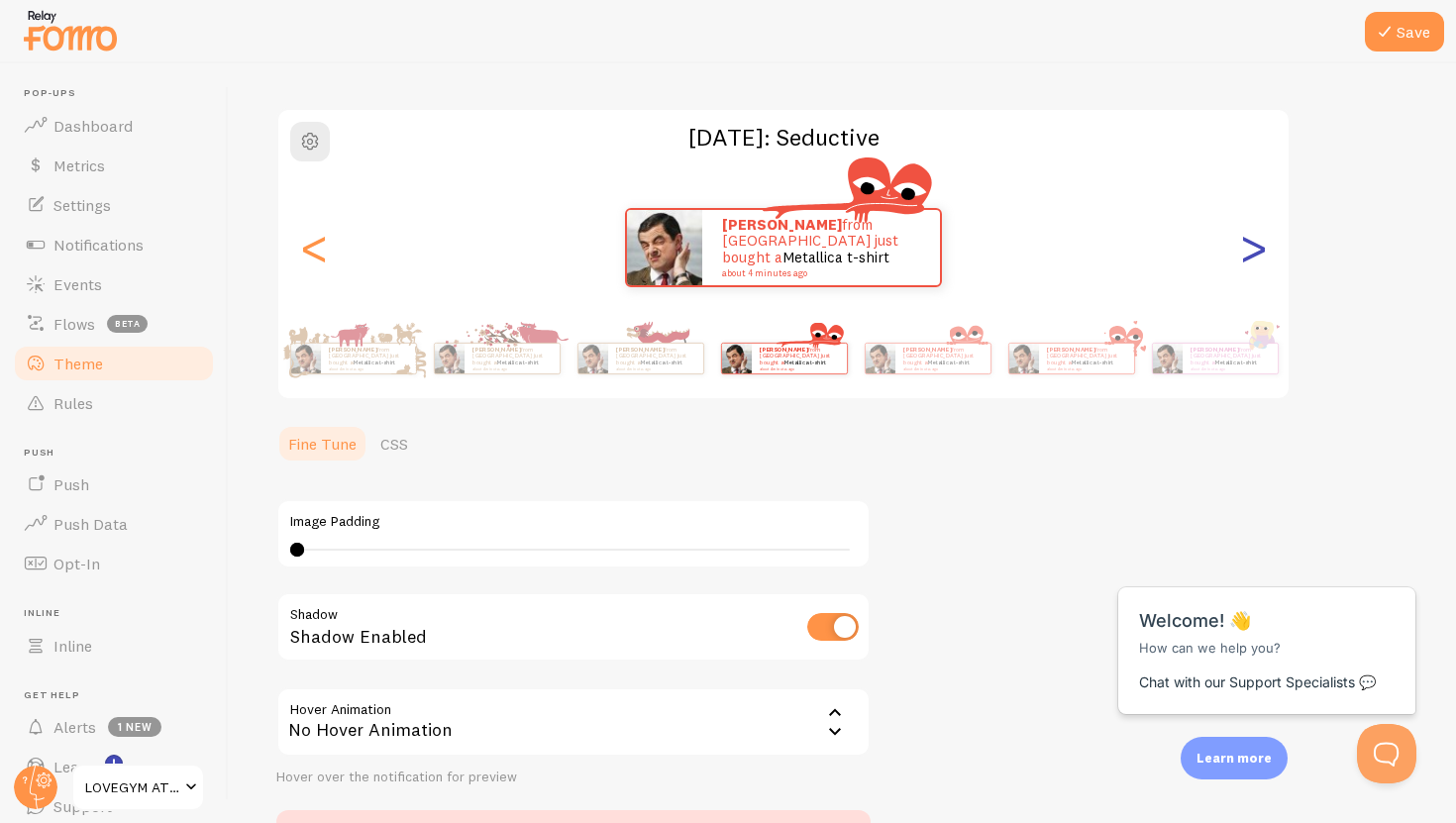
click at [1260, 250] on div ">" at bounding box center [1253, 247] width 24 height 143
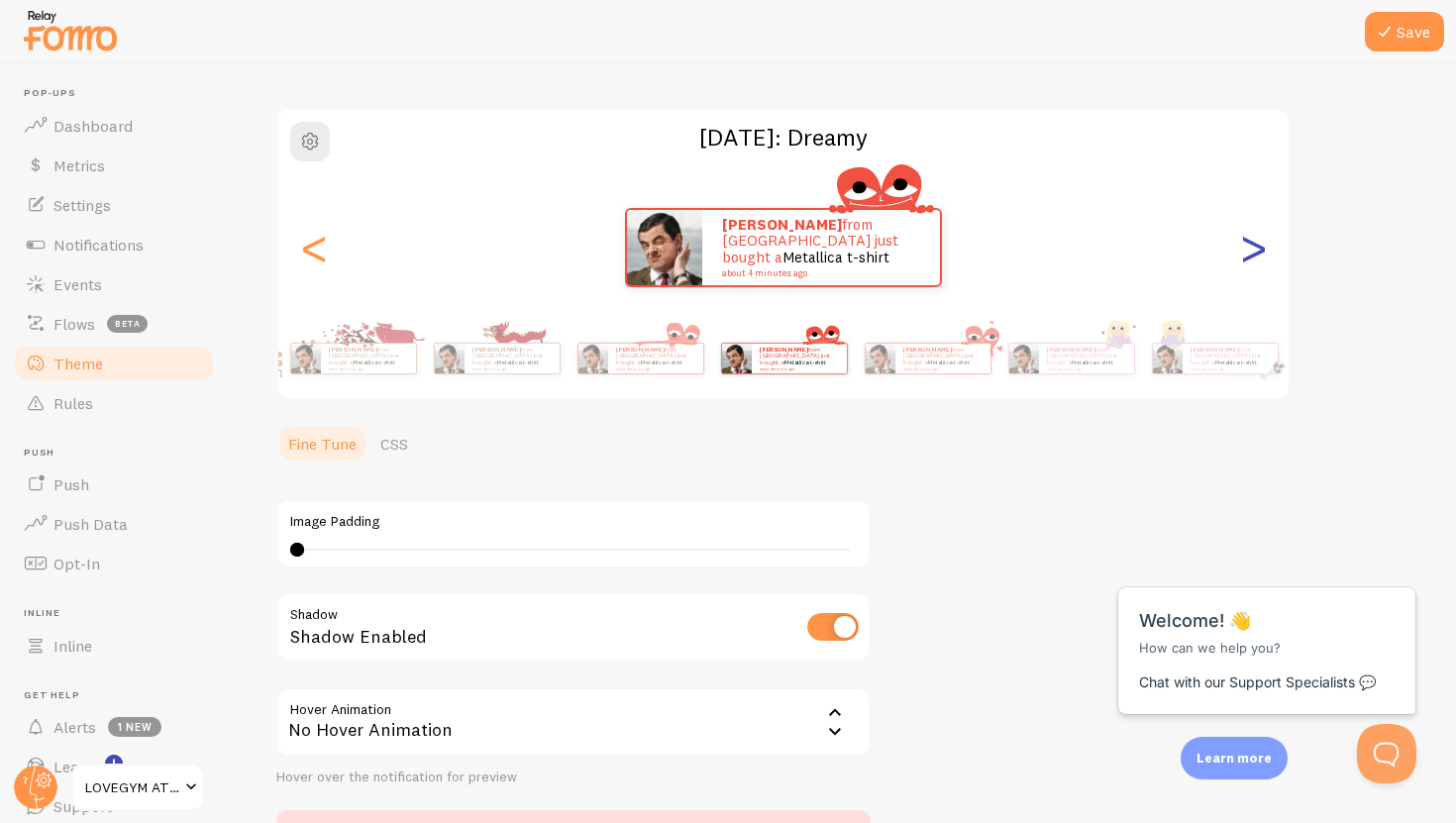
click at [1260, 250] on div ">" at bounding box center [1253, 247] width 24 height 143
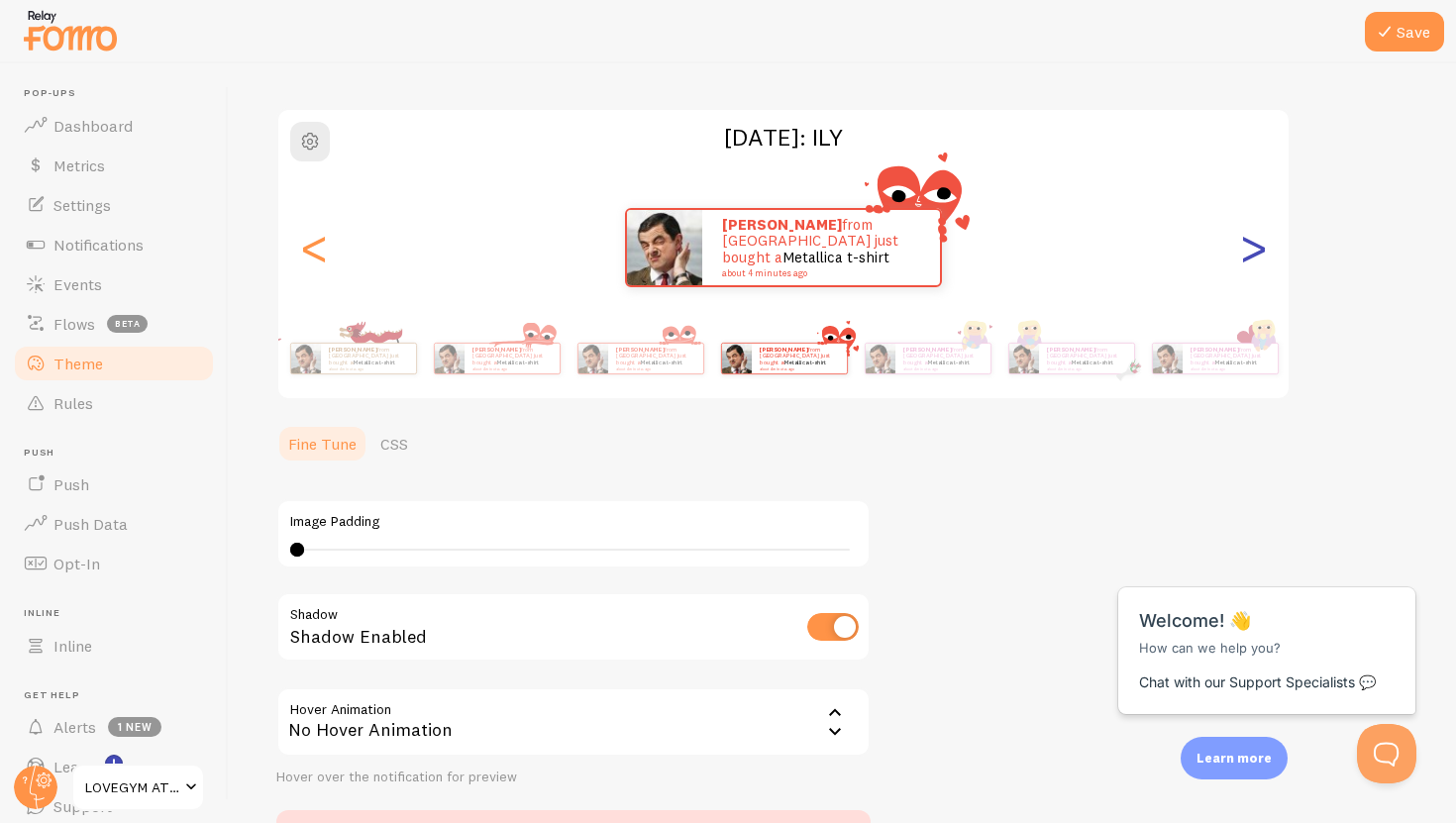
click at [1260, 250] on div ">" at bounding box center [1253, 247] width 24 height 143
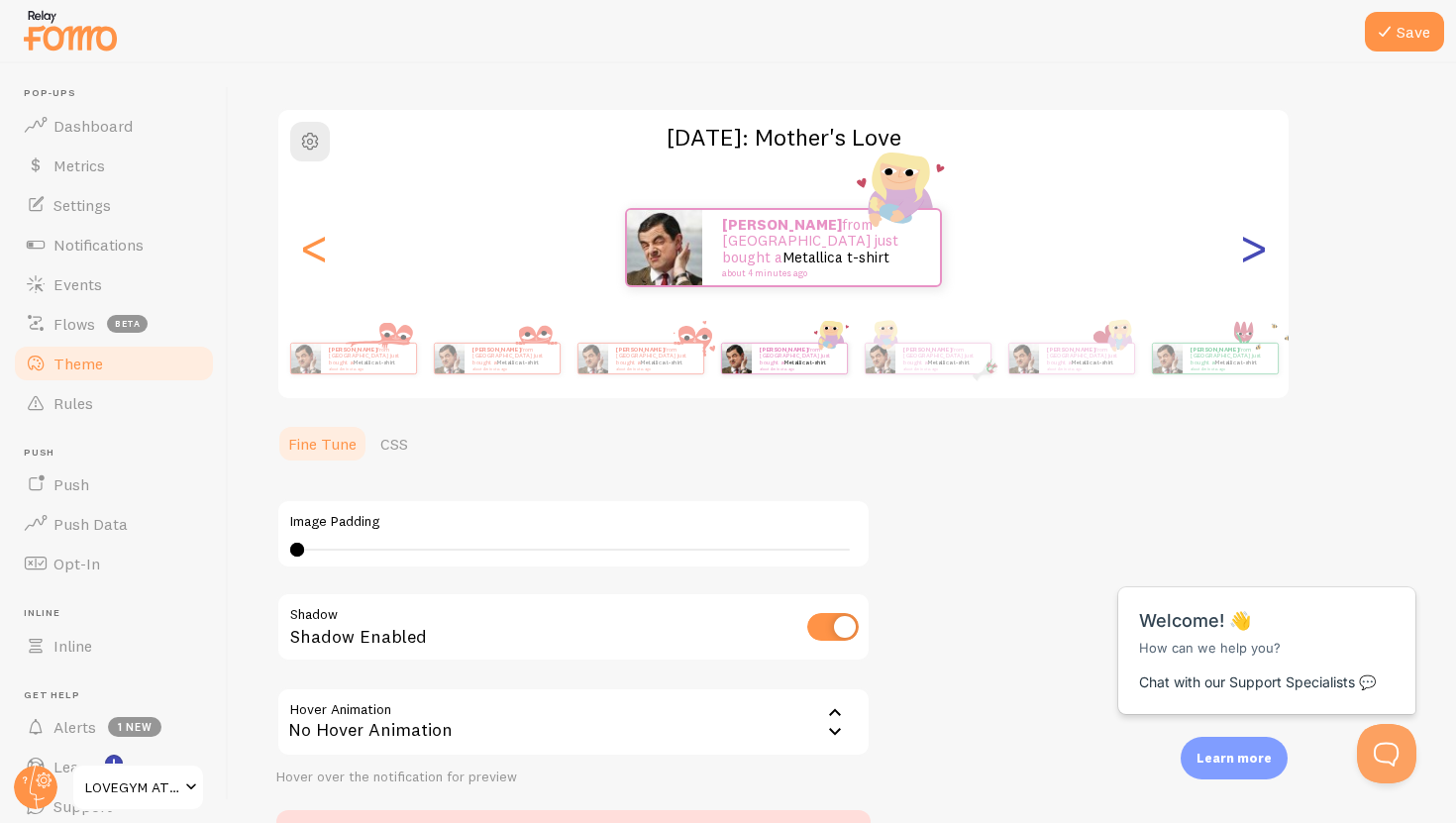
click at [1260, 250] on div ">" at bounding box center [1253, 247] width 24 height 143
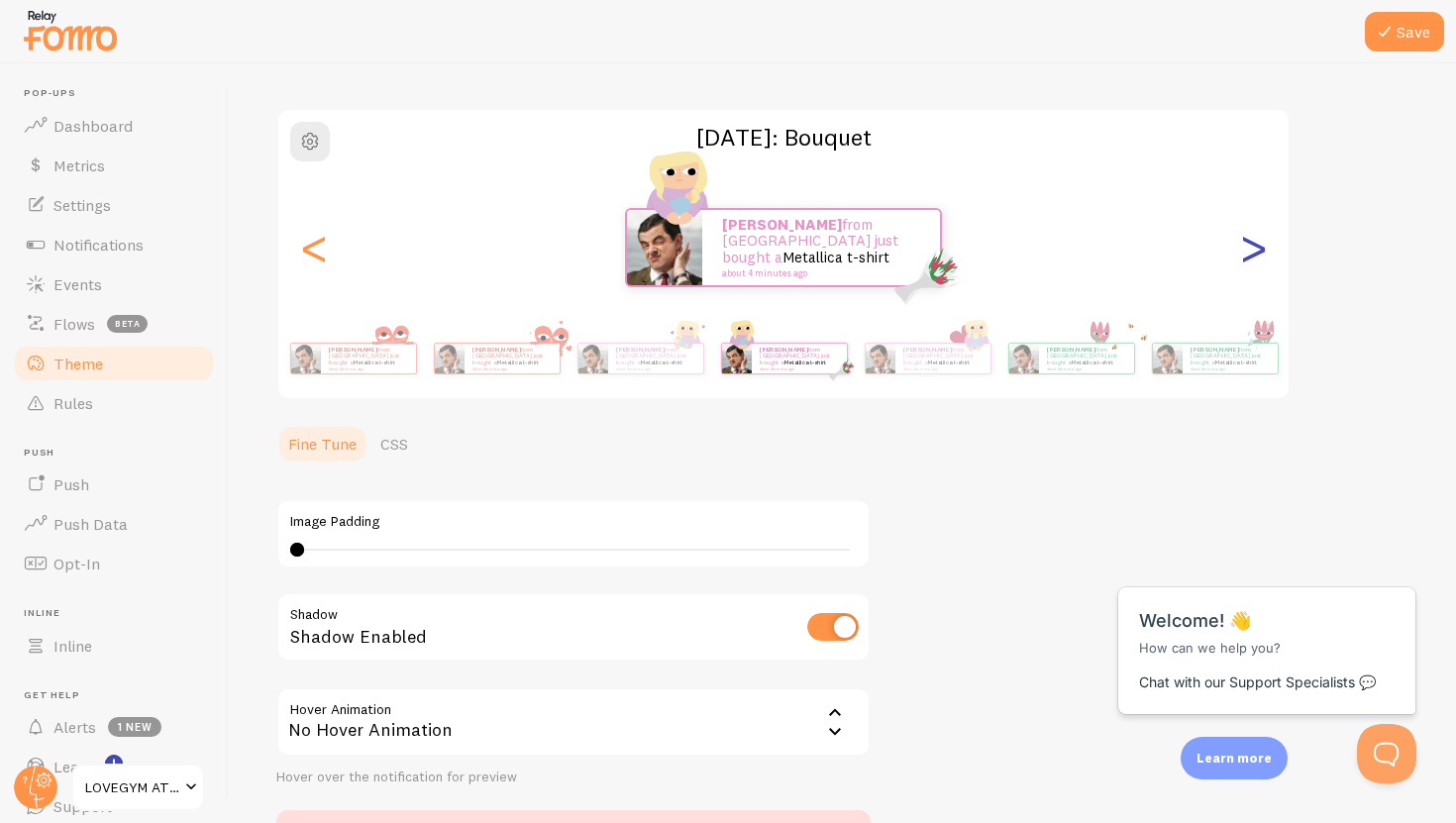
click at [1260, 250] on div ">" at bounding box center [1253, 247] width 24 height 143
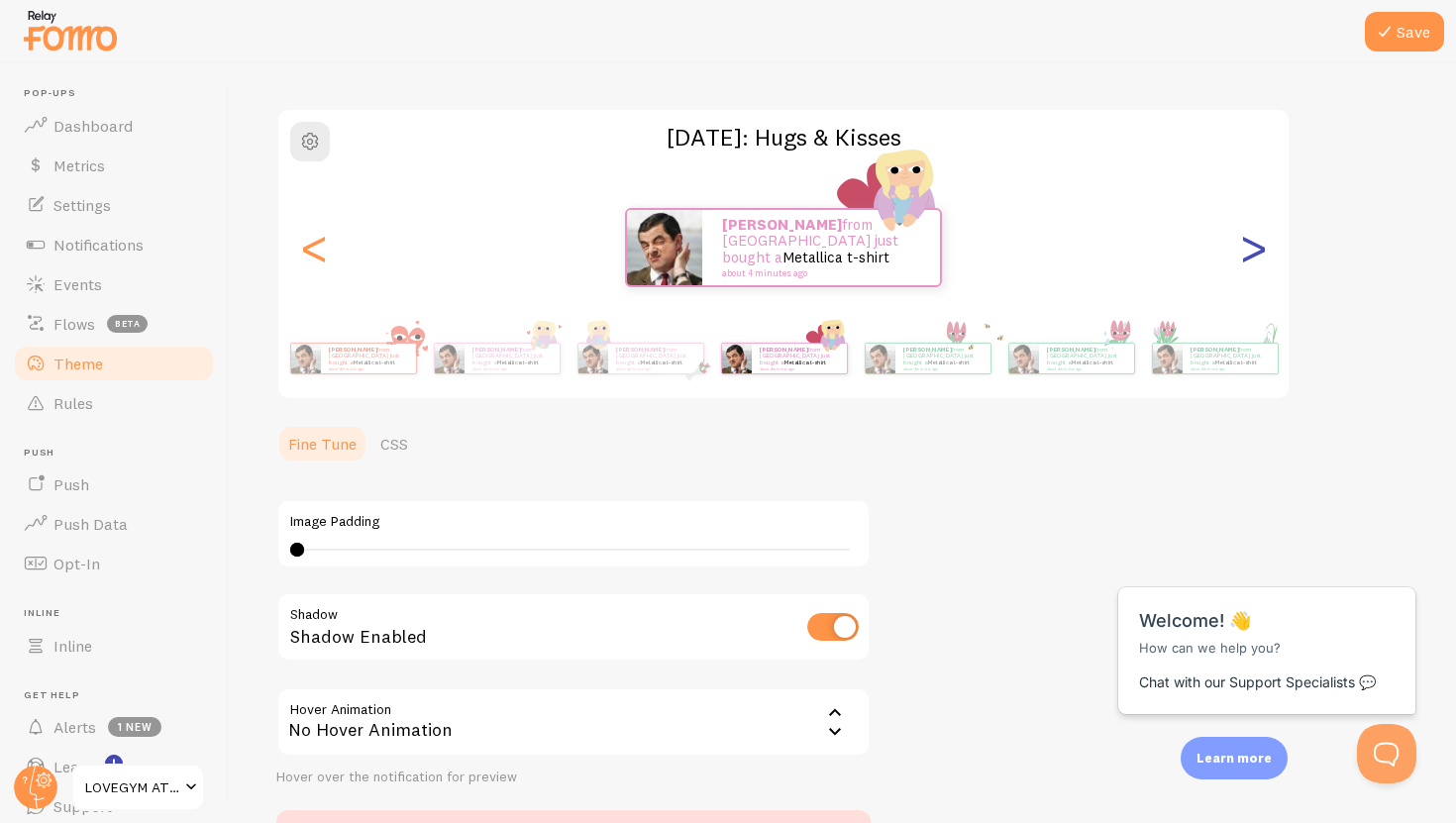
click at [1260, 250] on div ">" at bounding box center [1253, 247] width 24 height 143
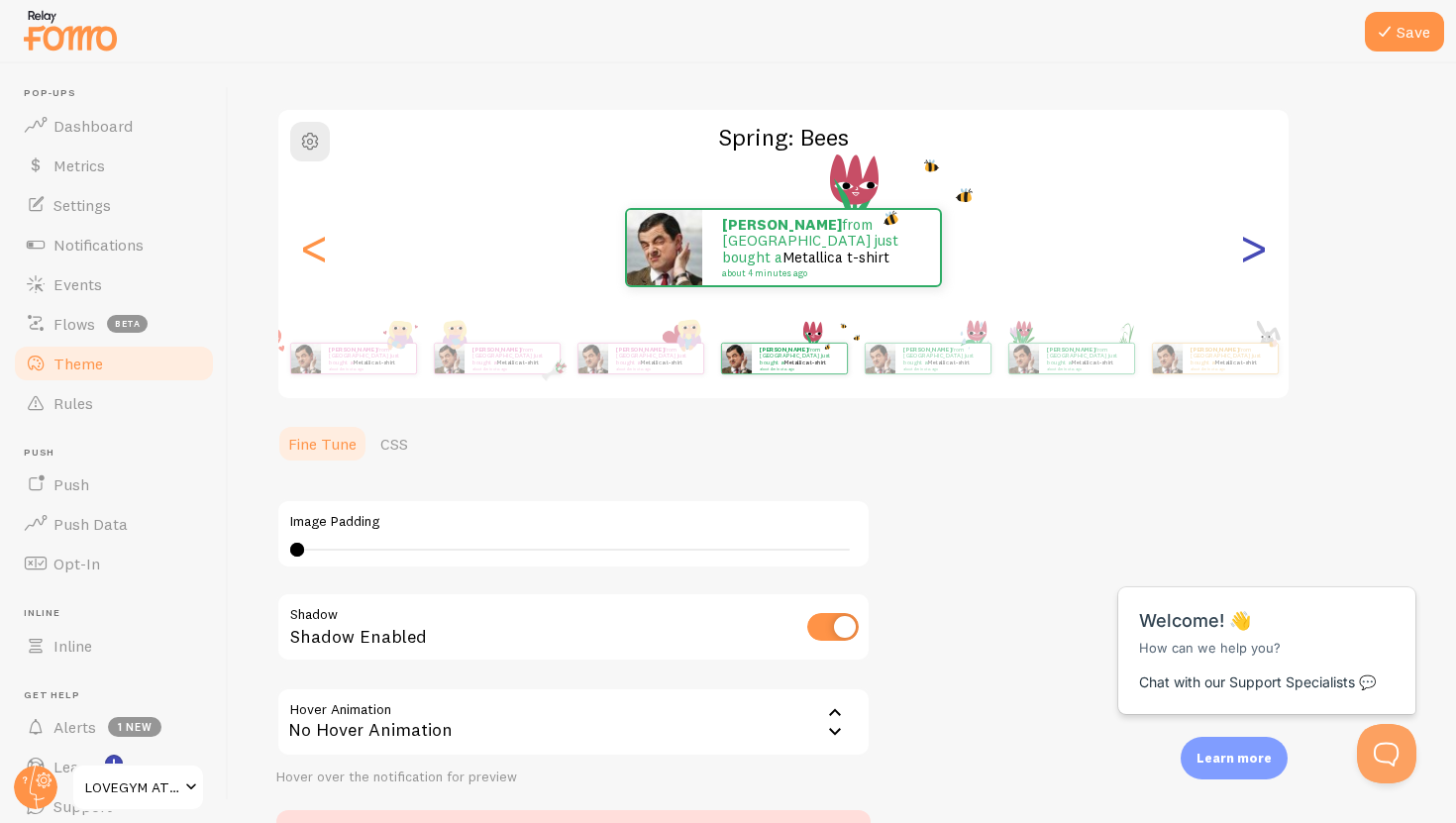
click at [1260, 250] on div ">" at bounding box center [1253, 247] width 24 height 143
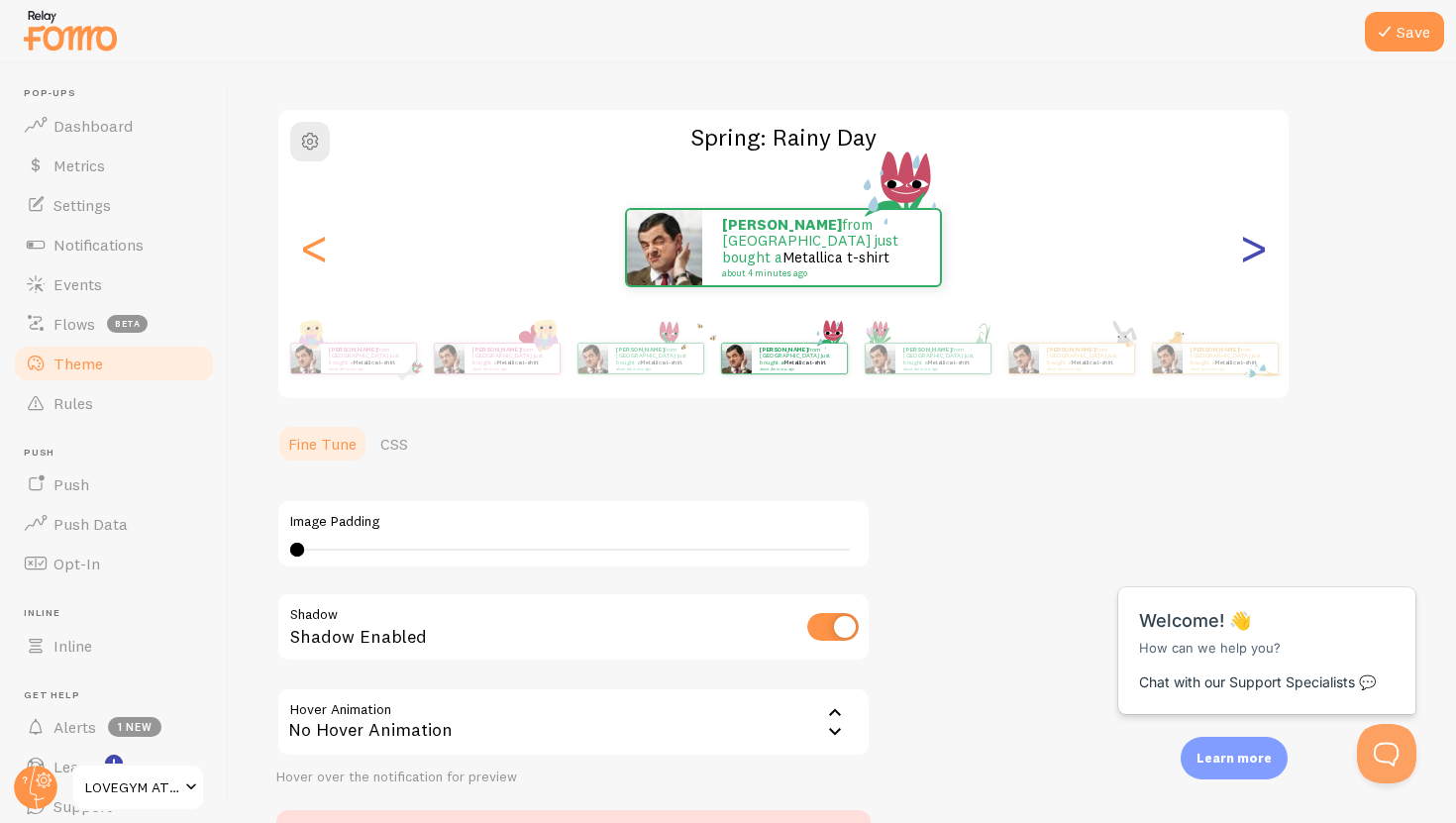
click at [1260, 250] on div ">" at bounding box center [1253, 247] width 24 height 143
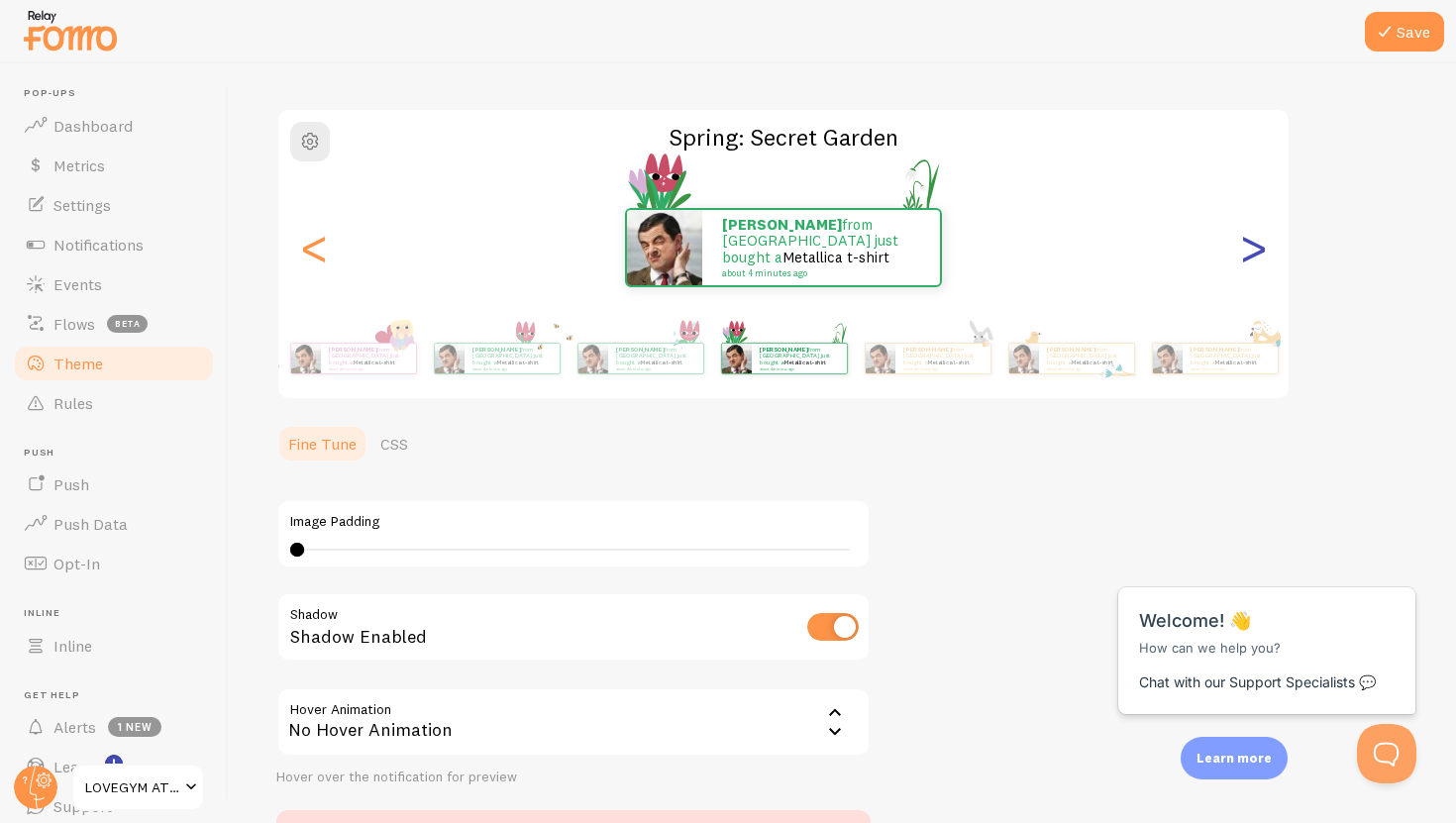
click at [1260, 250] on div ">" at bounding box center [1253, 247] width 24 height 143
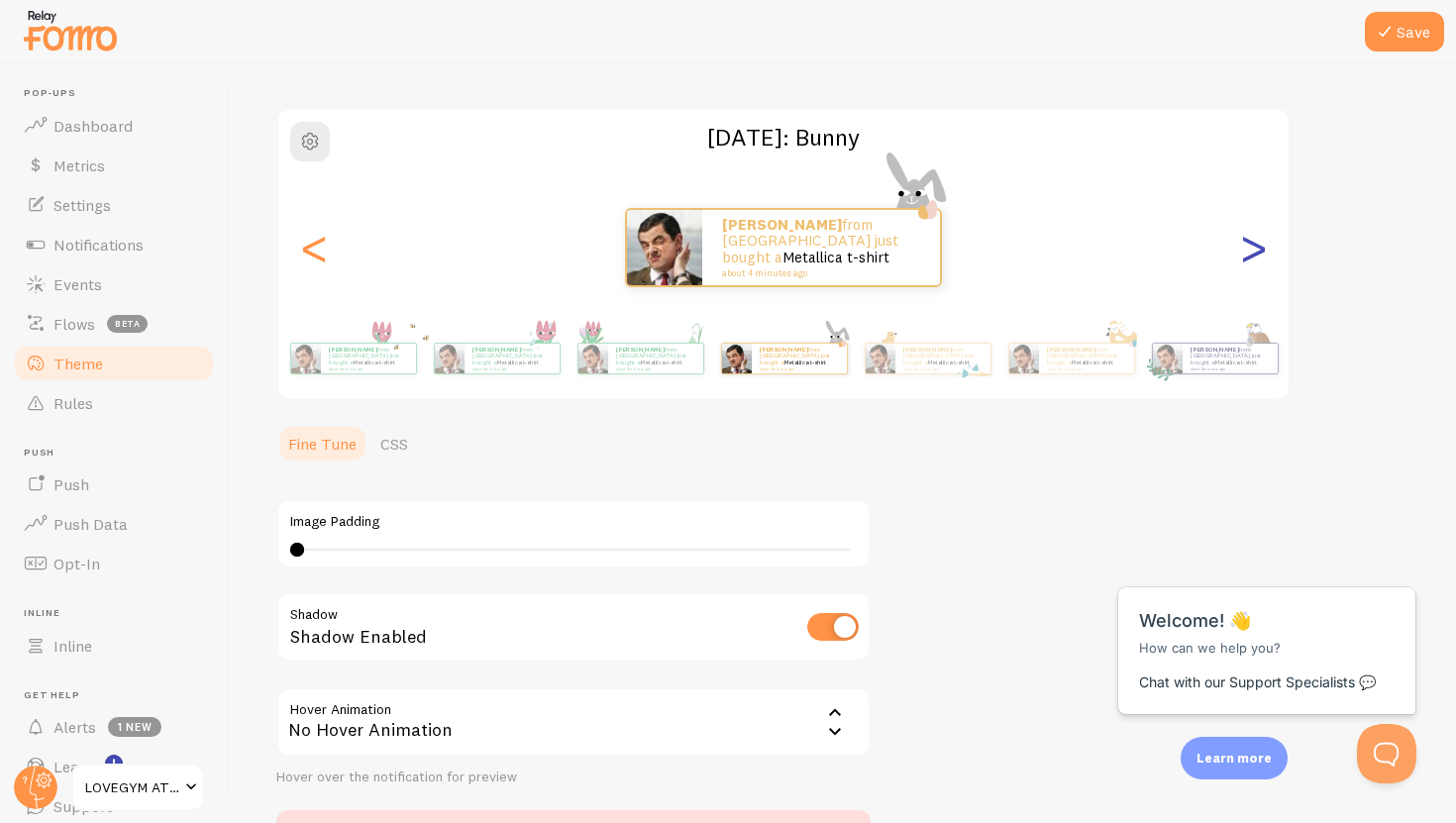
click at [1260, 250] on div ">" at bounding box center [1253, 247] width 24 height 143
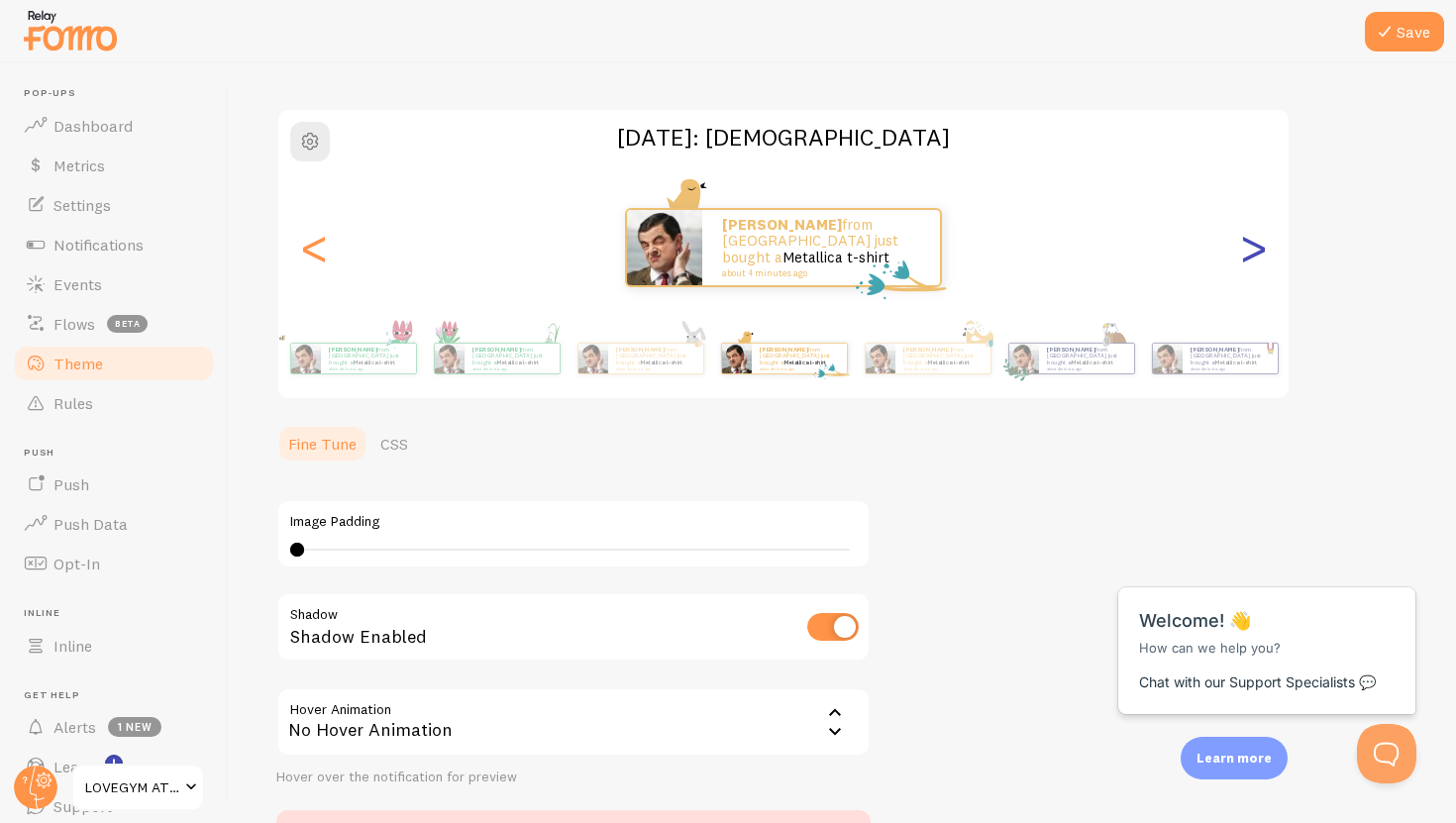
click at [1260, 250] on div ">" at bounding box center [1253, 247] width 24 height 143
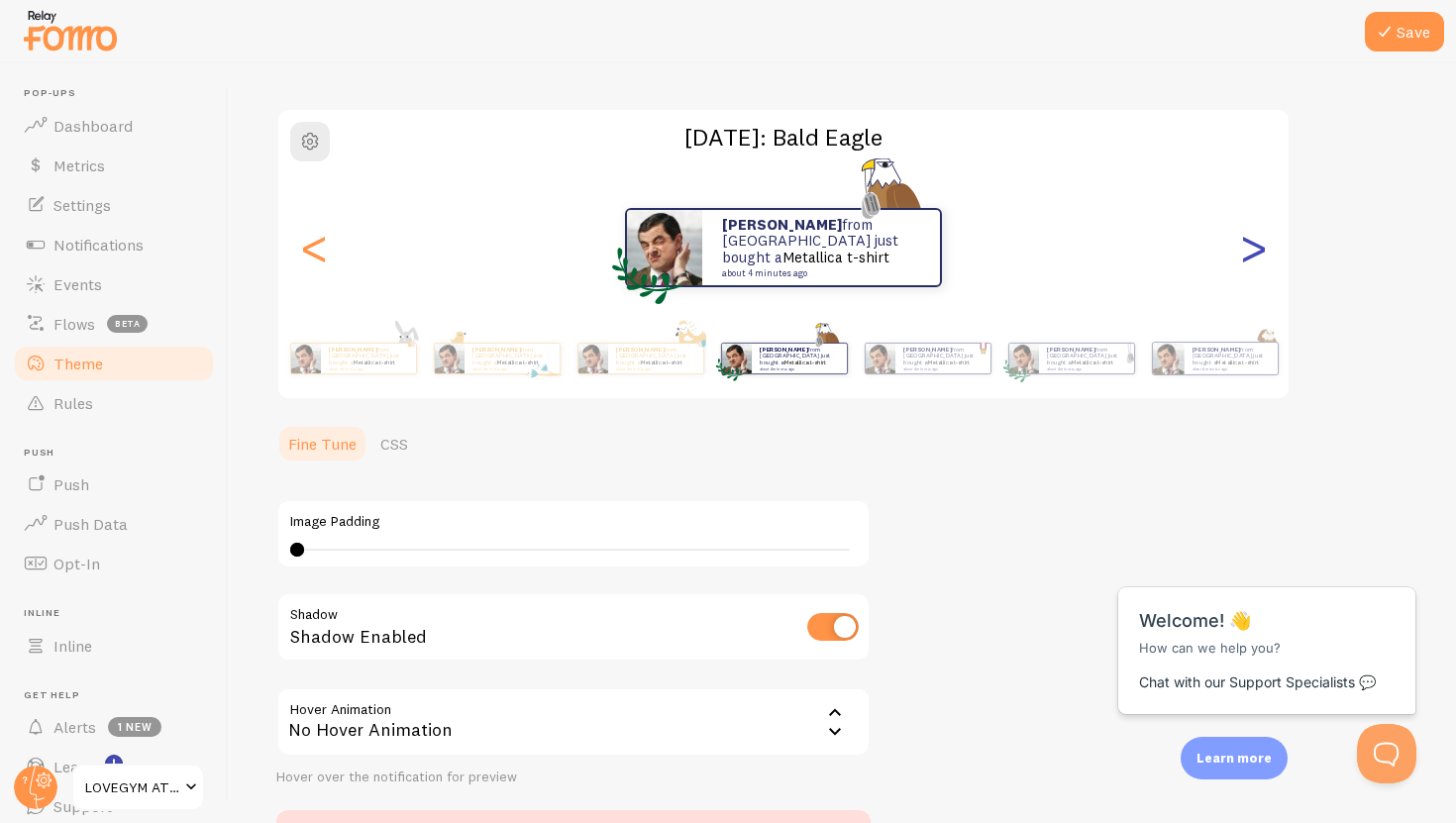
click at [1260, 250] on div ">" at bounding box center [1253, 247] width 24 height 143
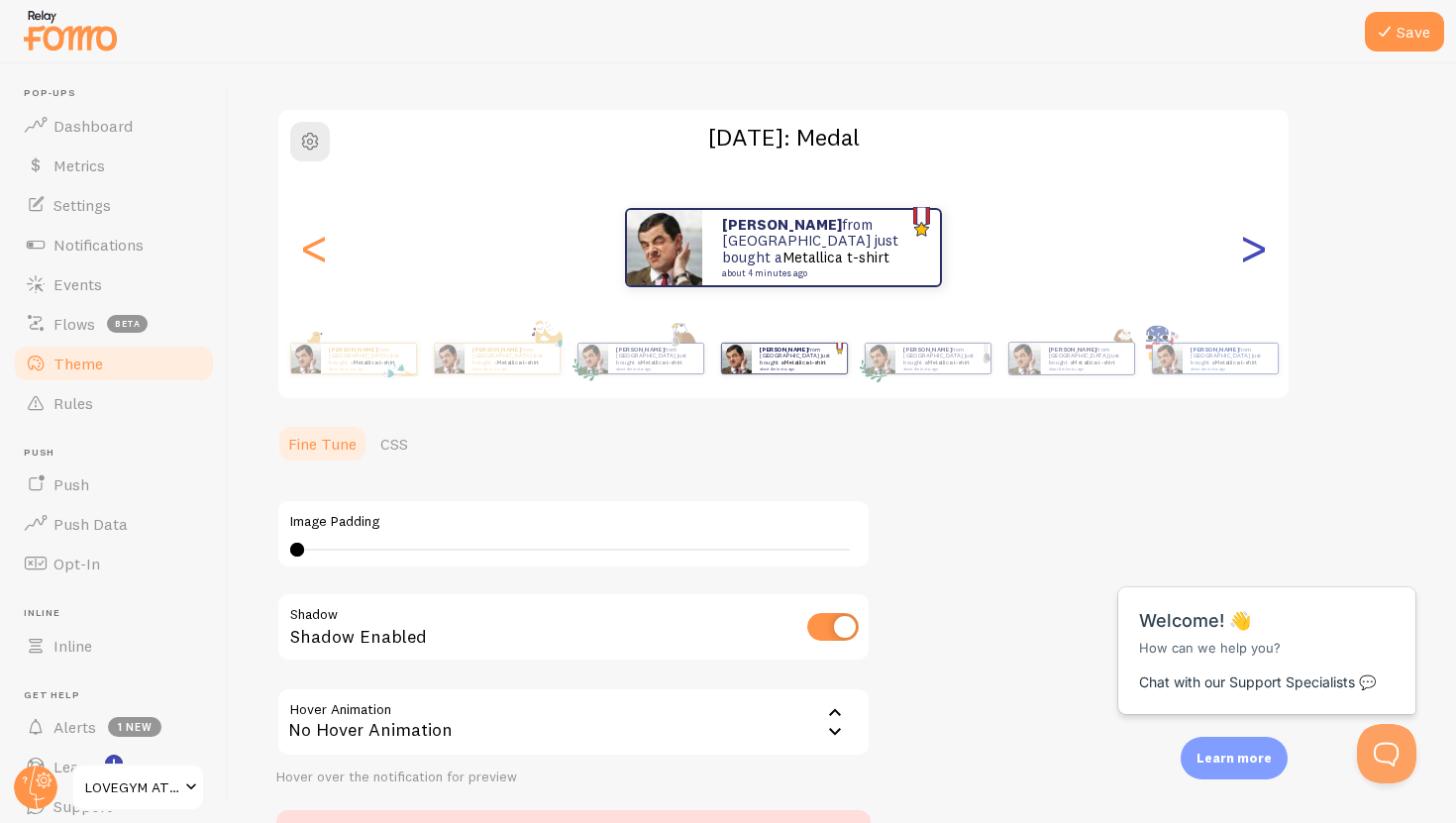
click at [1260, 250] on div ">" at bounding box center [1253, 247] width 24 height 143
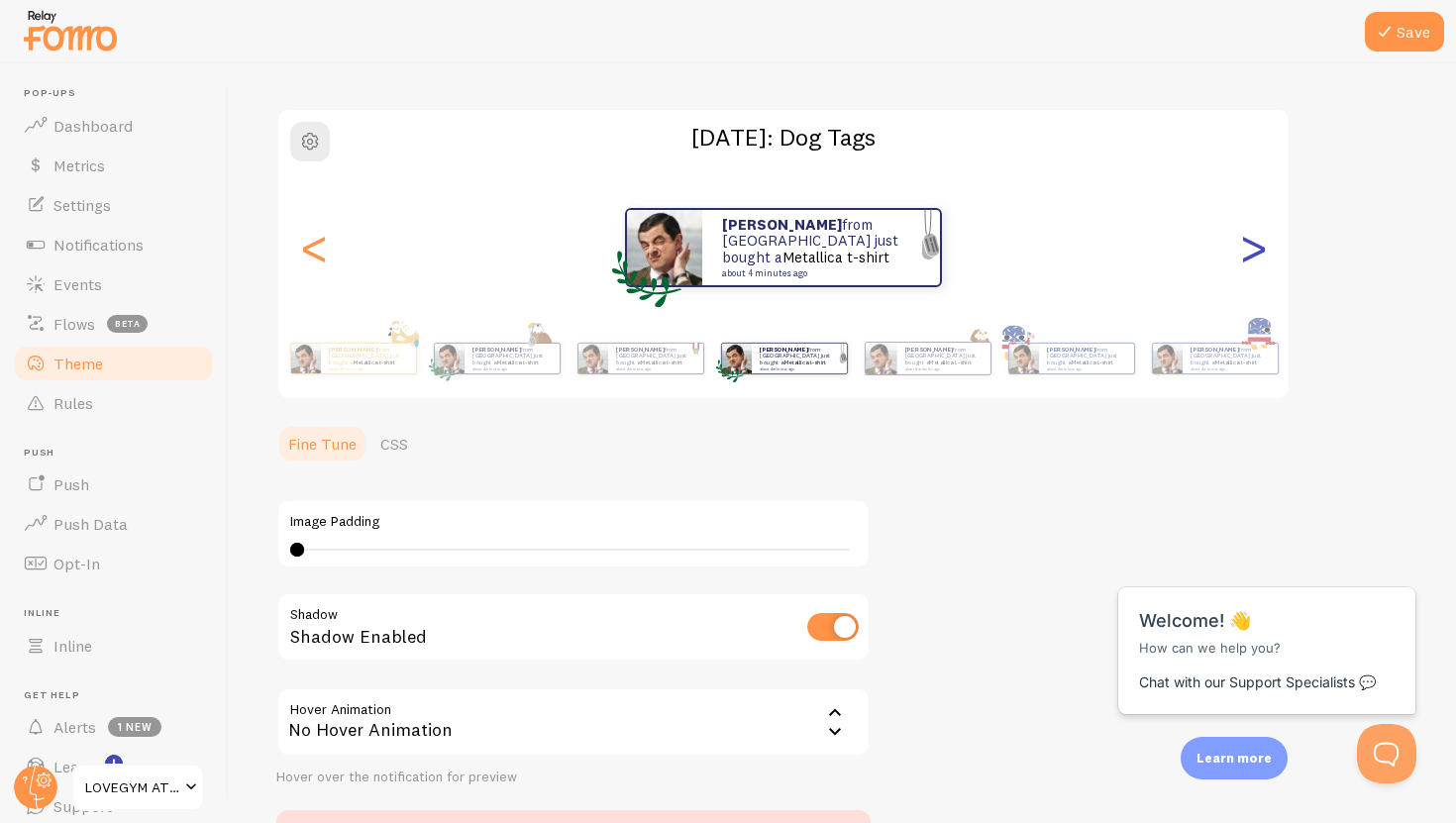
click at [1260, 250] on div ">" at bounding box center [1253, 247] width 24 height 143
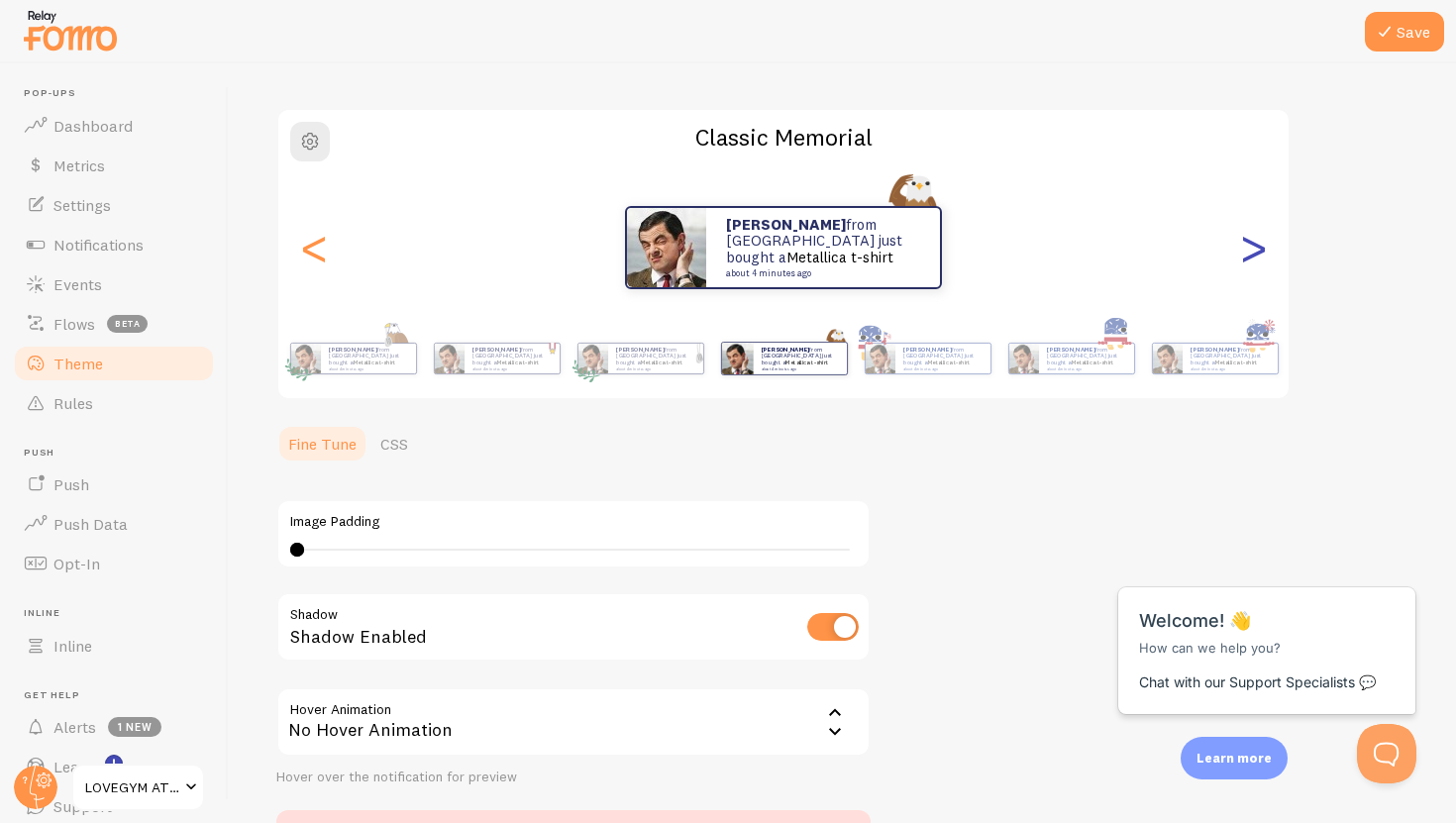
click at [1260, 250] on div ">" at bounding box center [1253, 247] width 24 height 143
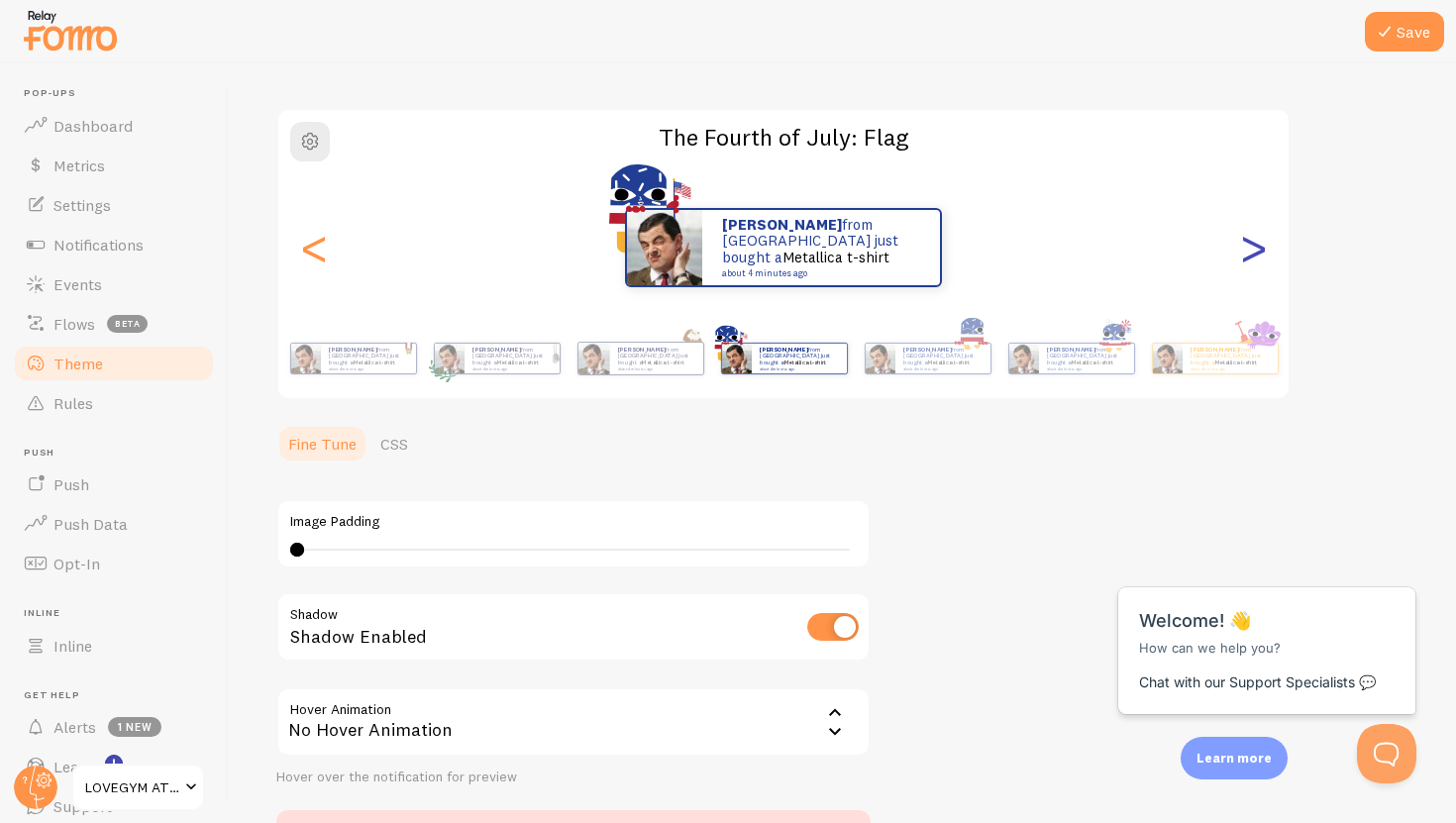
click at [1260, 250] on div ">" at bounding box center [1253, 247] width 24 height 143
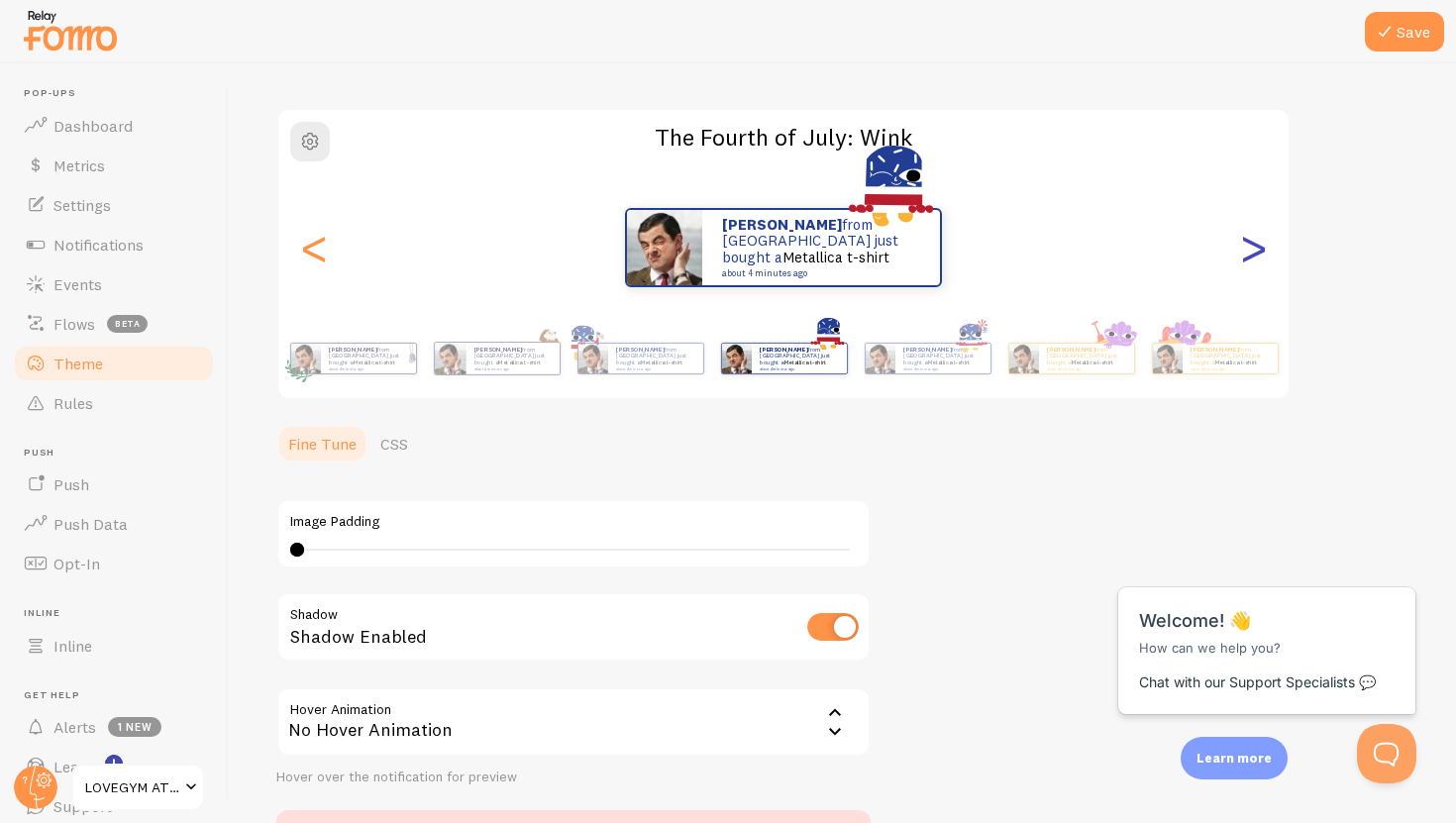
click at [1260, 250] on div ">" at bounding box center [1253, 247] width 24 height 143
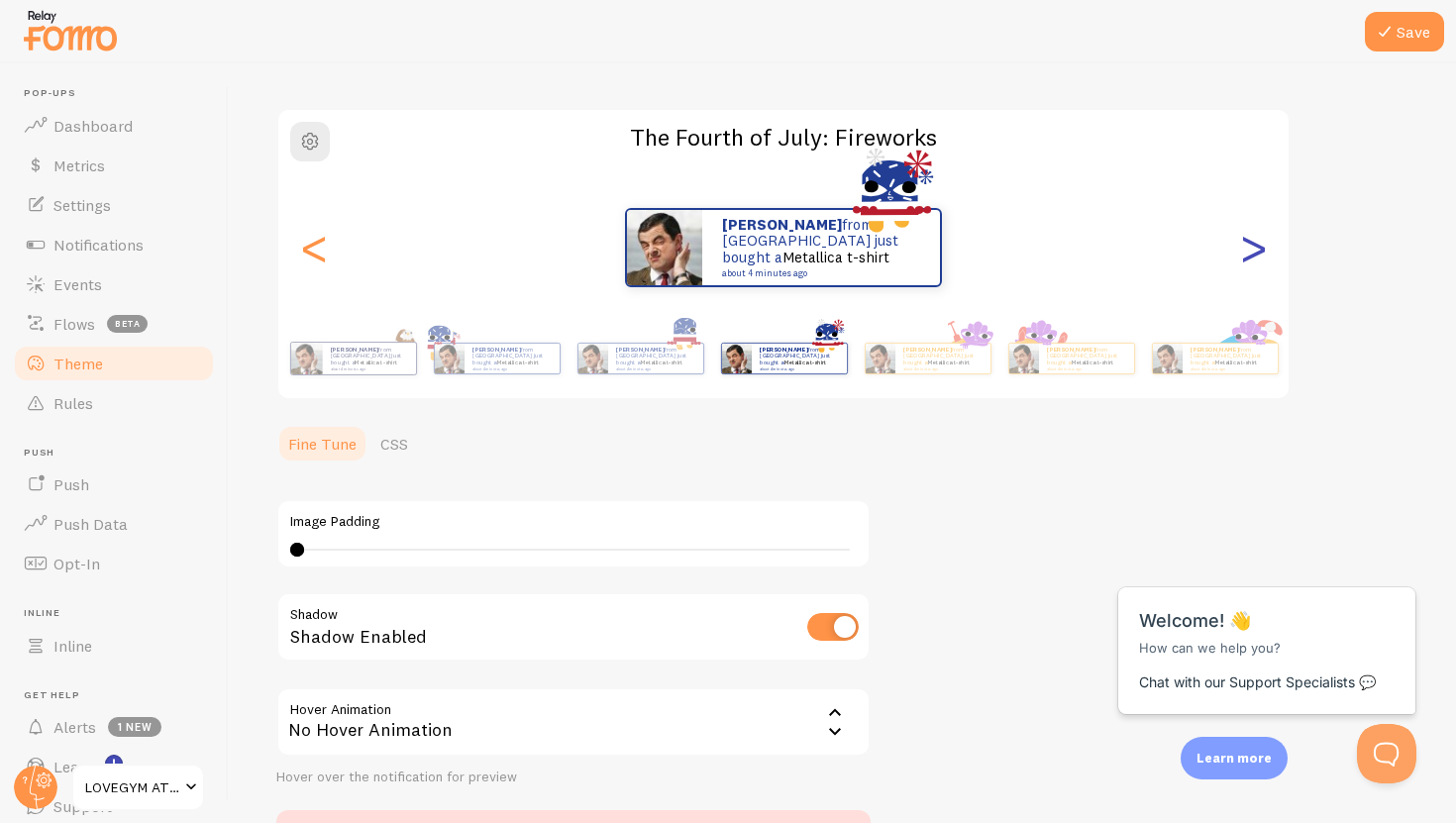
click at [1260, 250] on div ">" at bounding box center [1253, 247] width 24 height 143
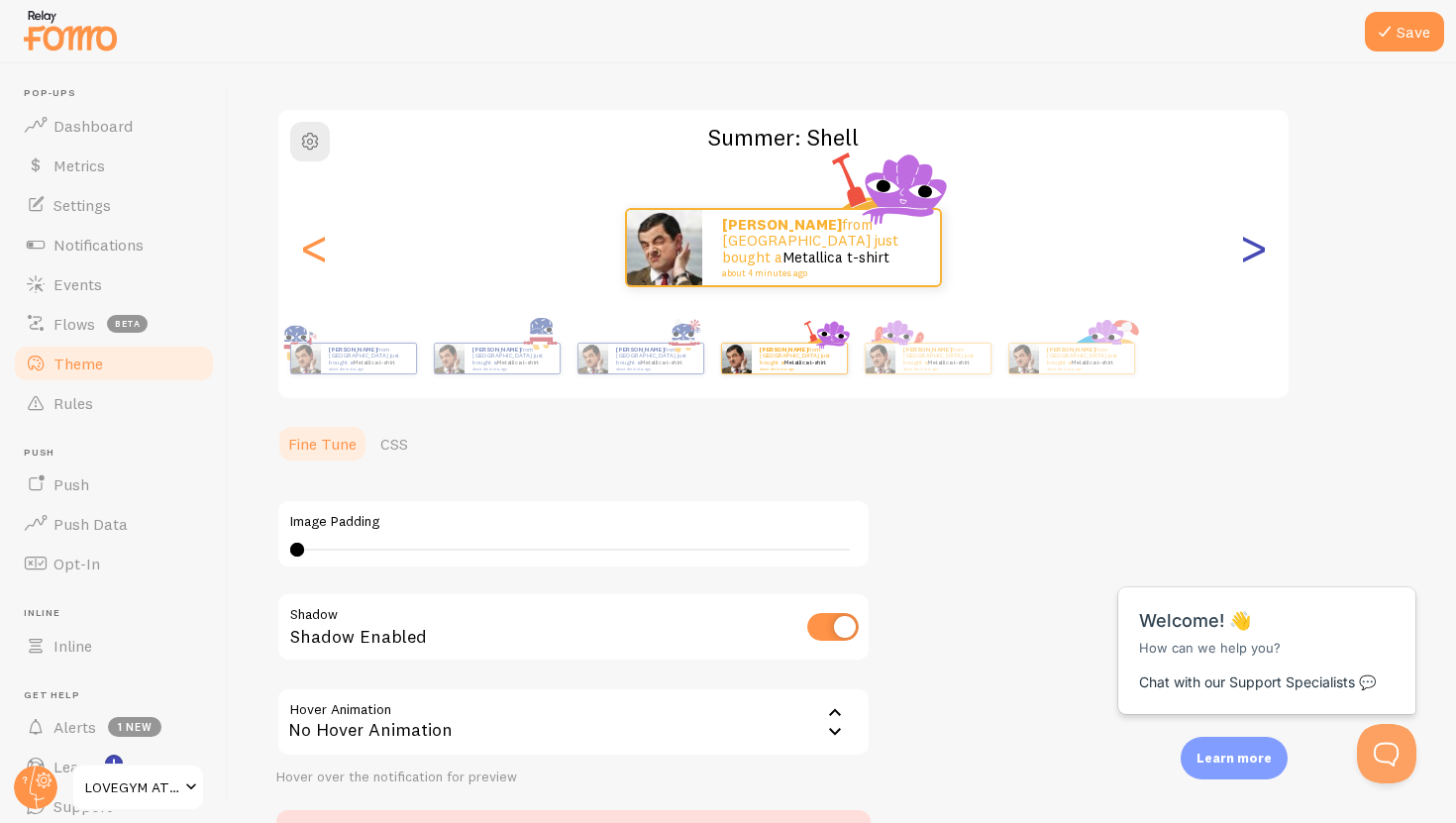
click at [1260, 250] on div ">" at bounding box center [1253, 247] width 24 height 143
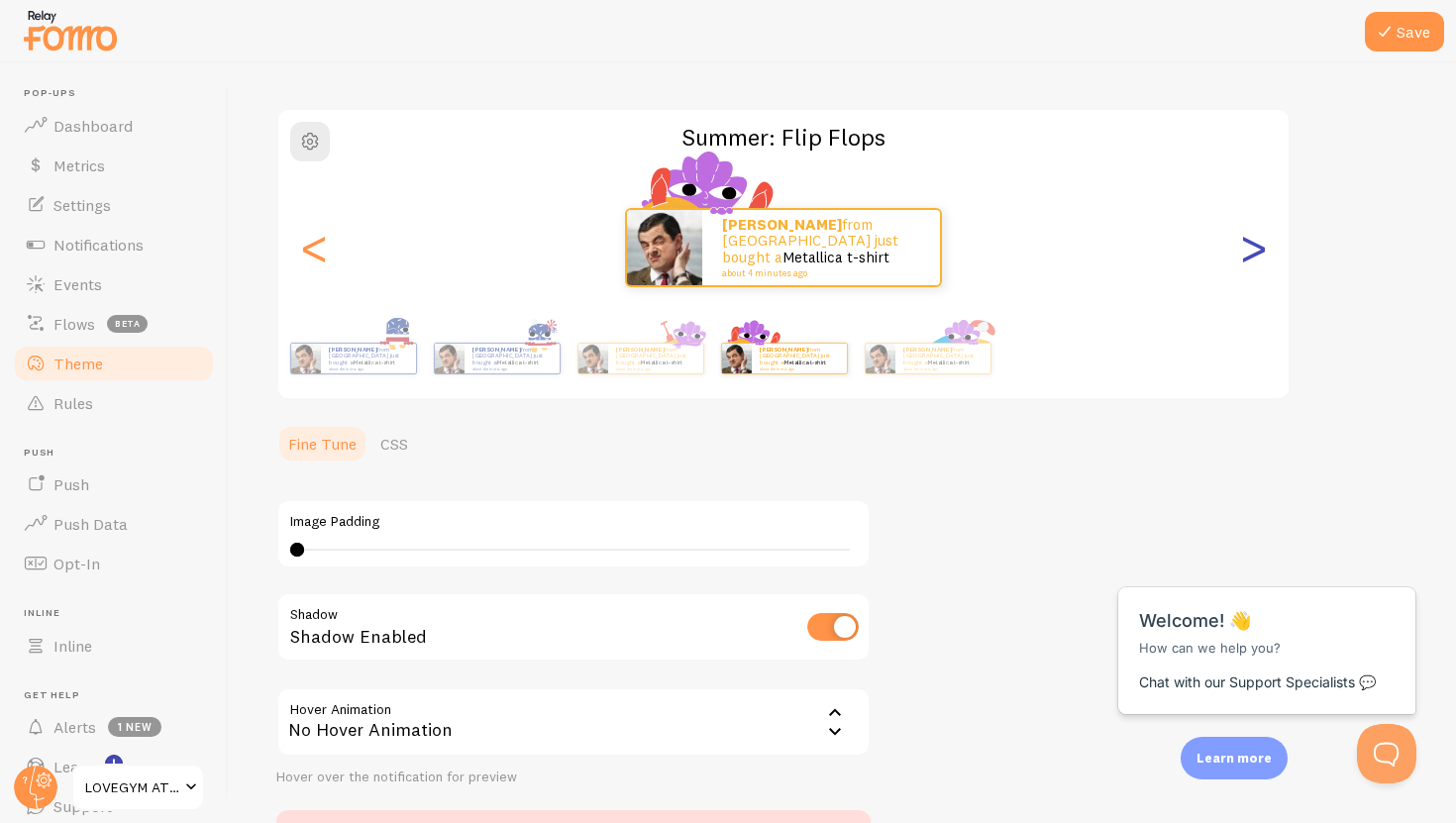
click at [1260, 250] on div ">" at bounding box center [1253, 247] width 24 height 143
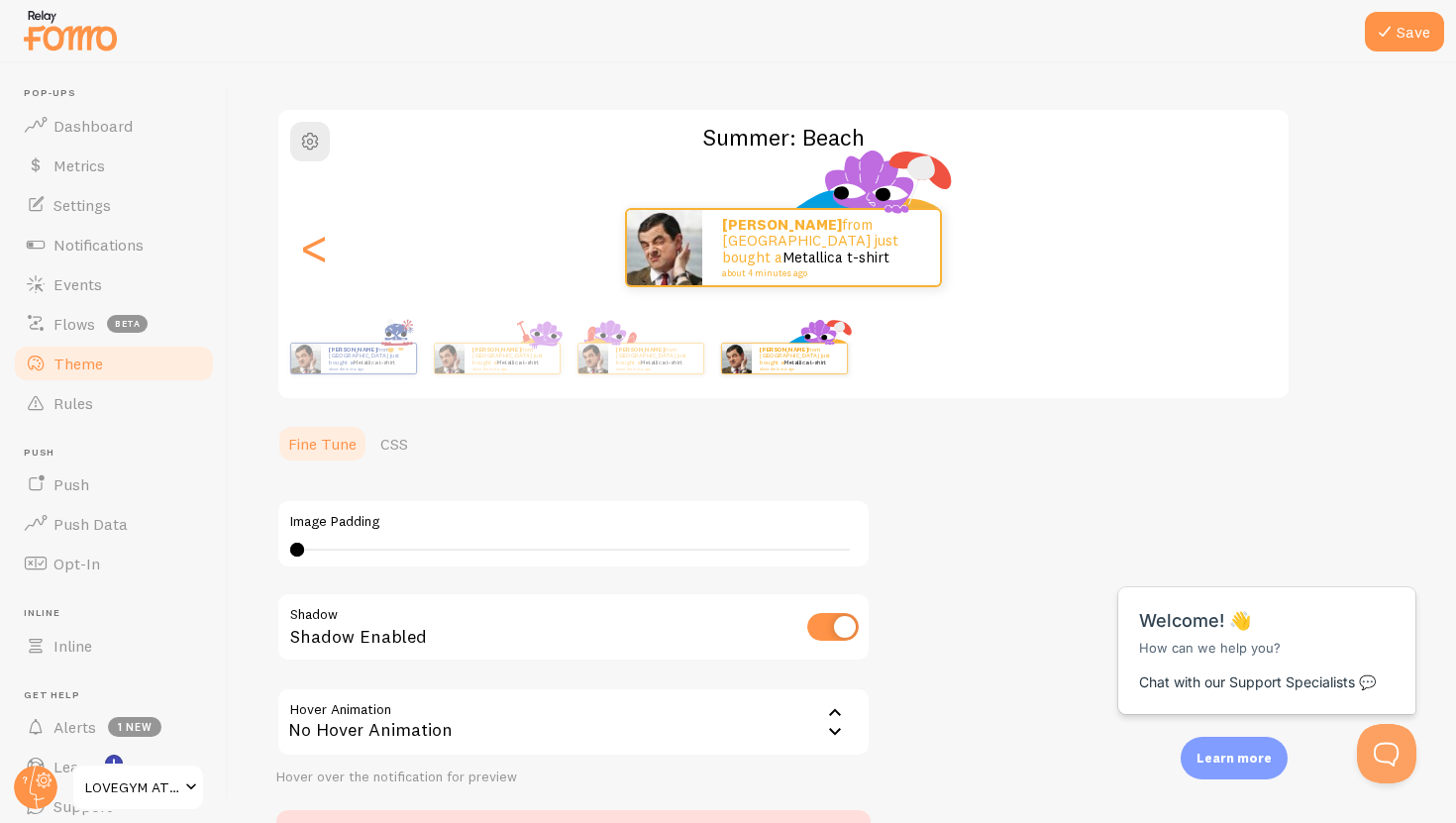
click at [1260, 250] on div "[PERSON_NAME] from [GEOGRAPHIC_DATA] just bought a Metallica t-shirt about 4 mi…" at bounding box center [783, 247] width 1010 height 79
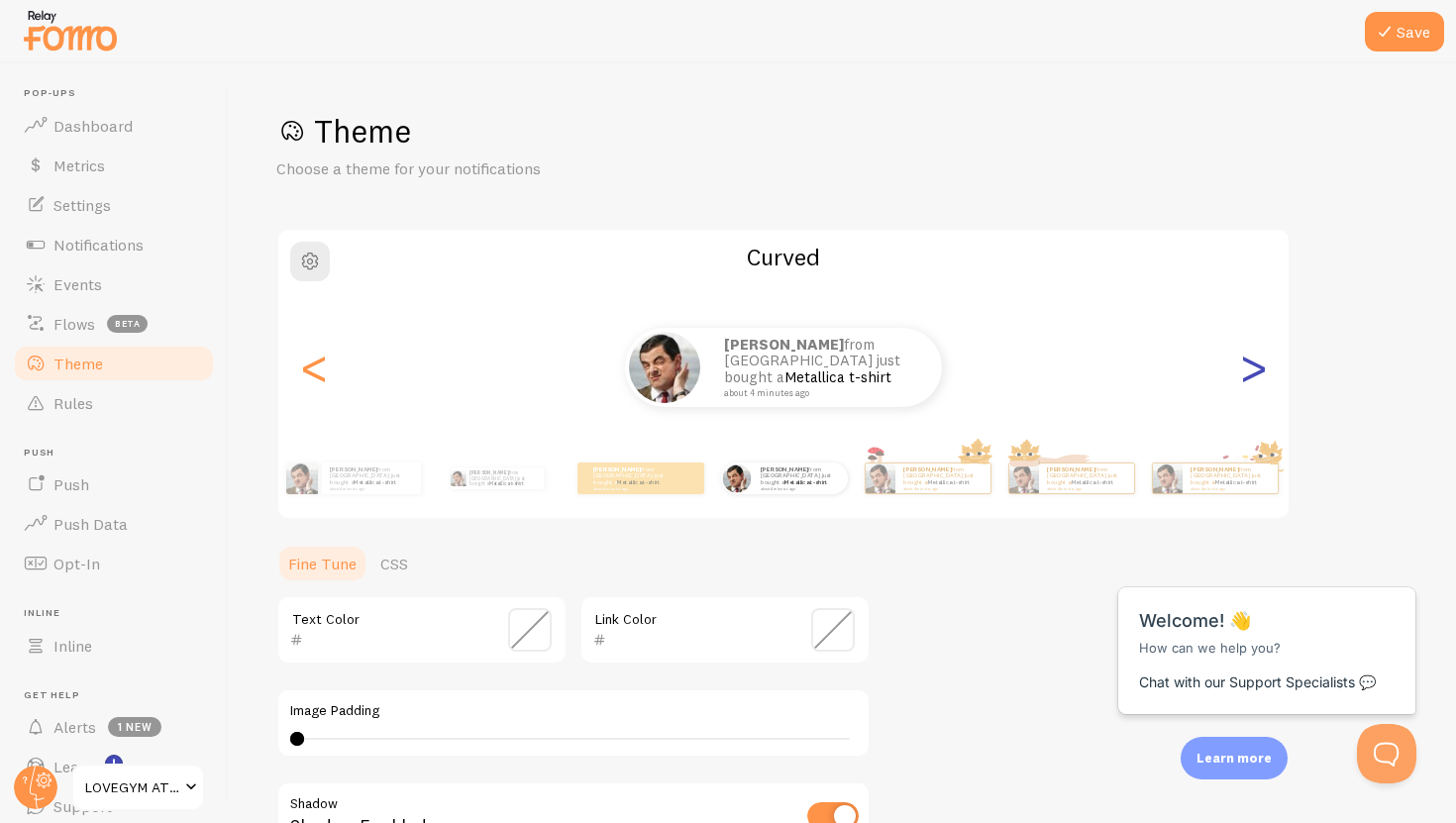
click at [1253, 367] on div ">" at bounding box center [1253, 367] width 24 height 143
type input "0"
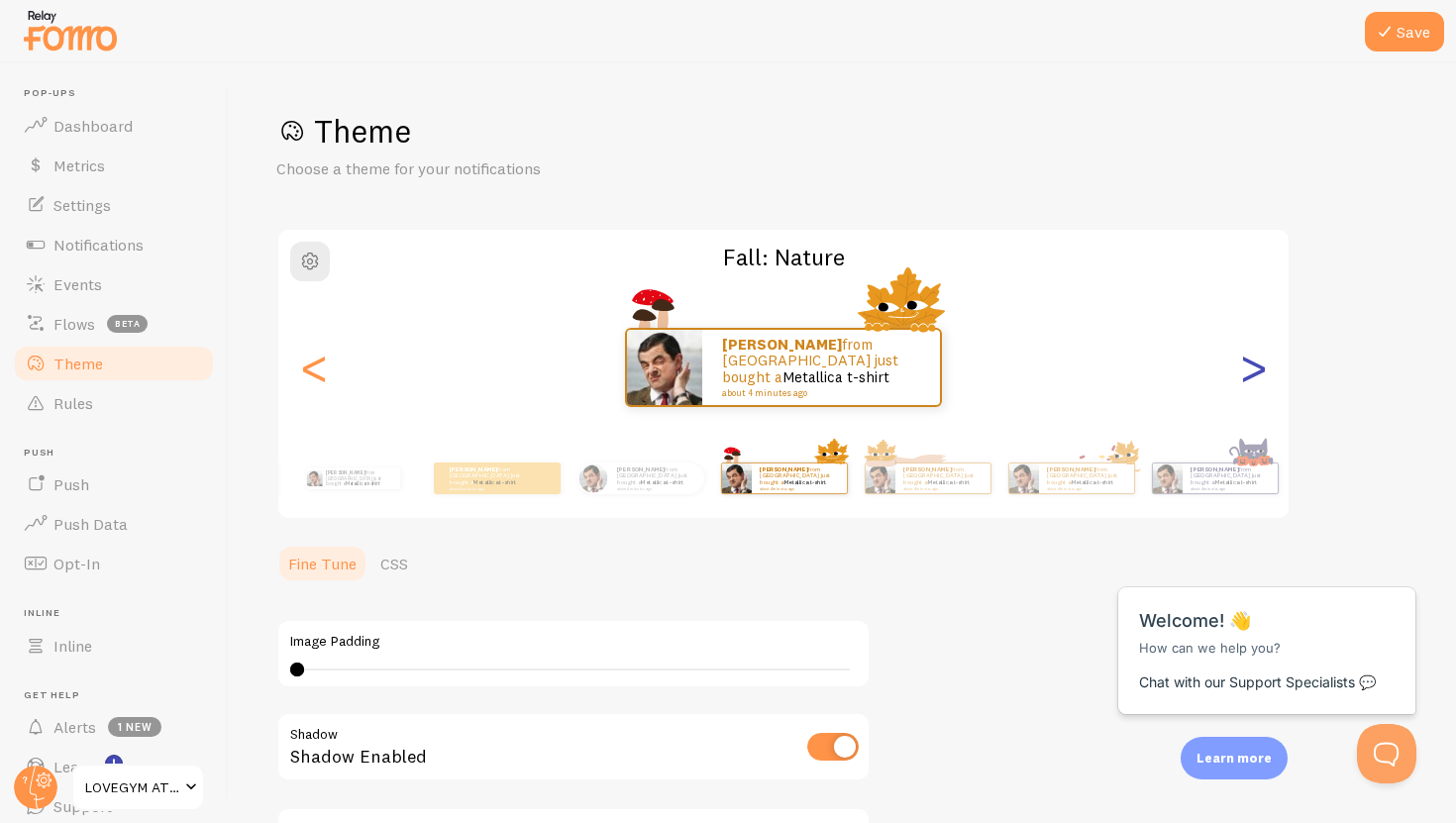
click at [1253, 367] on div ">" at bounding box center [1253, 367] width 24 height 143
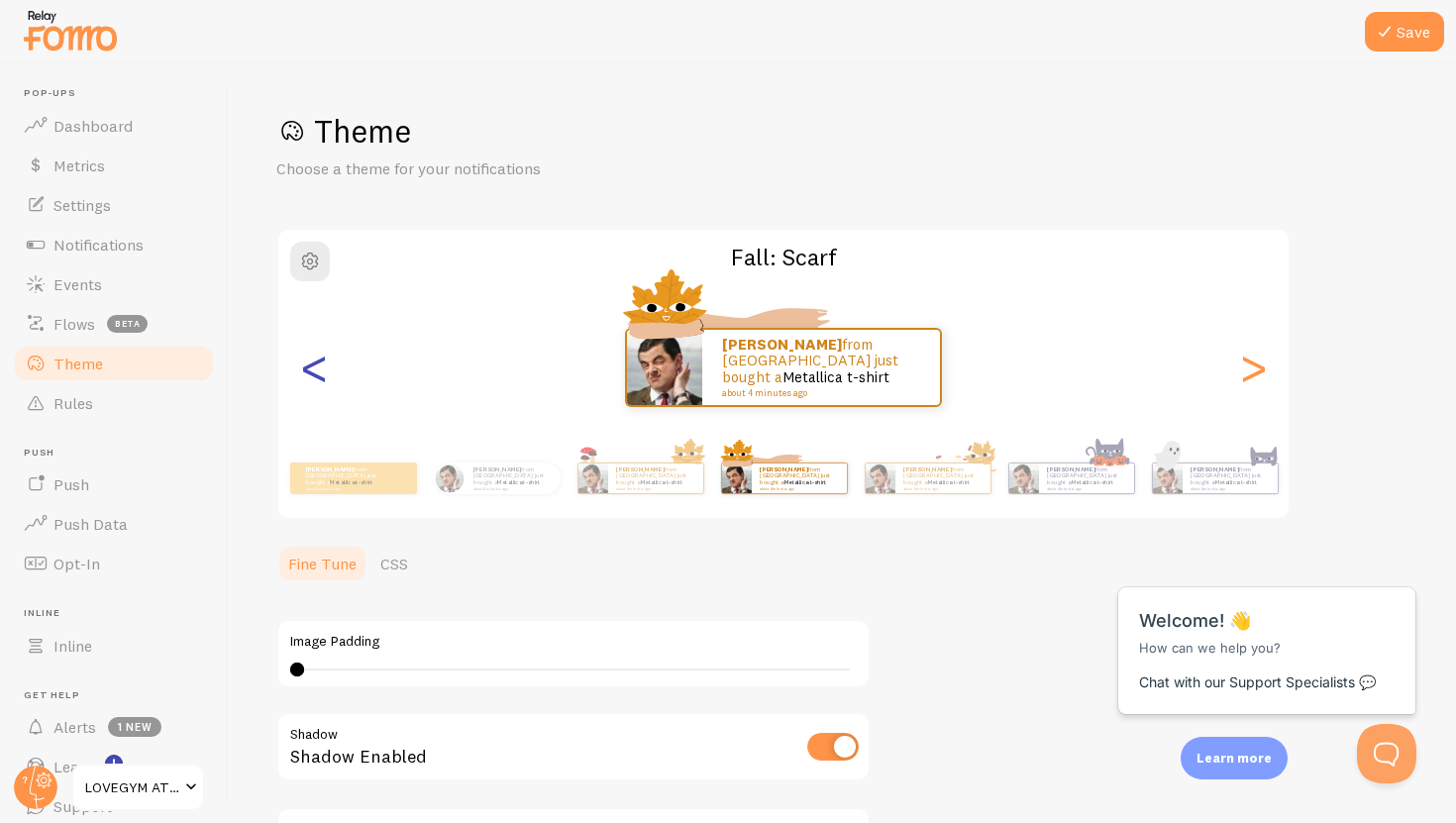
click at [314, 368] on div "<" at bounding box center [314, 367] width 24 height 143
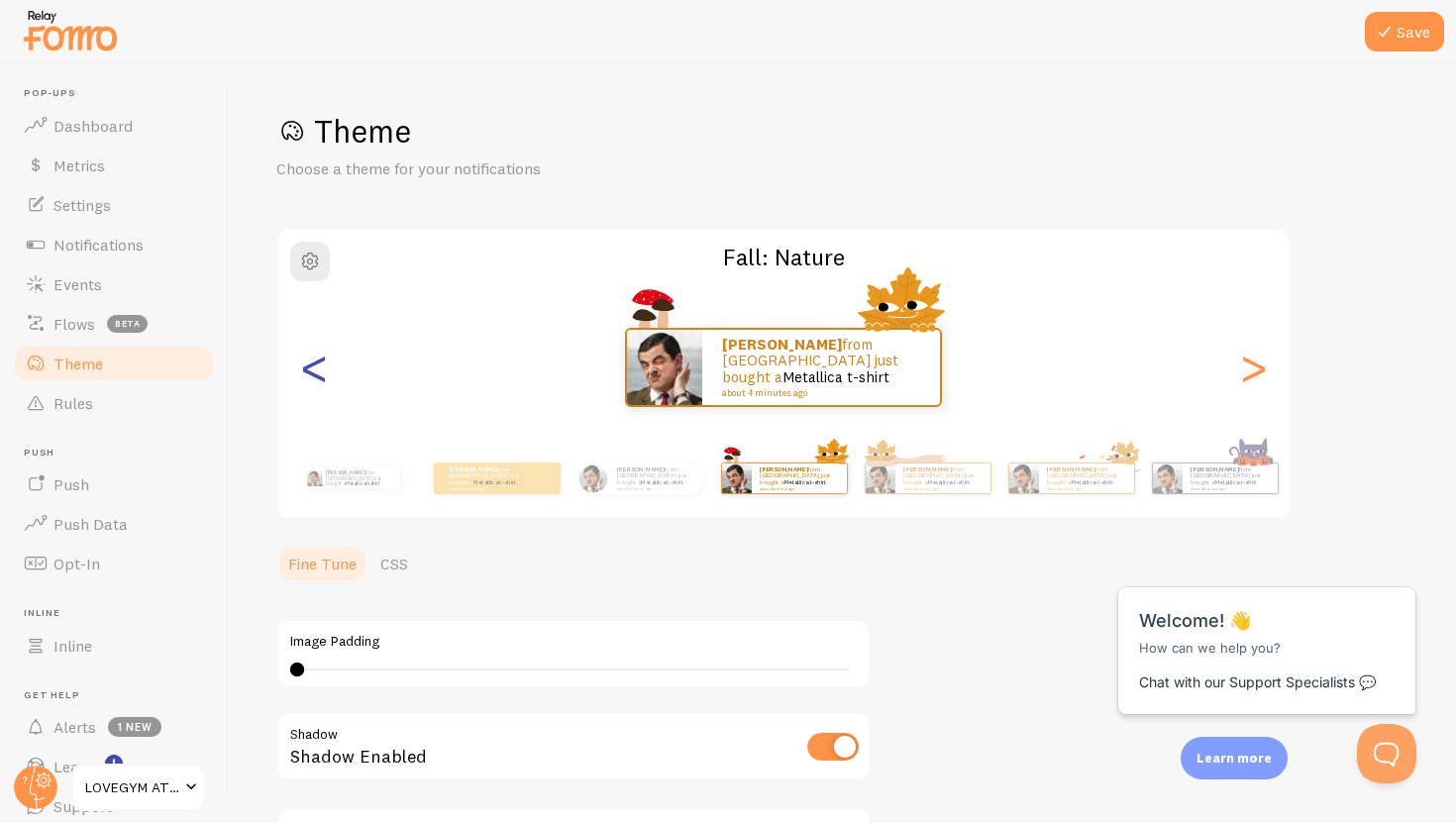
click at [314, 368] on div "<" at bounding box center [314, 367] width 24 height 143
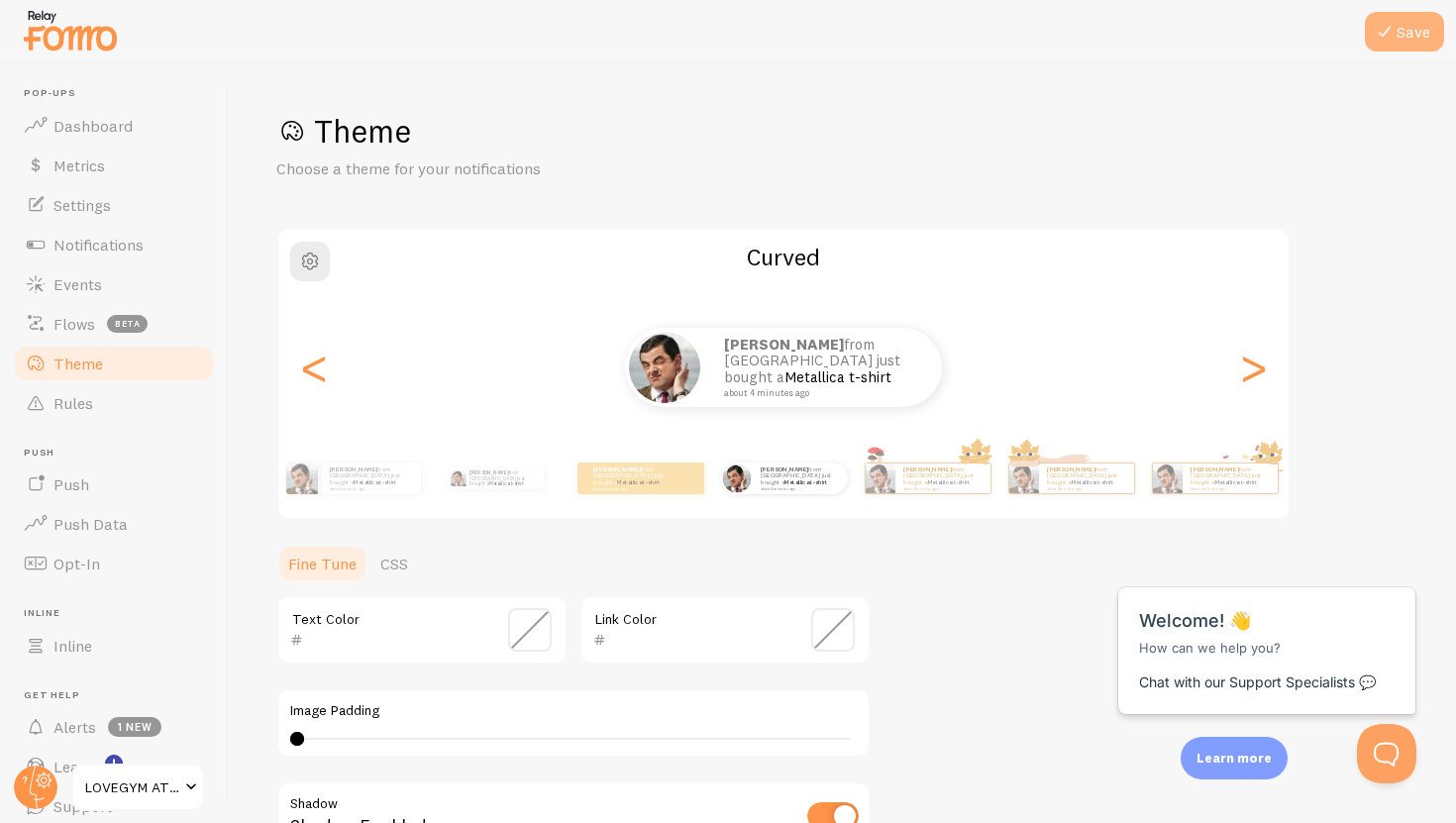
click at [1414, 23] on button "Save" at bounding box center [1403, 32] width 79 height 40
click at [141, 137] on link "Dashboard" at bounding box center [114, 126] width 204 height 40
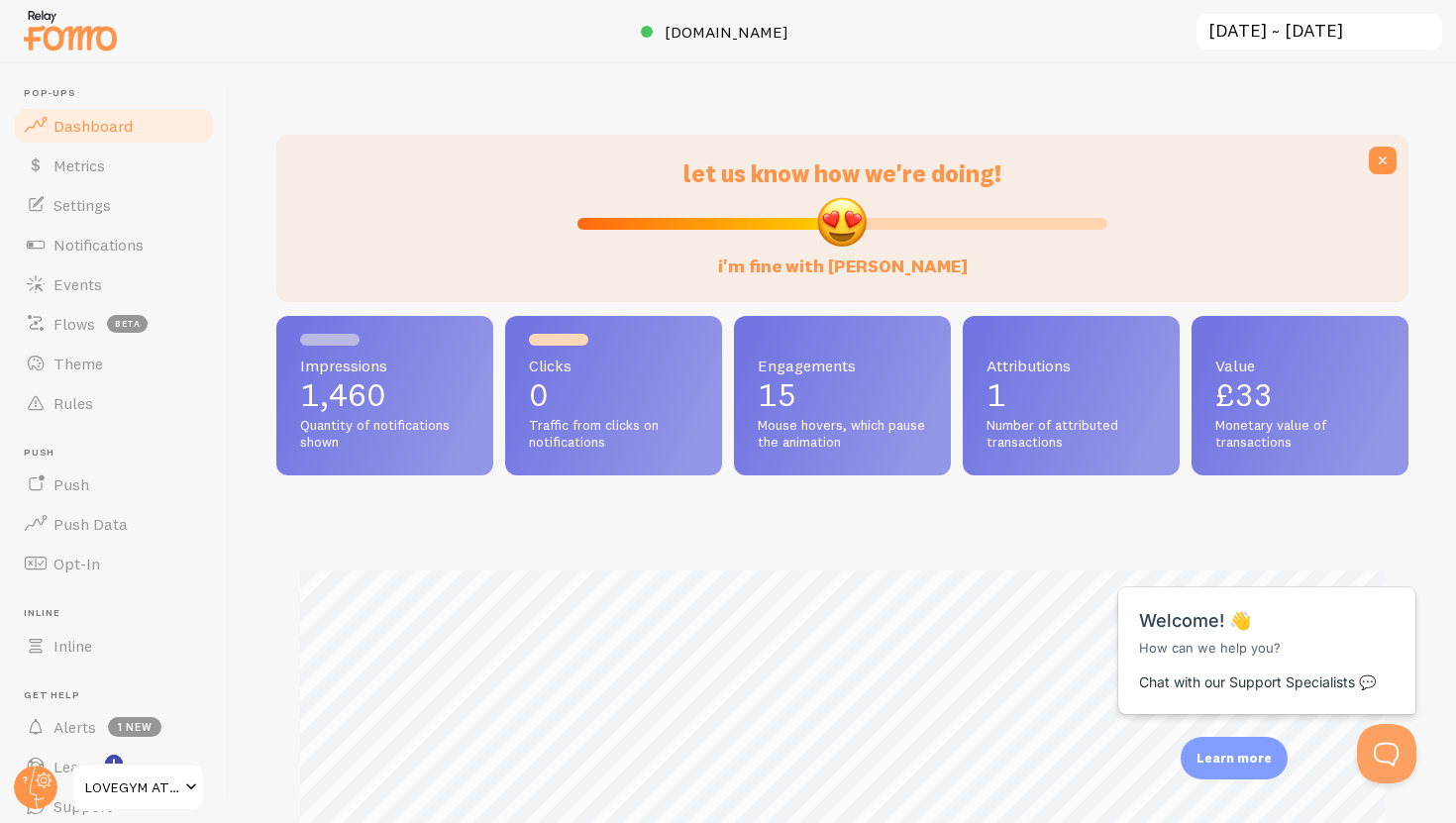
scroll to position [520, 1132]
click at [97, 169] on span "Metrics" at bounding box center [80, 166] width 52 height 20
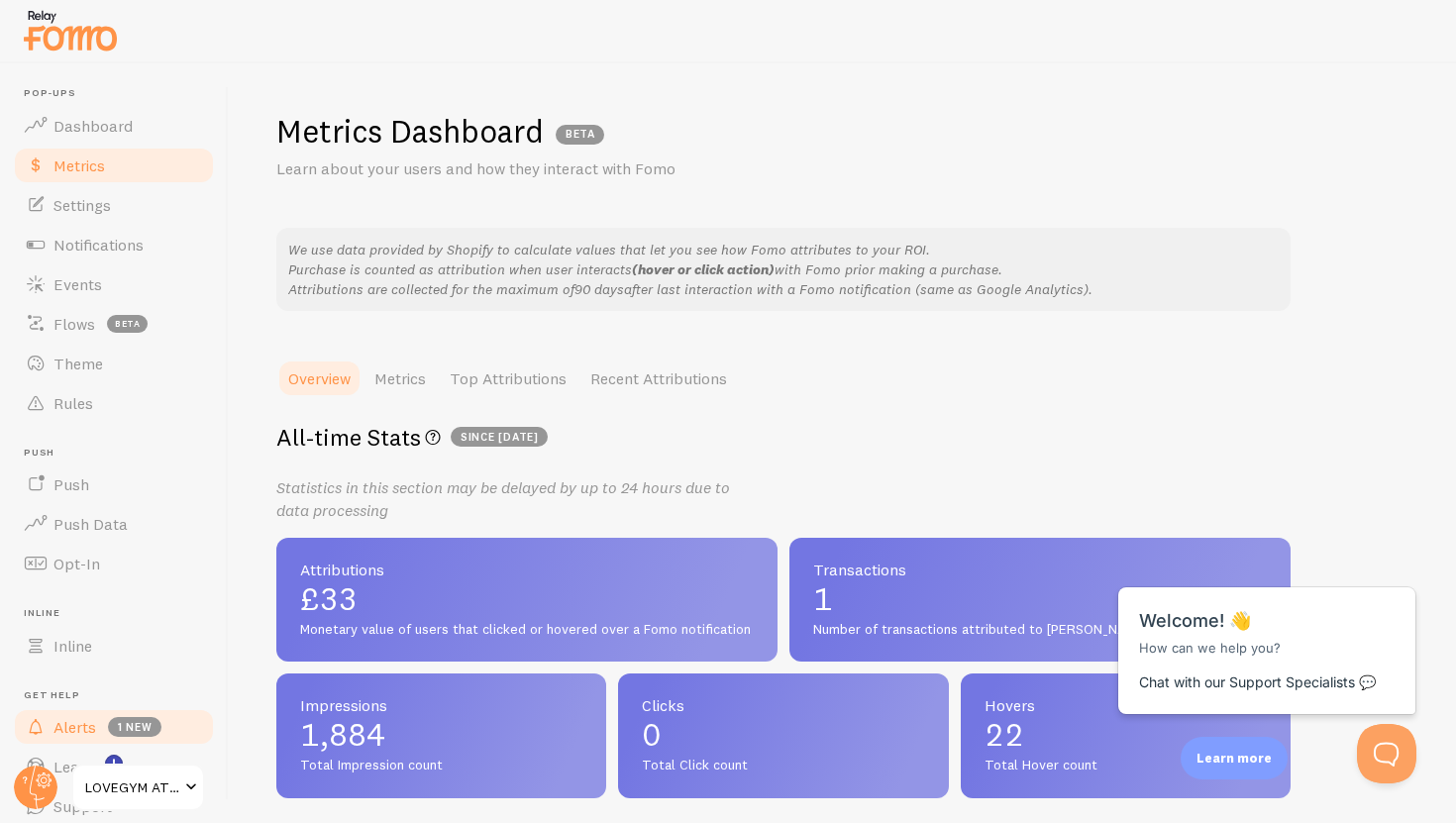
click at [101, 716] on link "Alerts 1 new" at bounding box center [114, 727] width 204 height 40
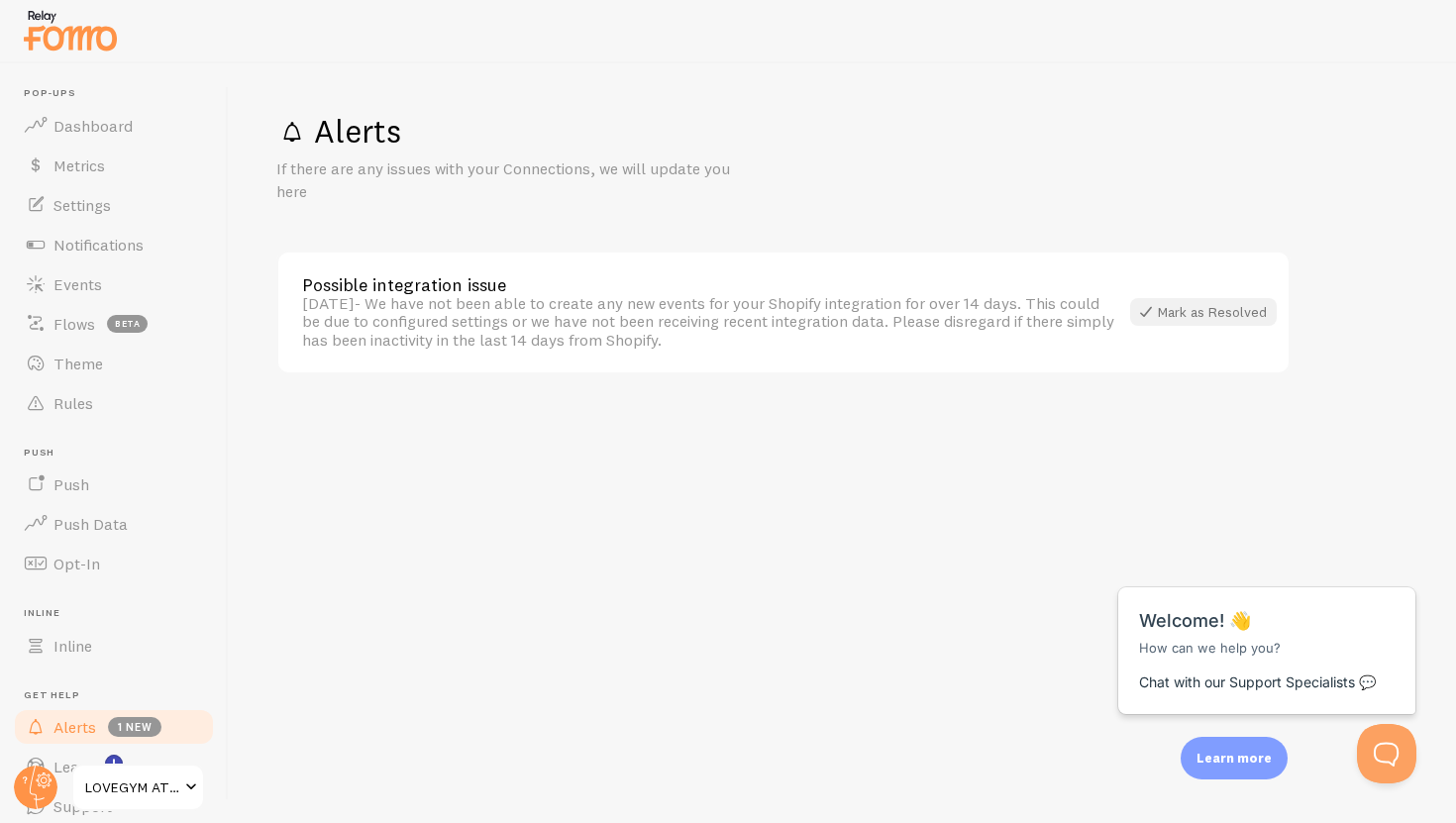
click at [1200, 318] on div "Mark as Resolved" at bounding box center [1203, 312] width 147 height 28
click at [76, 338] on link "Flows beta" at bounding box center [114, 324] width 204 height 40
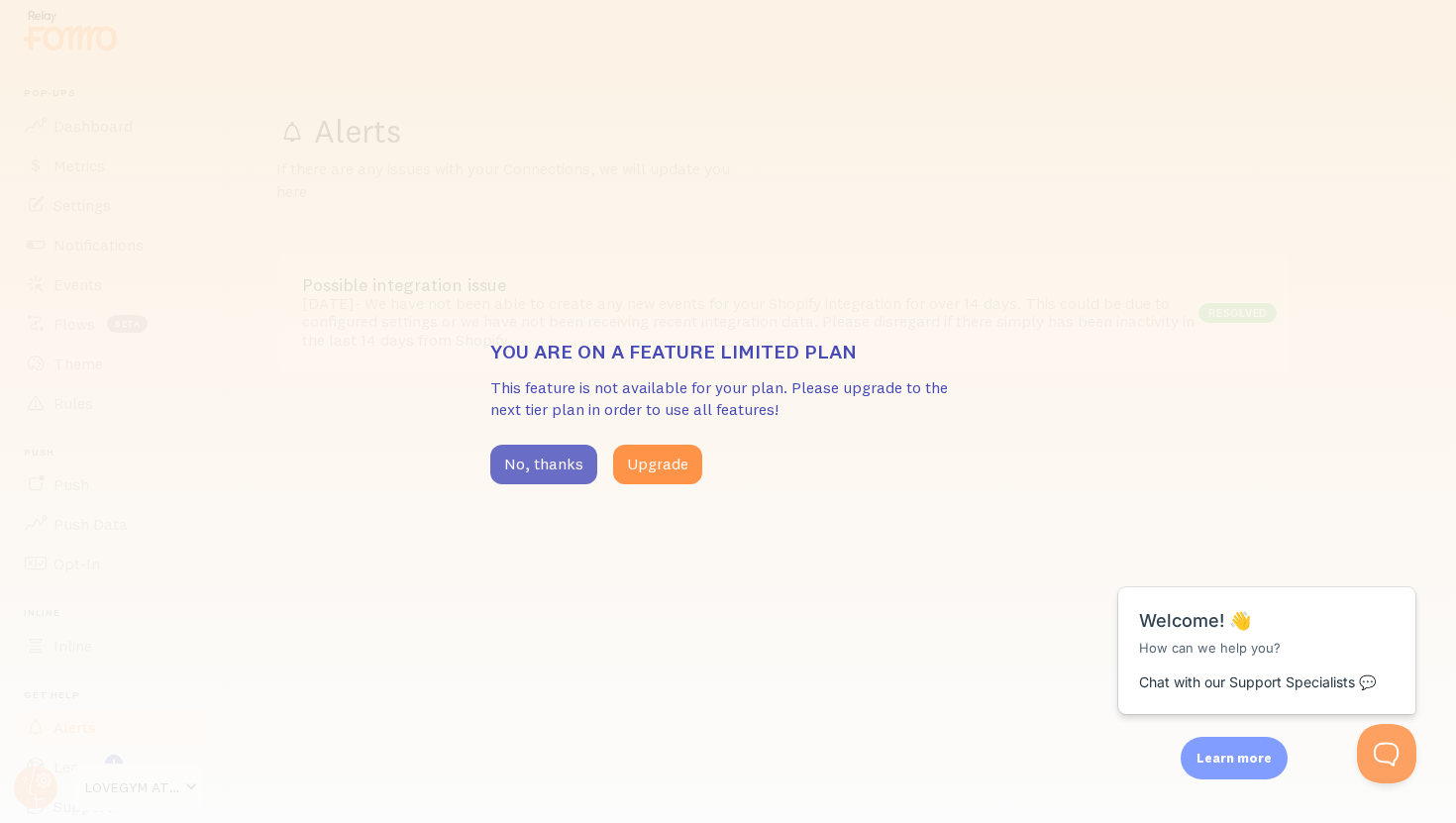
click at [527, 465] on button "No, thanks" at bounding box center [544, 465] width 107 height 40
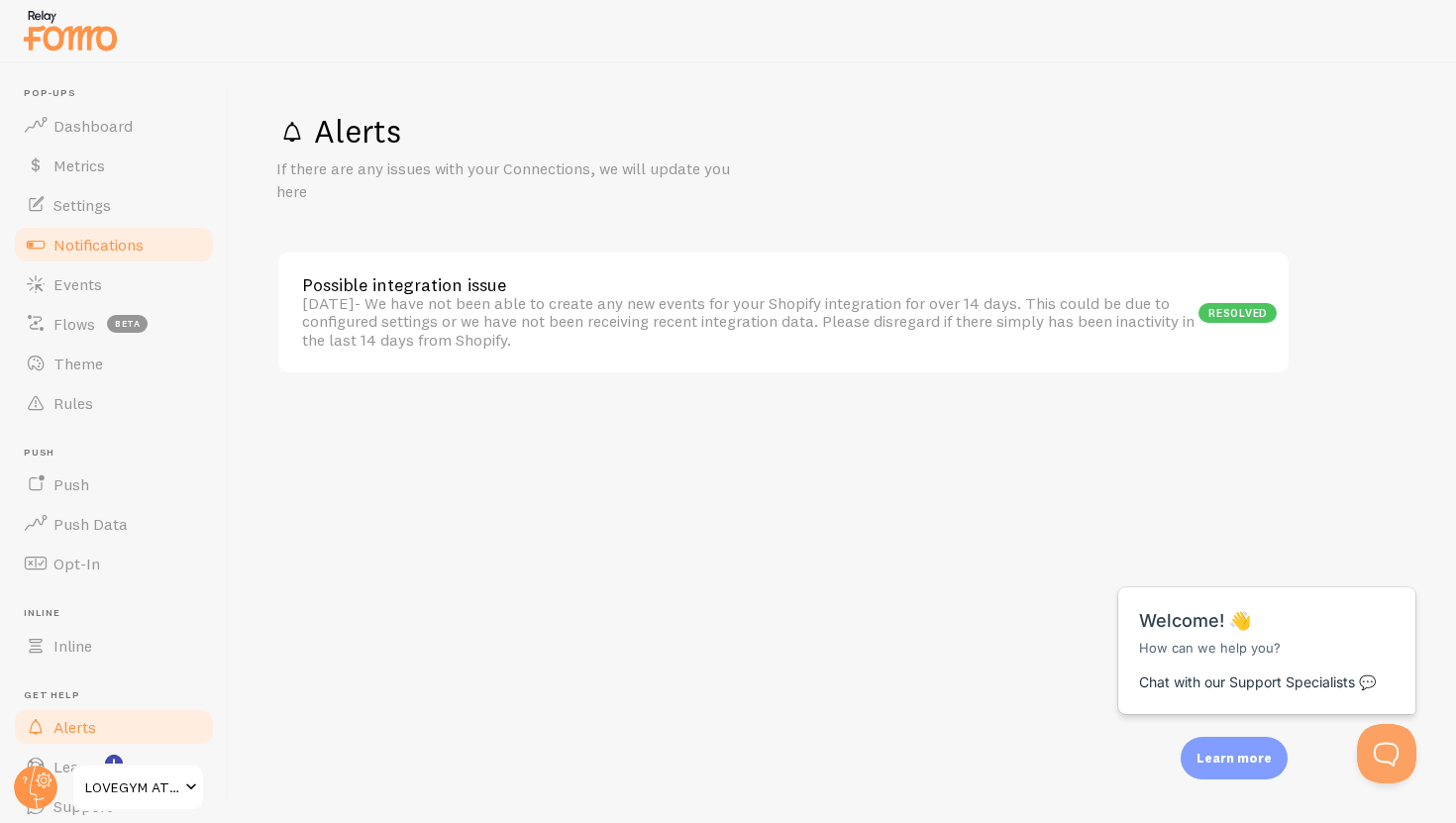
click at [105, 255] on link "Notifications" at bounding box center [114, 244] width 204 height 40
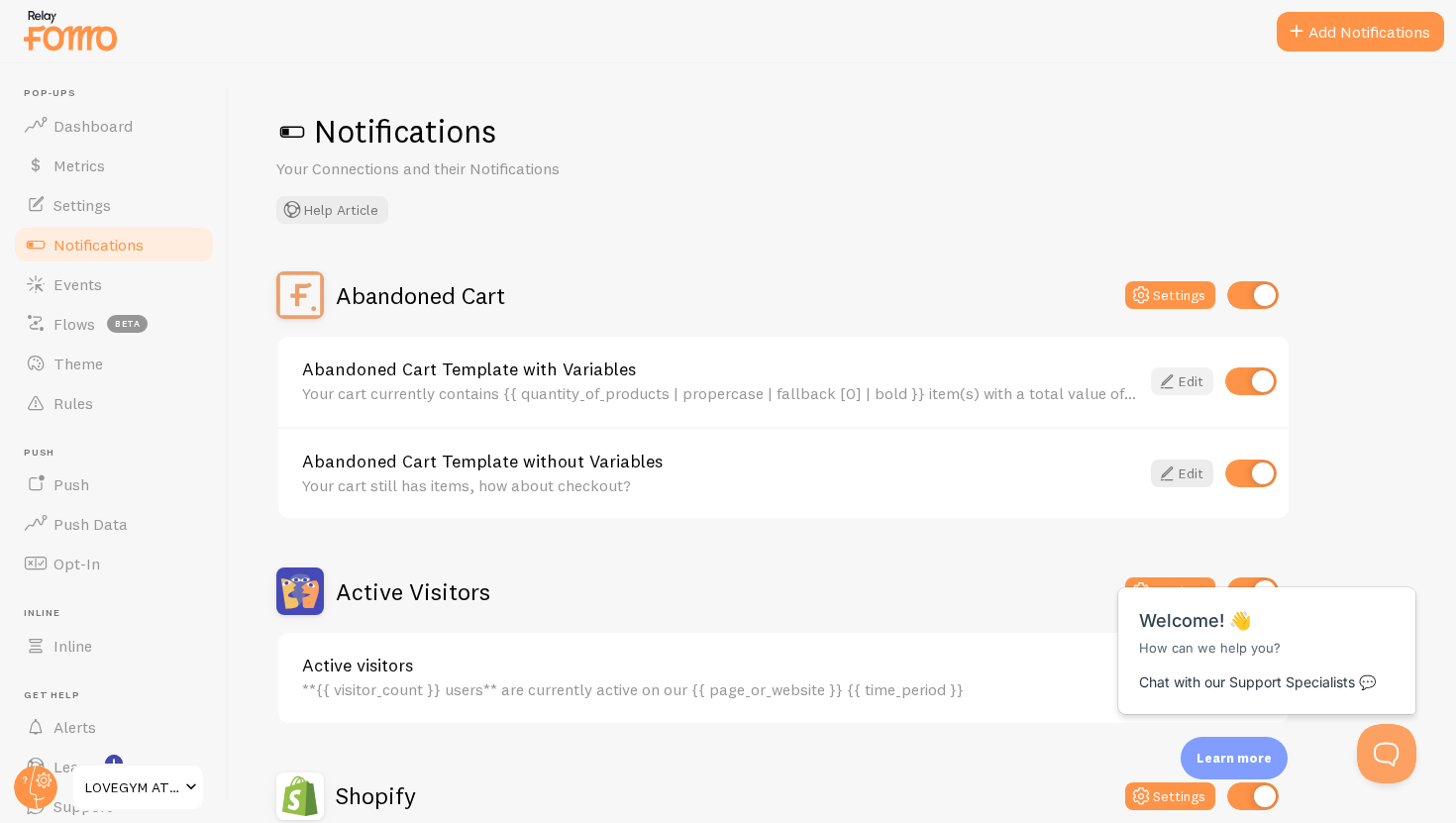
click at [1173, 380] on icon at bounding box center [1167, 381] width 24 height 24
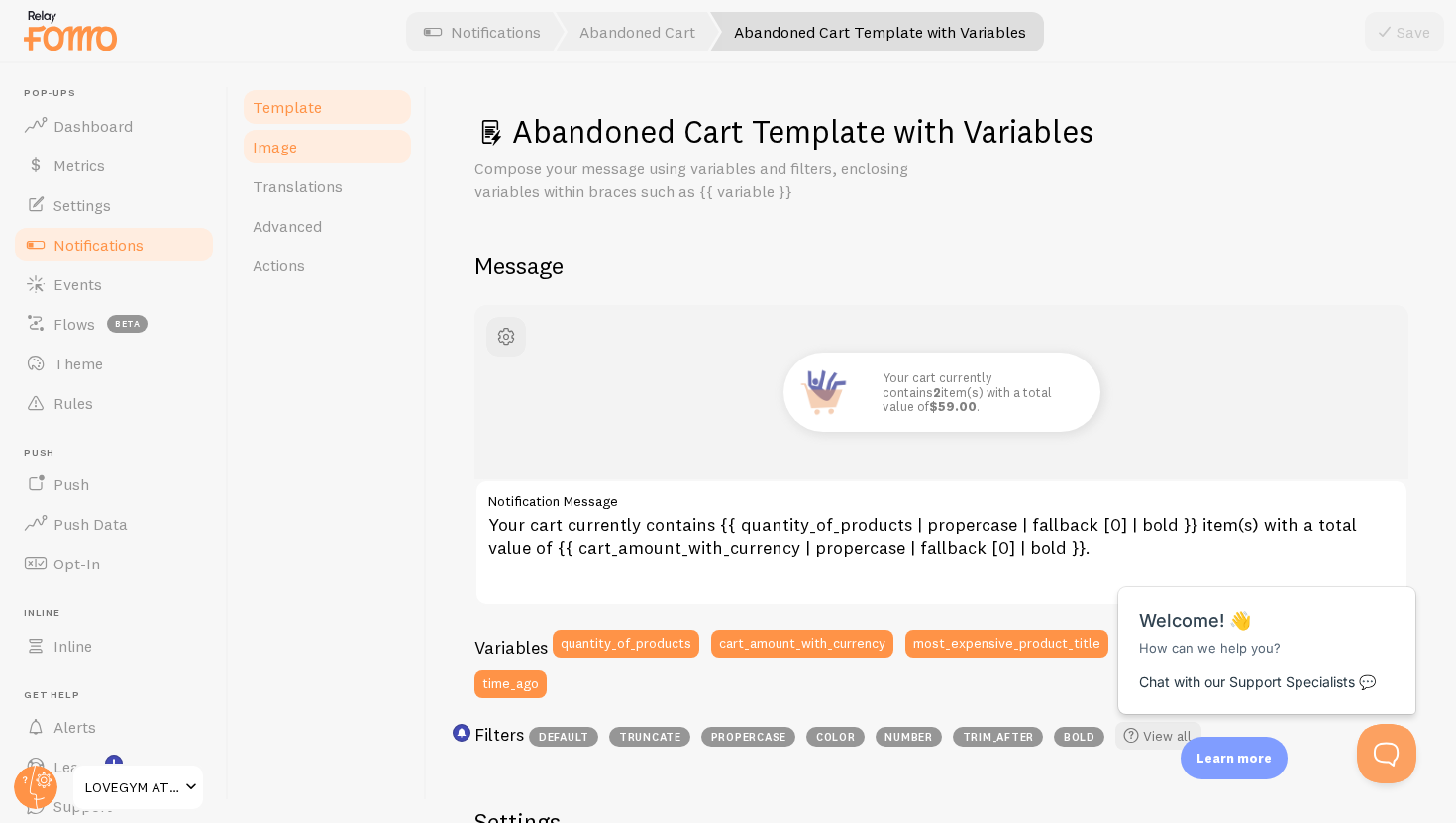
click at [269, 135] on link "Image" at bounding box center [327, 147] width 174 height 40
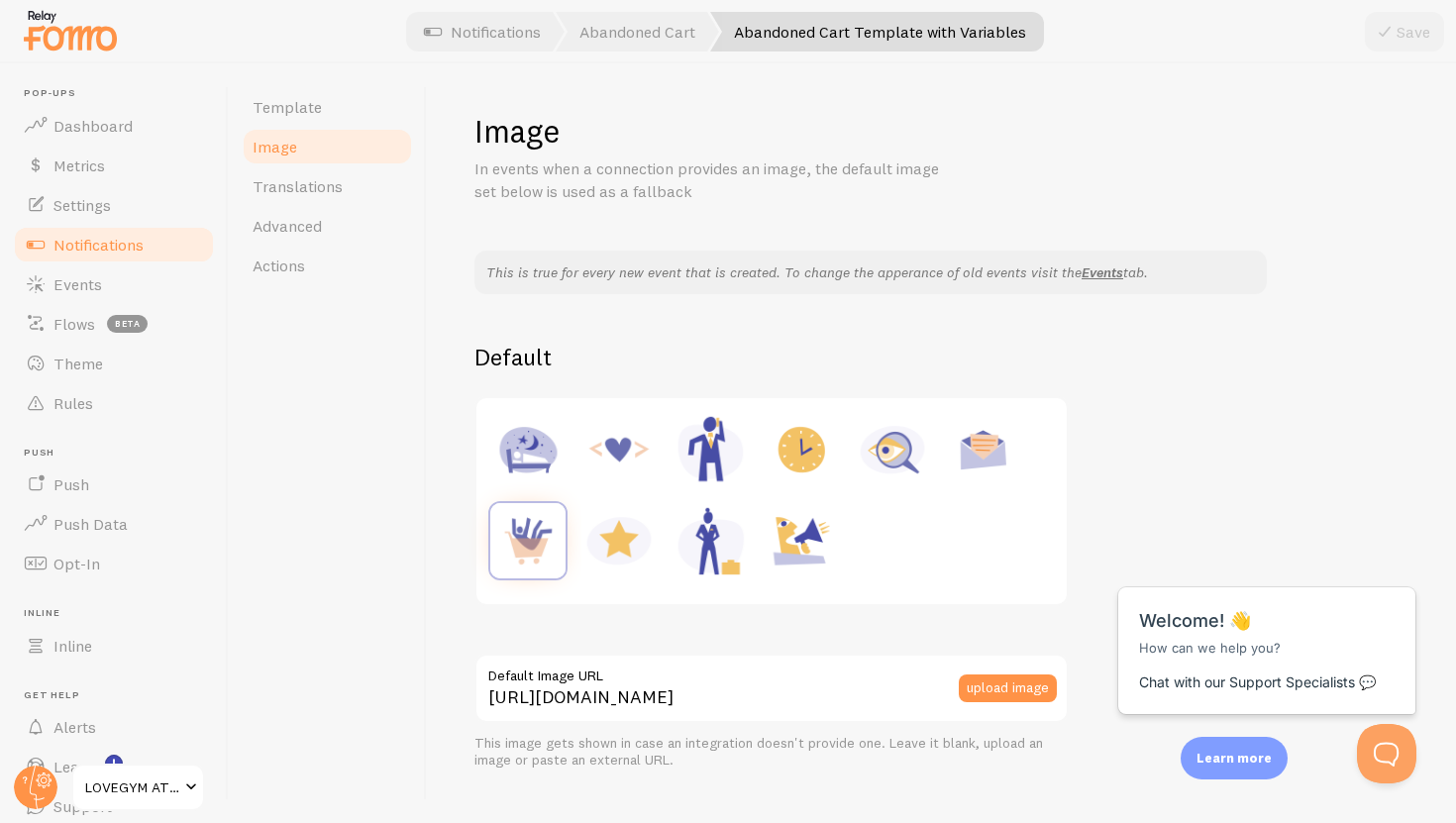
click at [122, 255] on link "Notifications" at bounding box center [114, 244] width 204 height 40
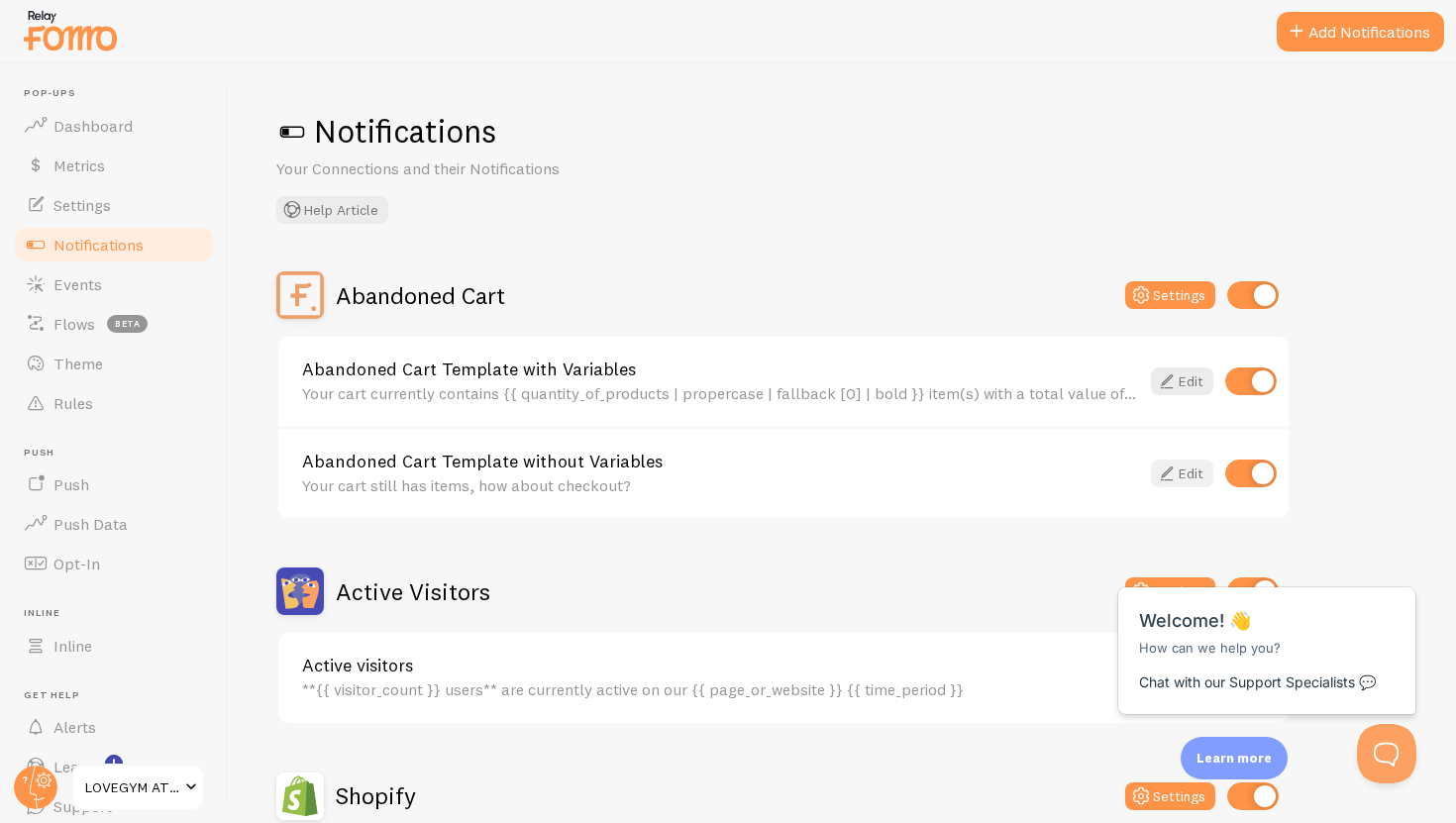
click at [1189, 472] on link "Edit" at bounding box center [1182, 474] width 63 height 28
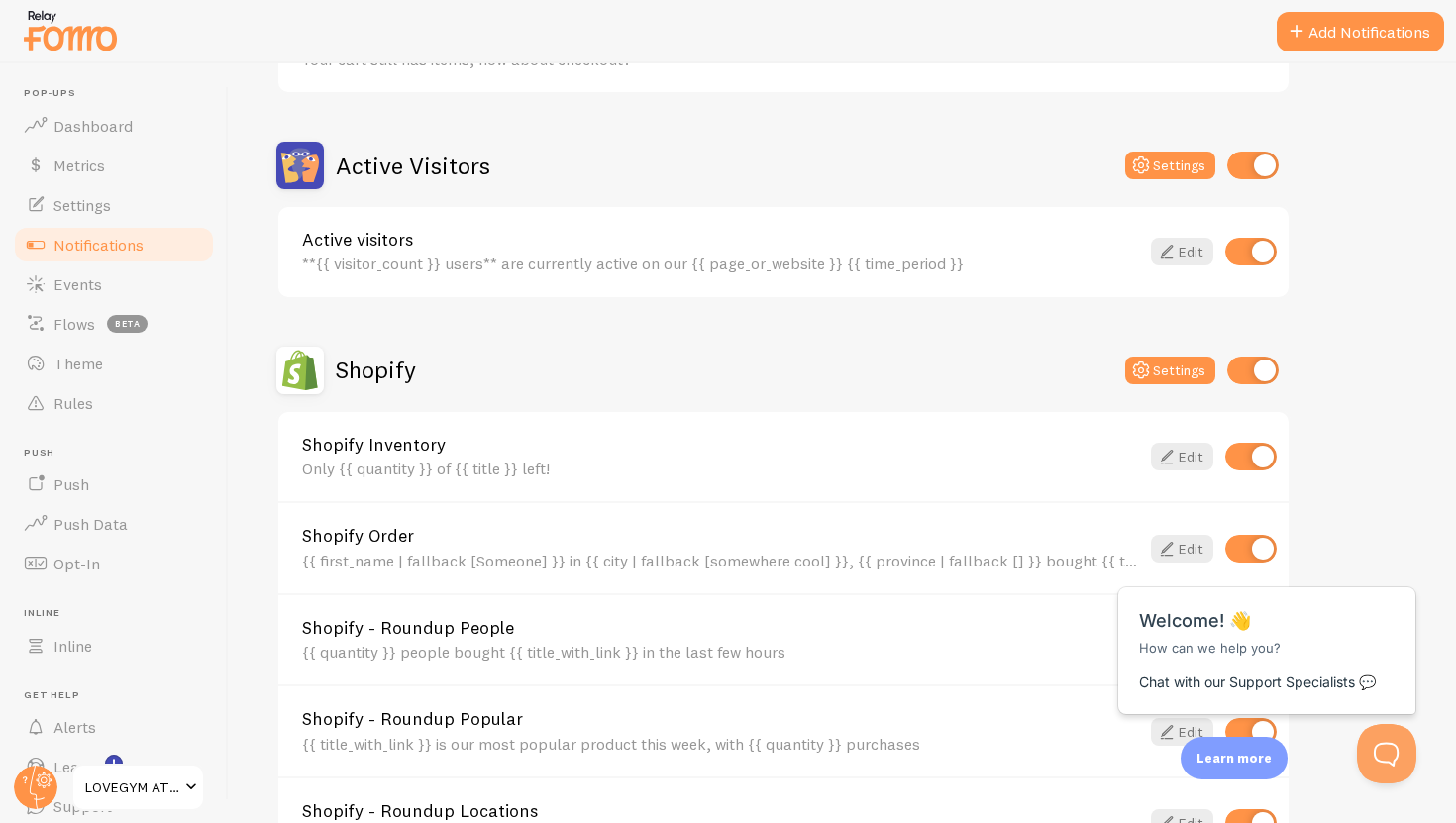
scroll to position [430, 0]
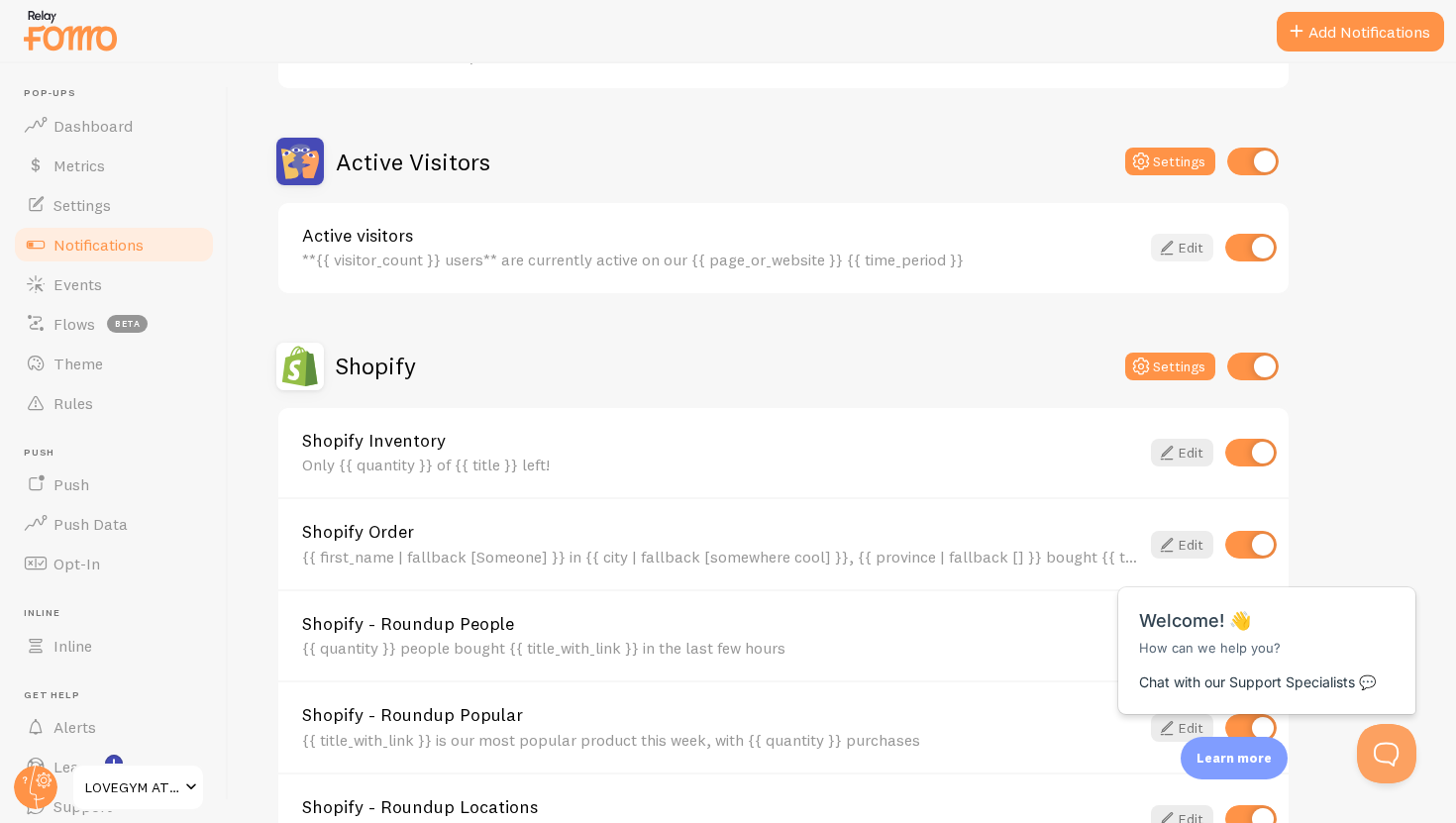
click at [1173, 260] on link "Edit" at bounding box center [1182, 247] width 63 height 28
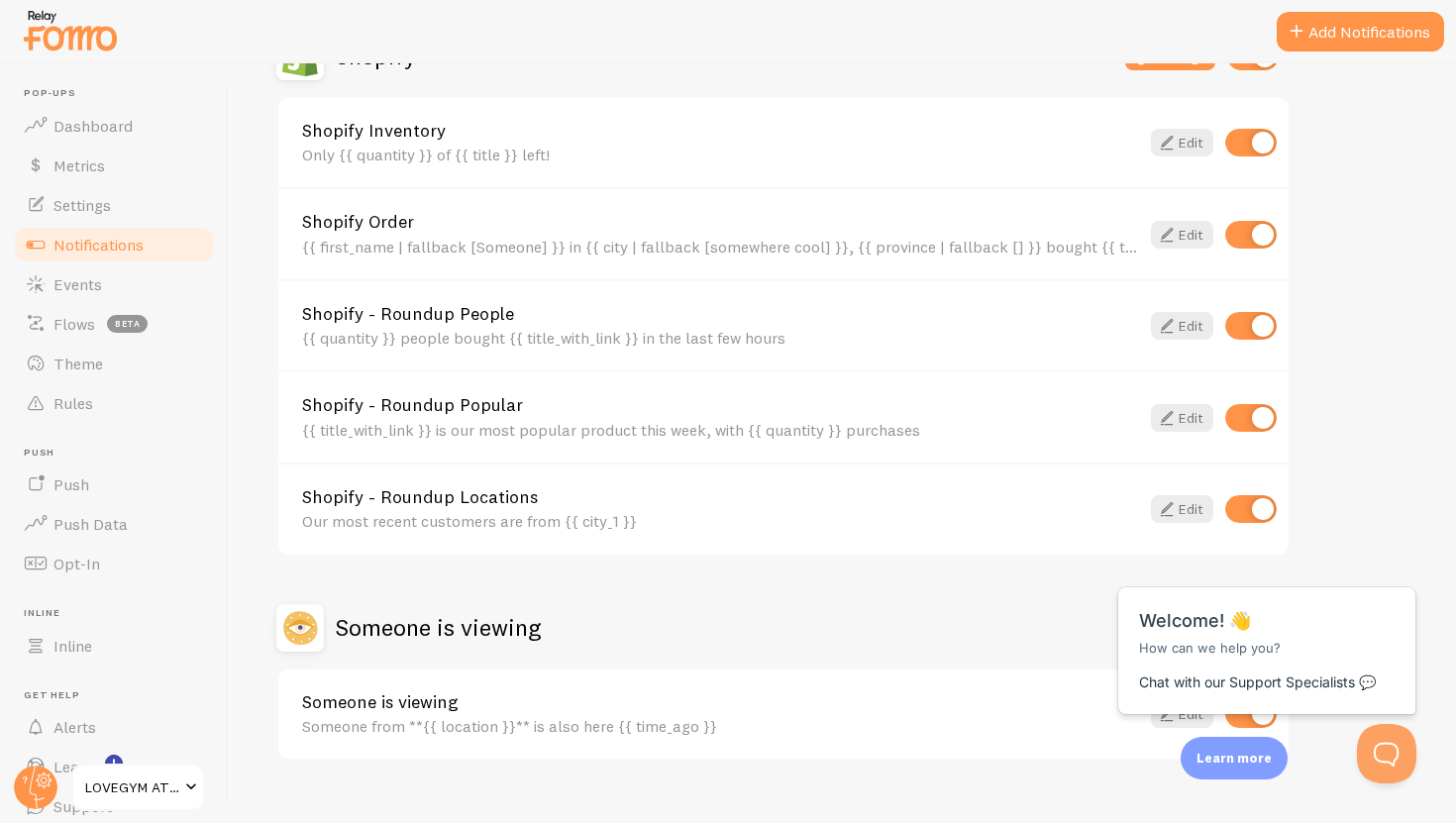
scroll to position [773, 0]
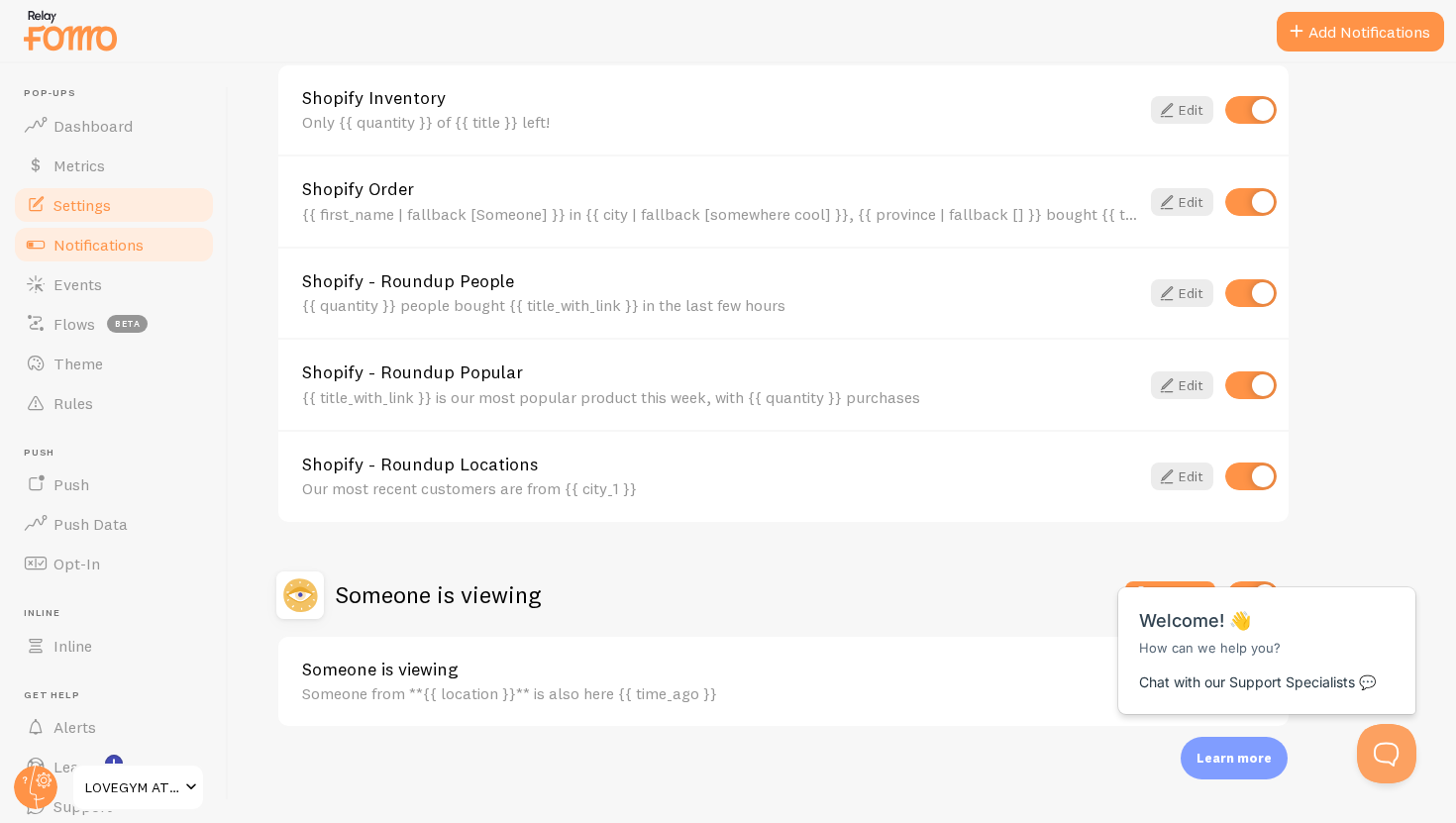
click at [127, 211] on link "Settings" at bounding box center [114, 206] width 204 height 40
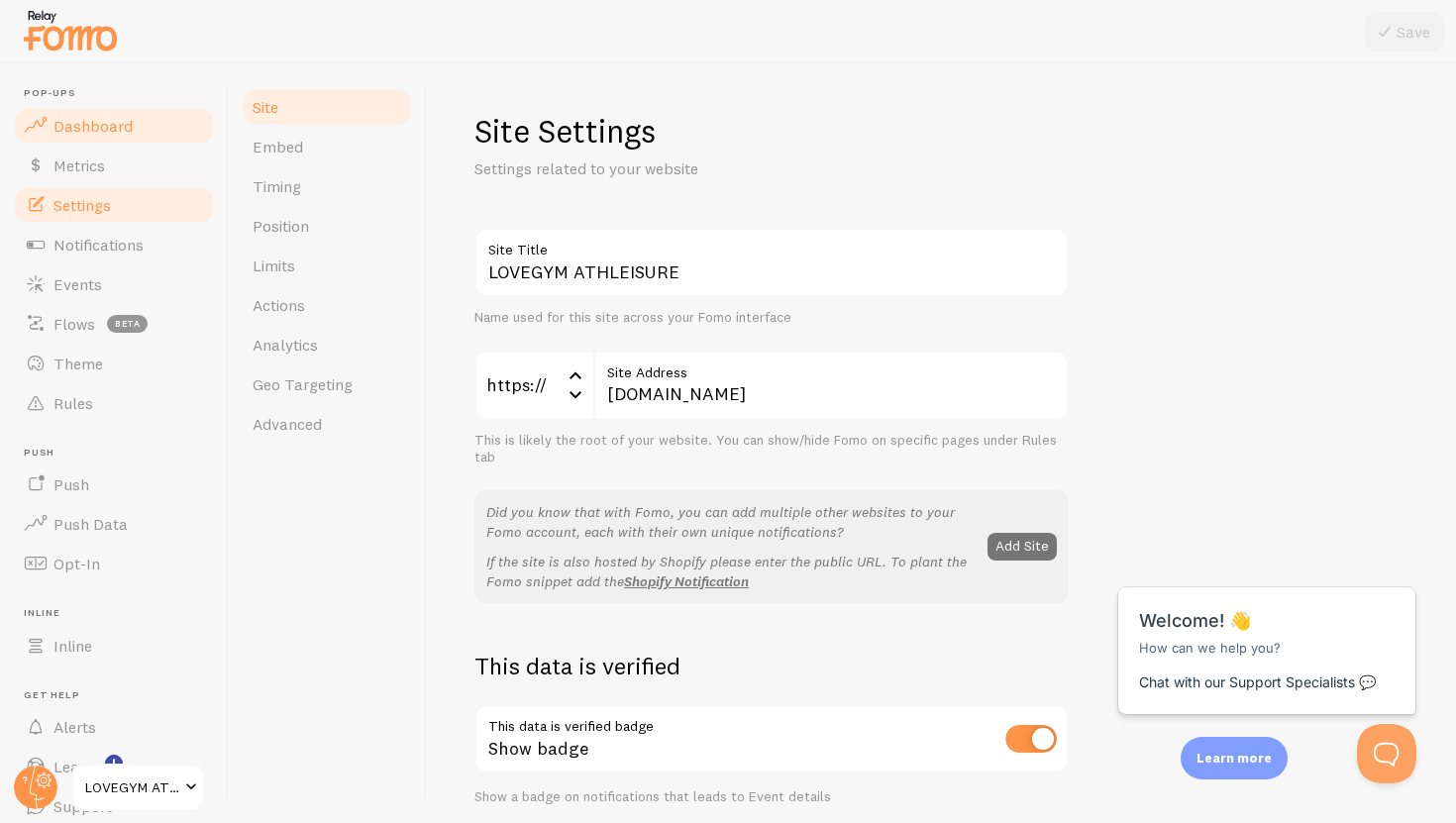
click at [138, 106] on link "Dashboard" at bounding box center [114, 126] width 204 height 40
